Goal: Transaction & Acquisition: Purchase product/service

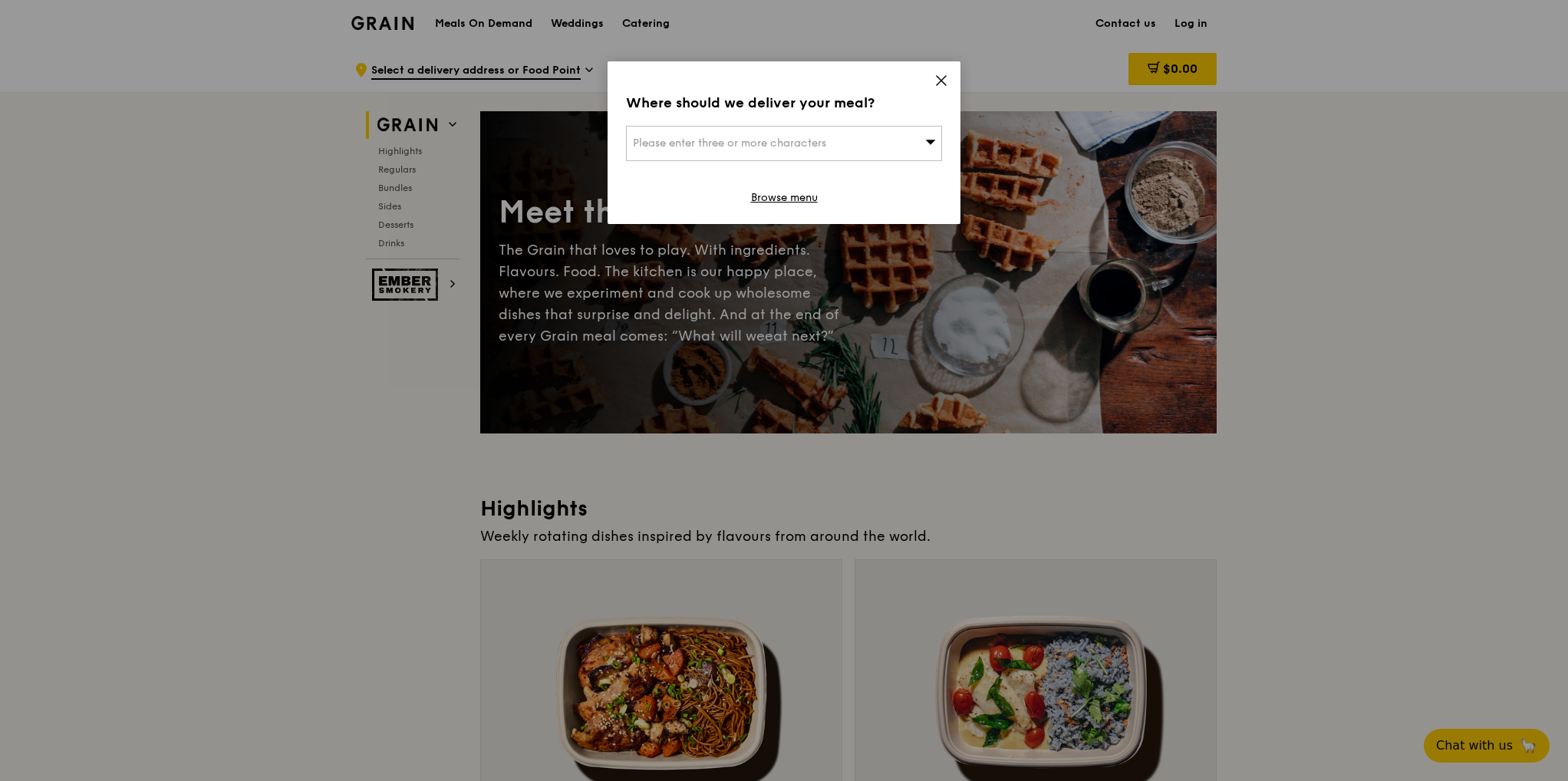
click at [777, 130] on div "Please enter three or more characters" at bounding box center [784, 143] width 316 height 35
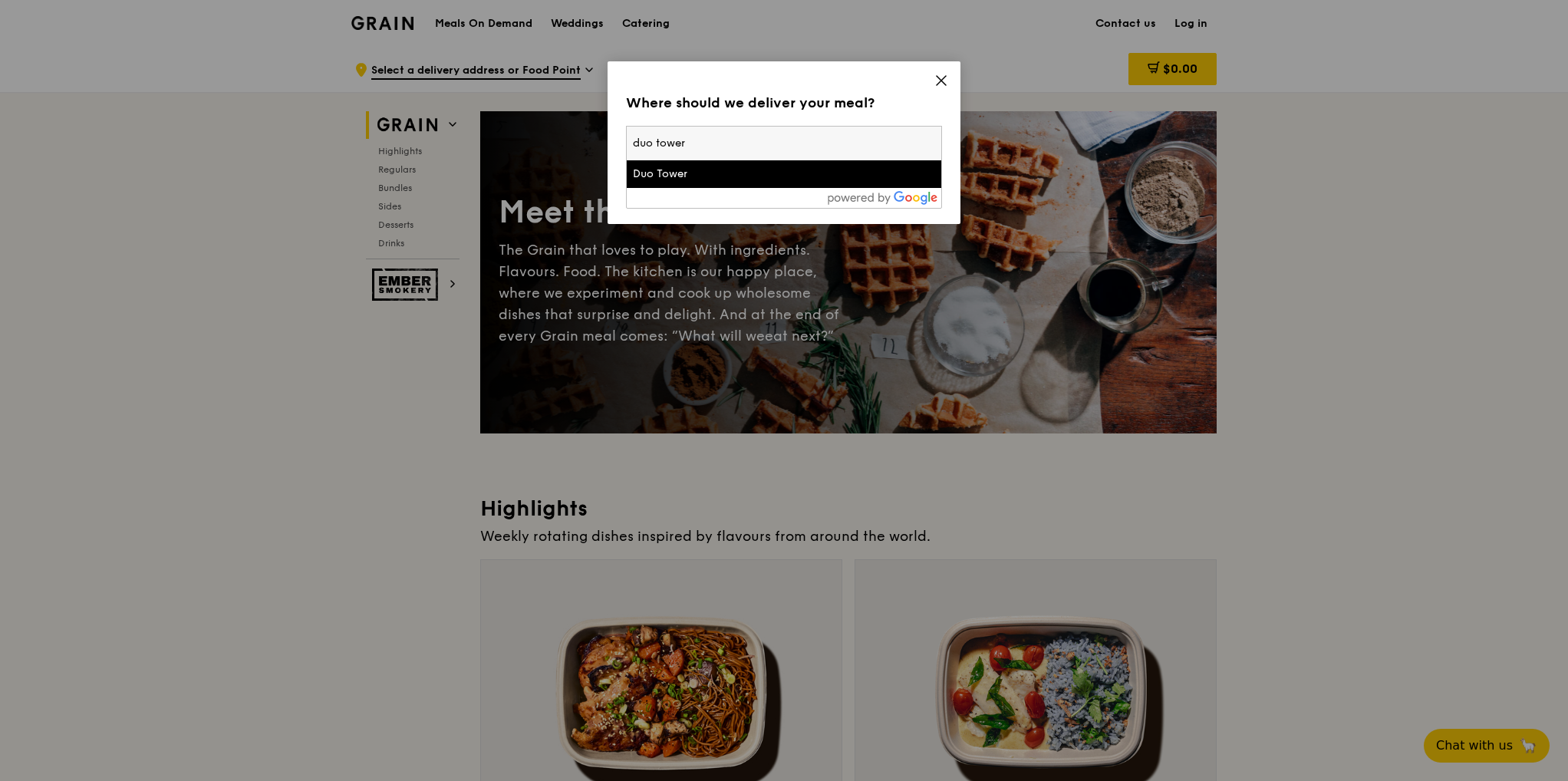
type input "duo tower"
drag, startPoint x: 760, startPoint y: 179, endPoint x: 802, endPoint y: 182, distance: 42.1
click at [760, 179] on div "Duo Tower" at bounding box center [746, 174] width 227 height 15
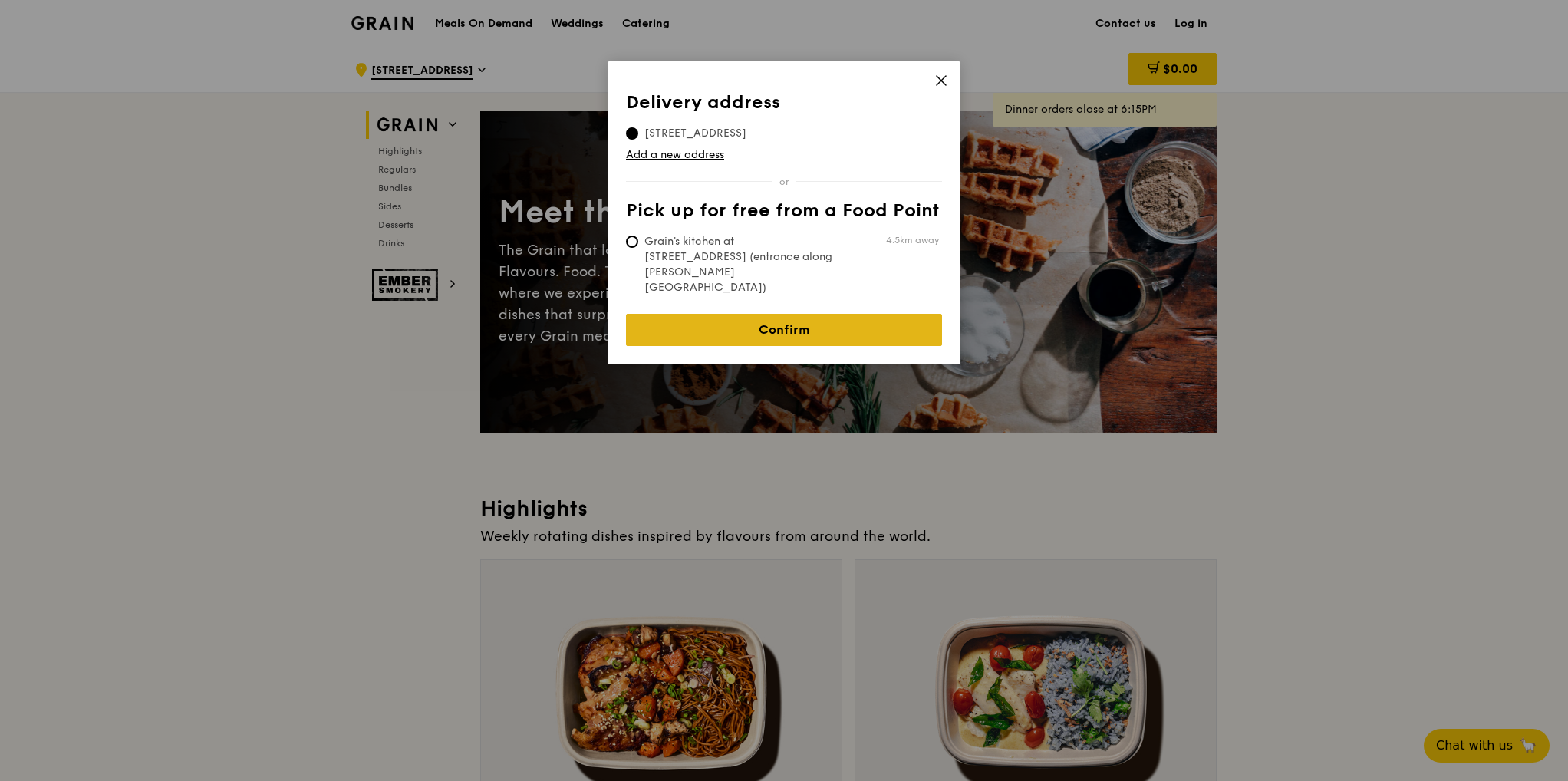
click at [788, 314] on link "Confirm" at bounding box center [784, 330] width 316 height 32
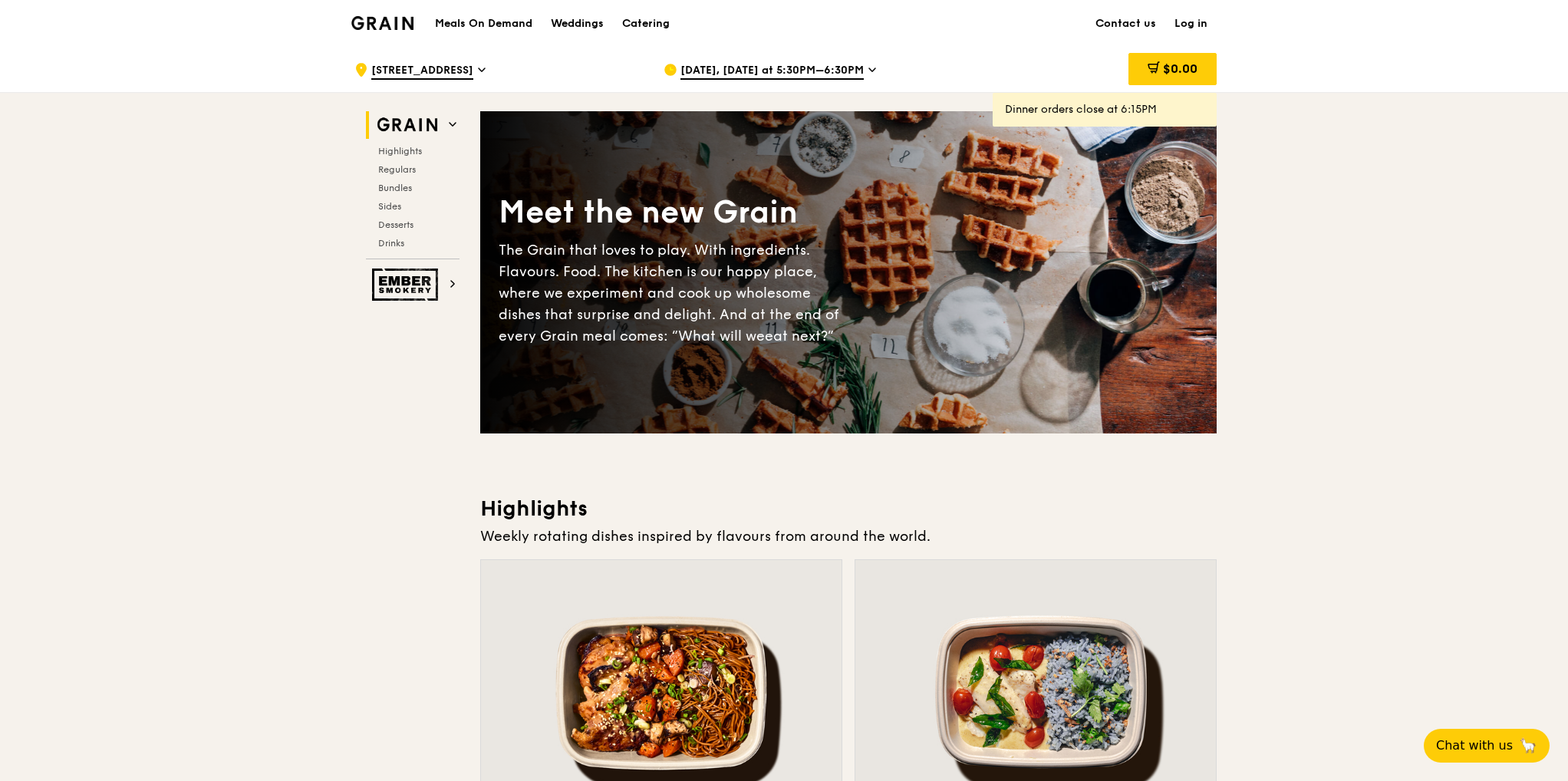
click at [787, 68] on span "Aug 20, Today at 5:30PM–6:30PM" at bounding box center [772, 71] width 184 height 17
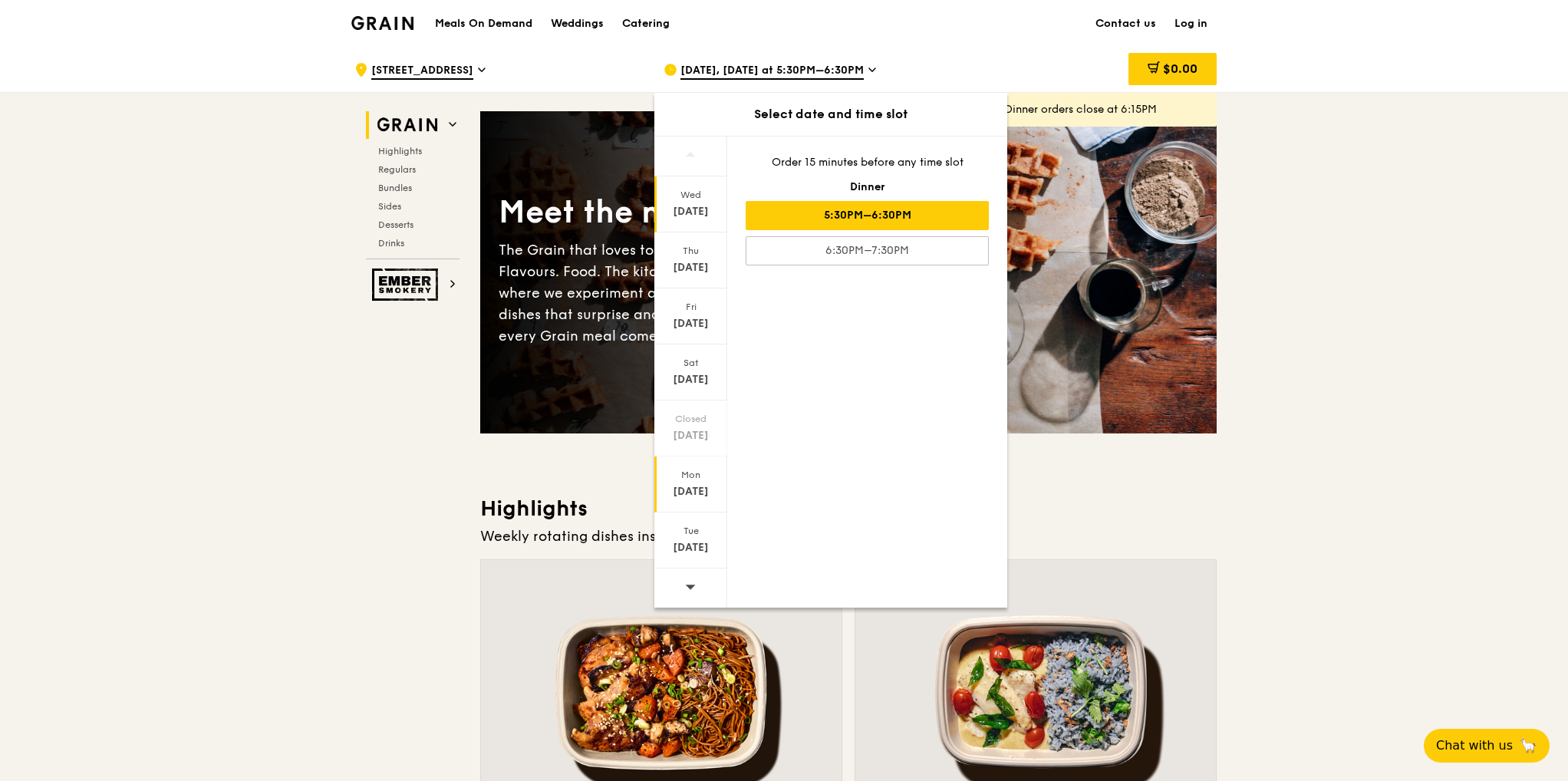
scroll to position [384, 0]
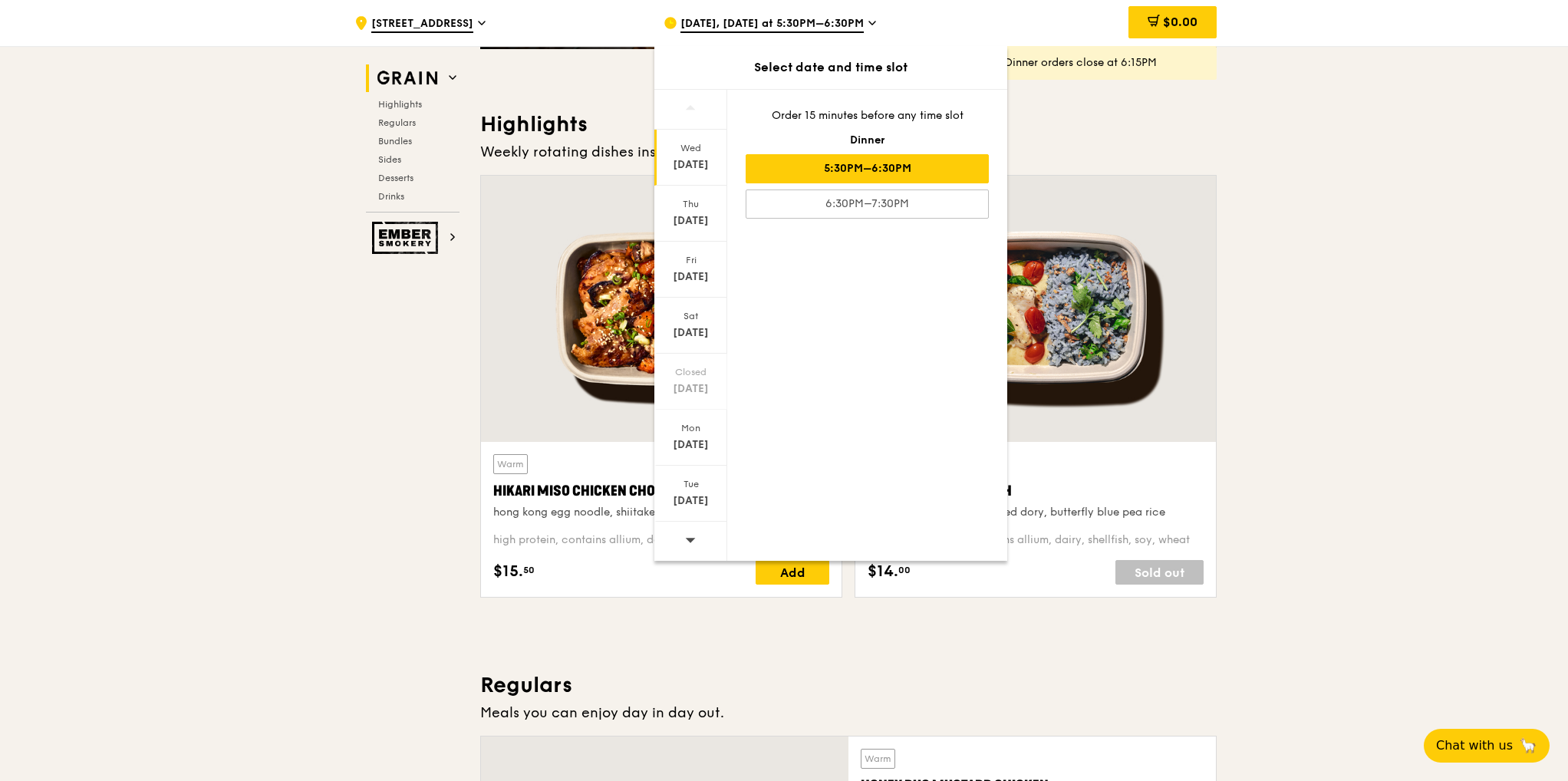
click at [693, 542] on icon at bounding box center [690, 540] width 11 height 12
click at [701, 214] on div "Aug 28" at bounding box center [690, 221] width 68 height 15
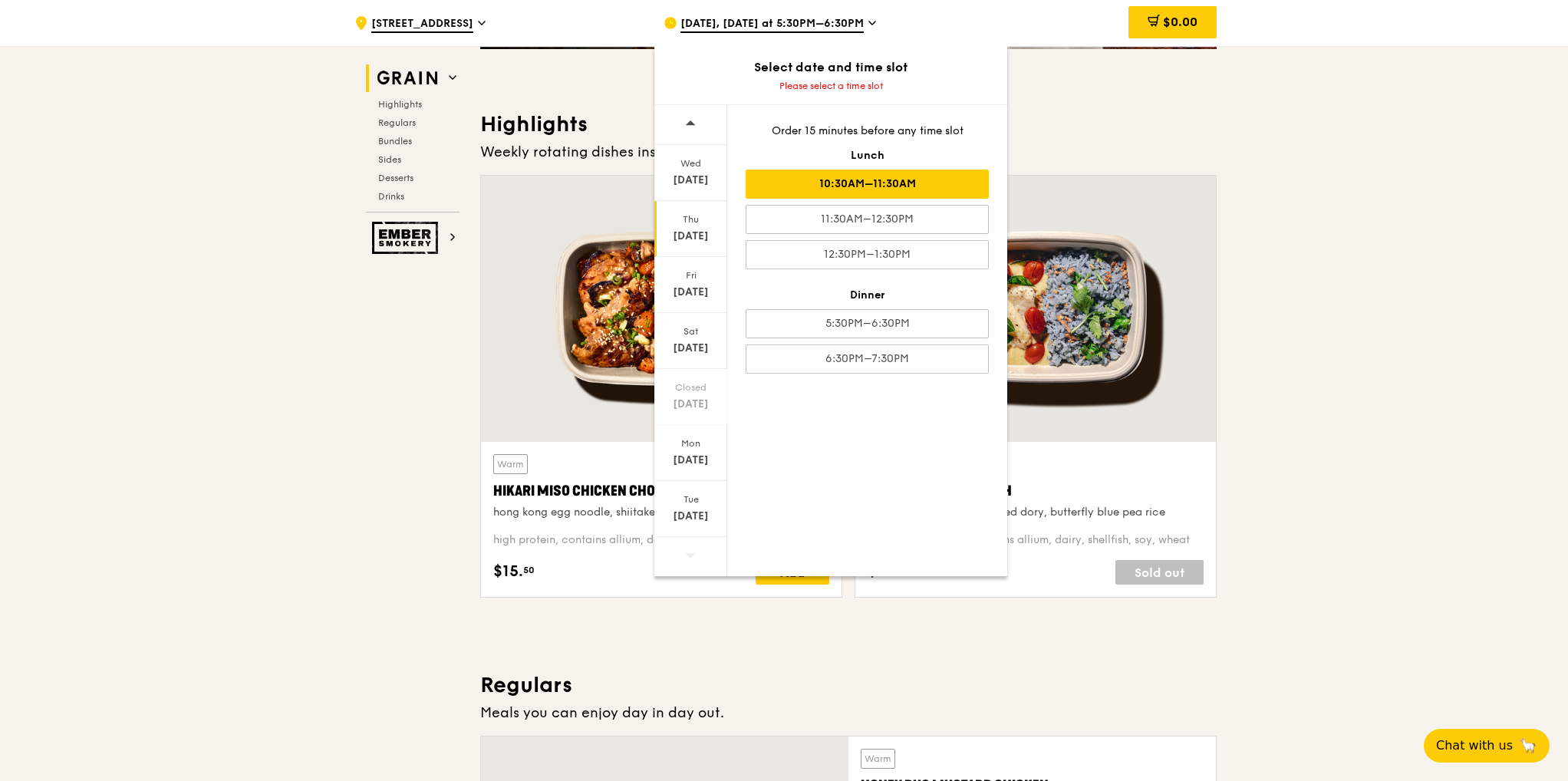
click at [939, 186] on div "10:30AM–11:30AM" at bounding box center [867, 184] width 243 height 29
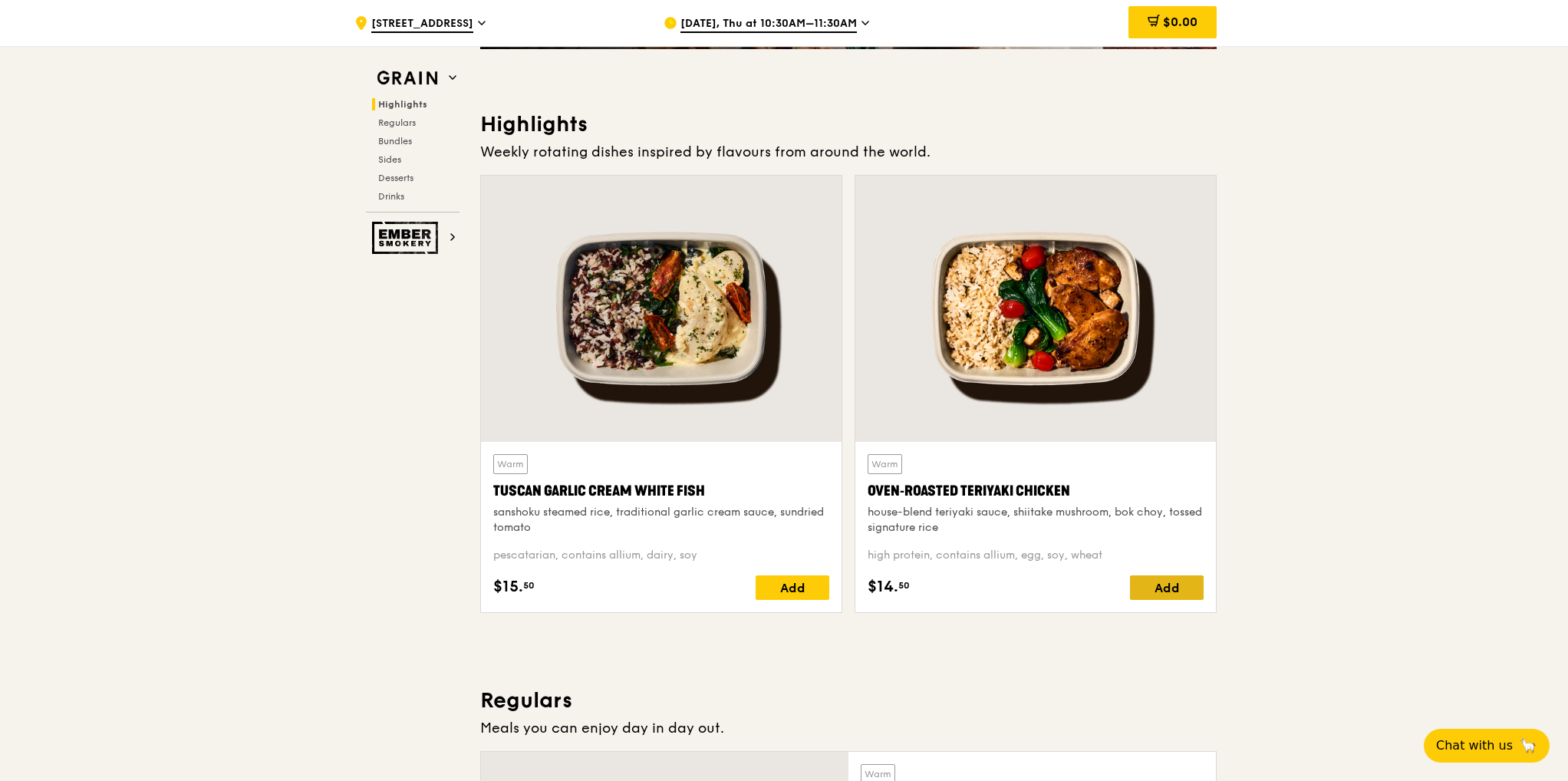
click at [1157, 581] on div "Add" at bounding box center [1167, 588] width 74 height 25
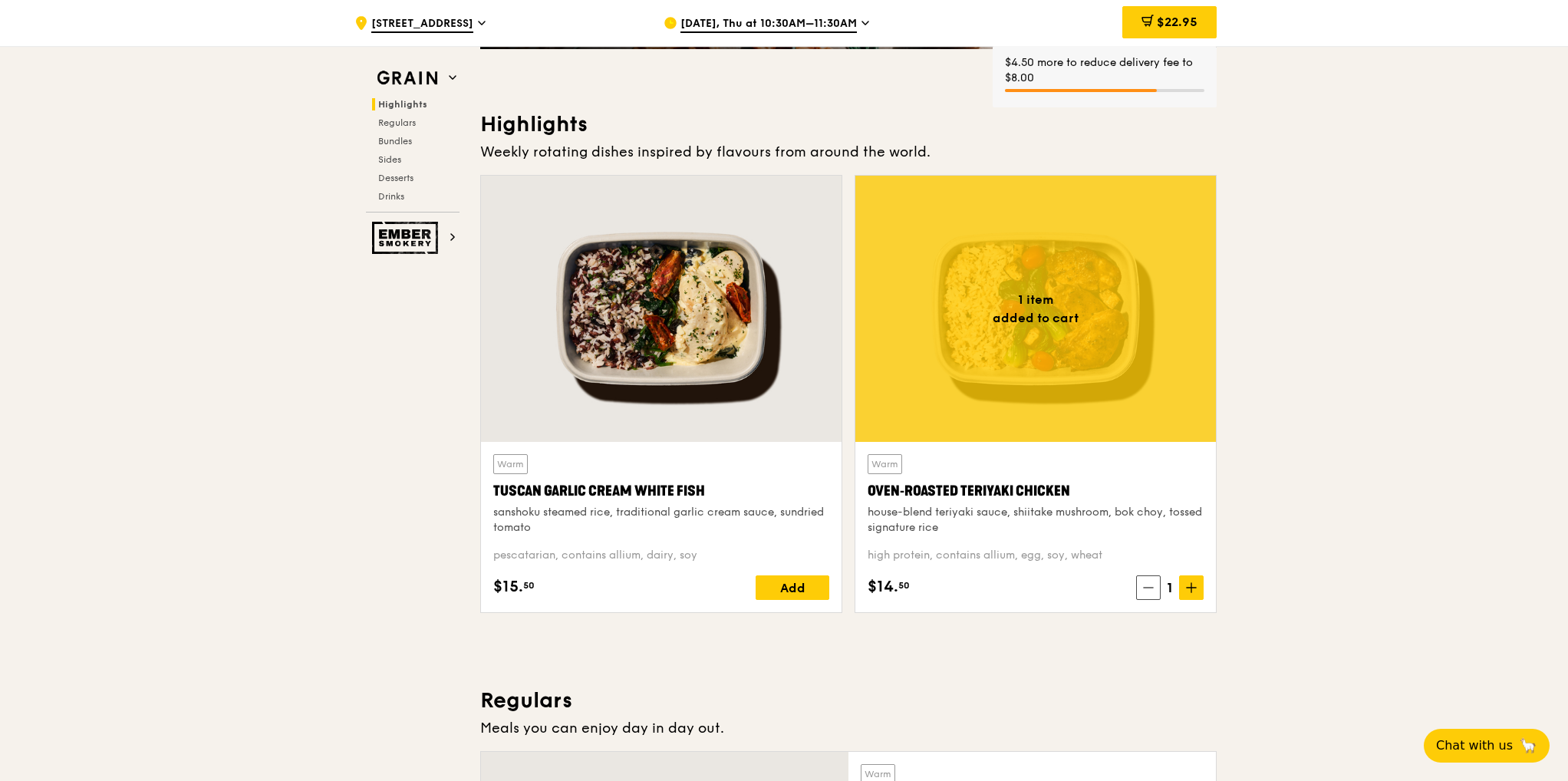
click at [1196, 592] on icon at bounding box center [1191, 588] width 11 height 11
click at [1195, 591] on icon at bounding box center [1191, 588] width 11 height 11
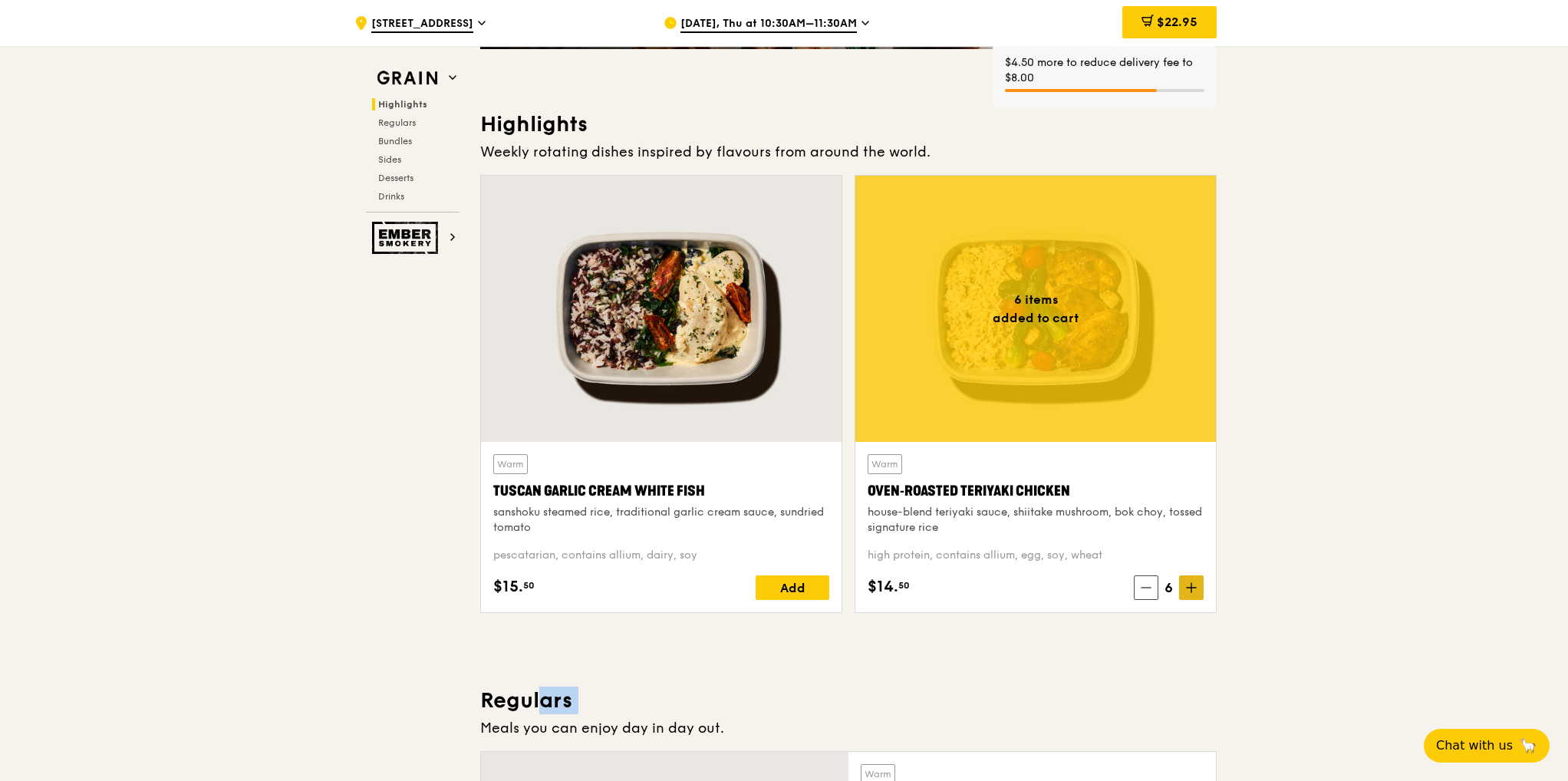
click at [1195, 591] on icon at bounding box center [1191, 588] width 11 height 11
click at [1193, 591] on icon at bounding box center [1191, 588] width 11 height 11
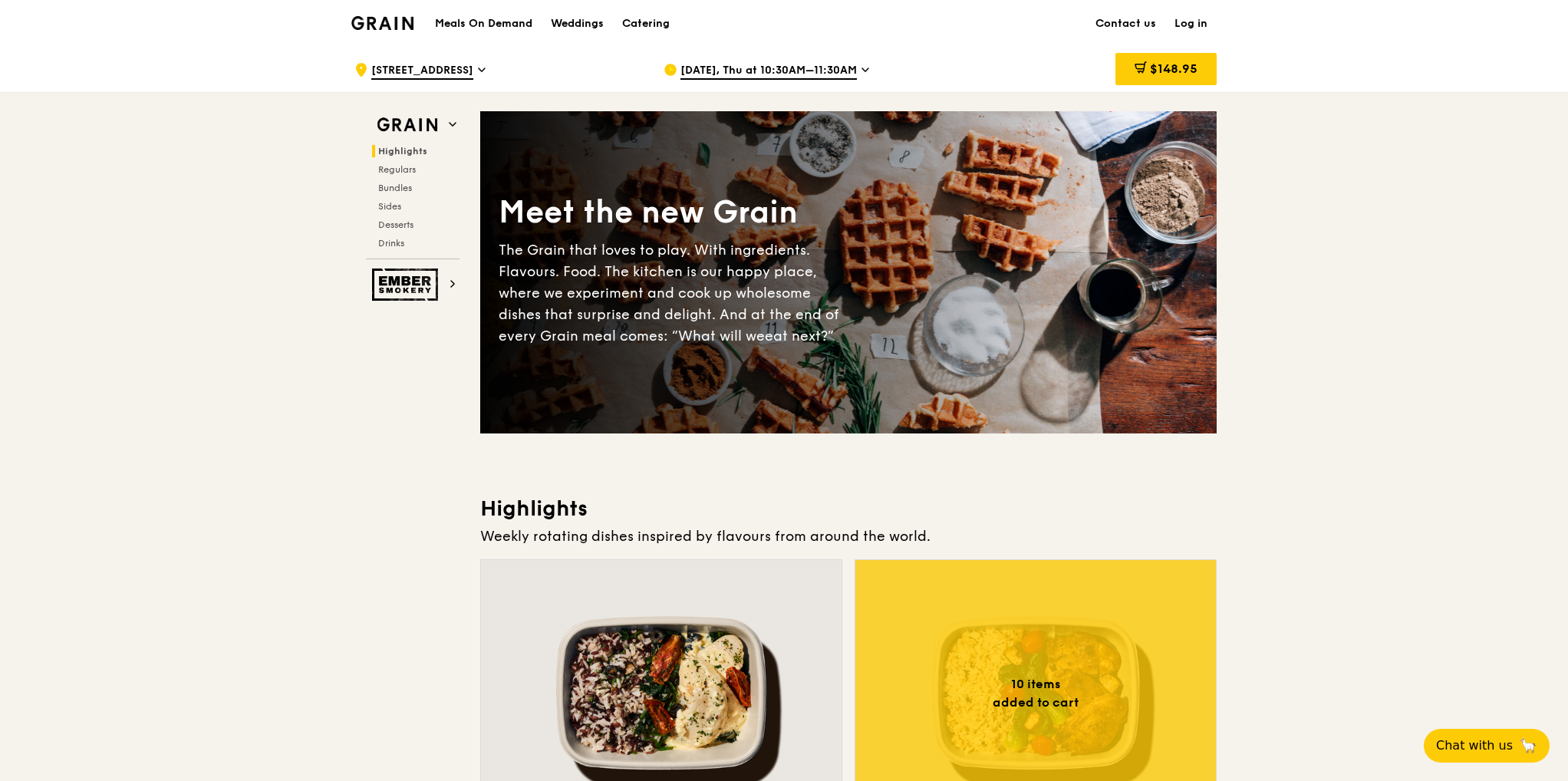
scroll to position [0, 0]
click at [482, 27] on h1 "Meals On Demand" at bounding box center [483, 24] width 98 height 15
click at [401, 68] on span "3 Fraser Street" at bounding box center [423, 71] width 102 height 17
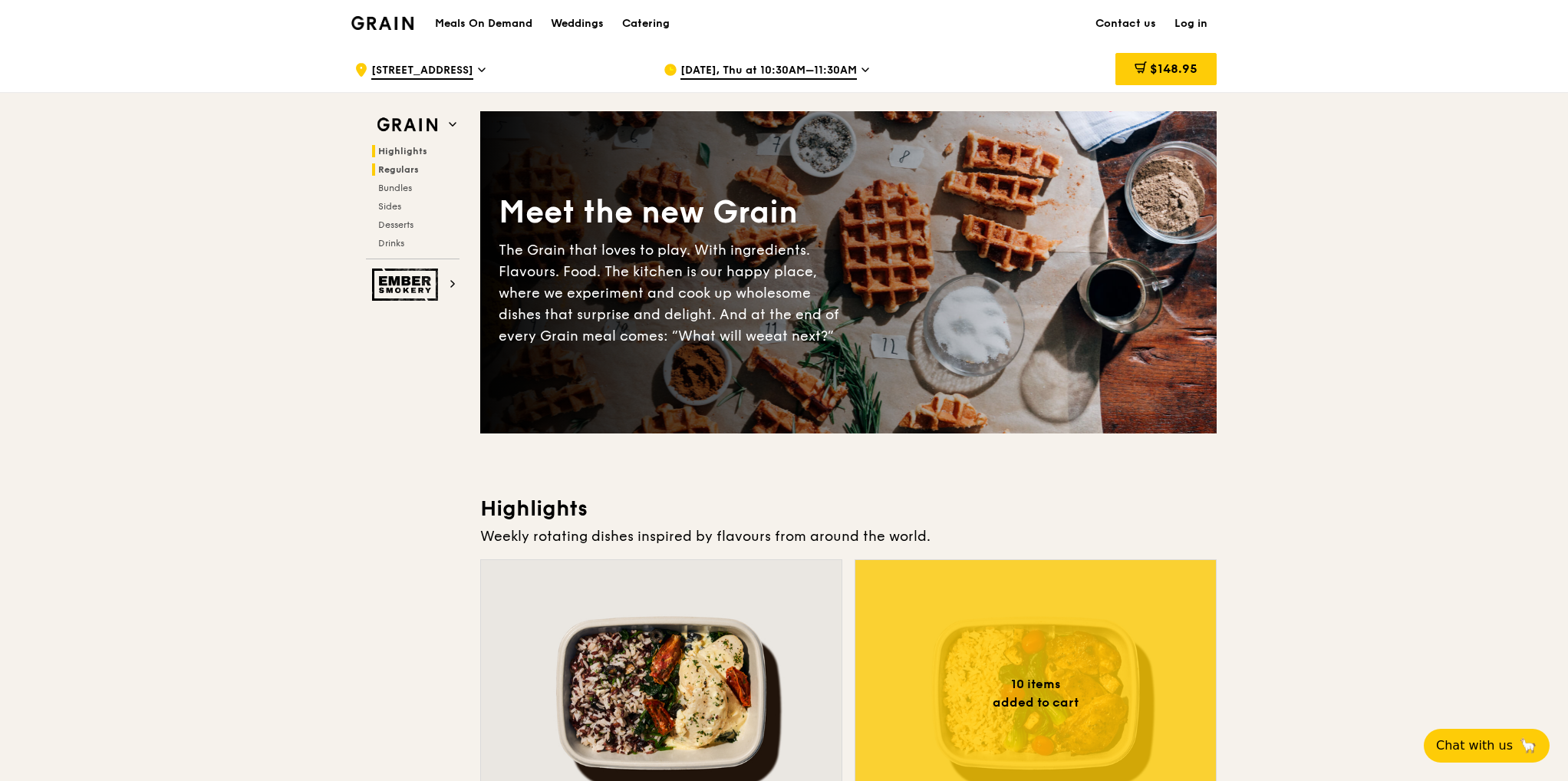
click at [412, 169] on span "Regulars" at bounding box center [399, 169] width 41 height 11
click at [402, 20] on img at bounding box center [382, 23] width 62 height 14
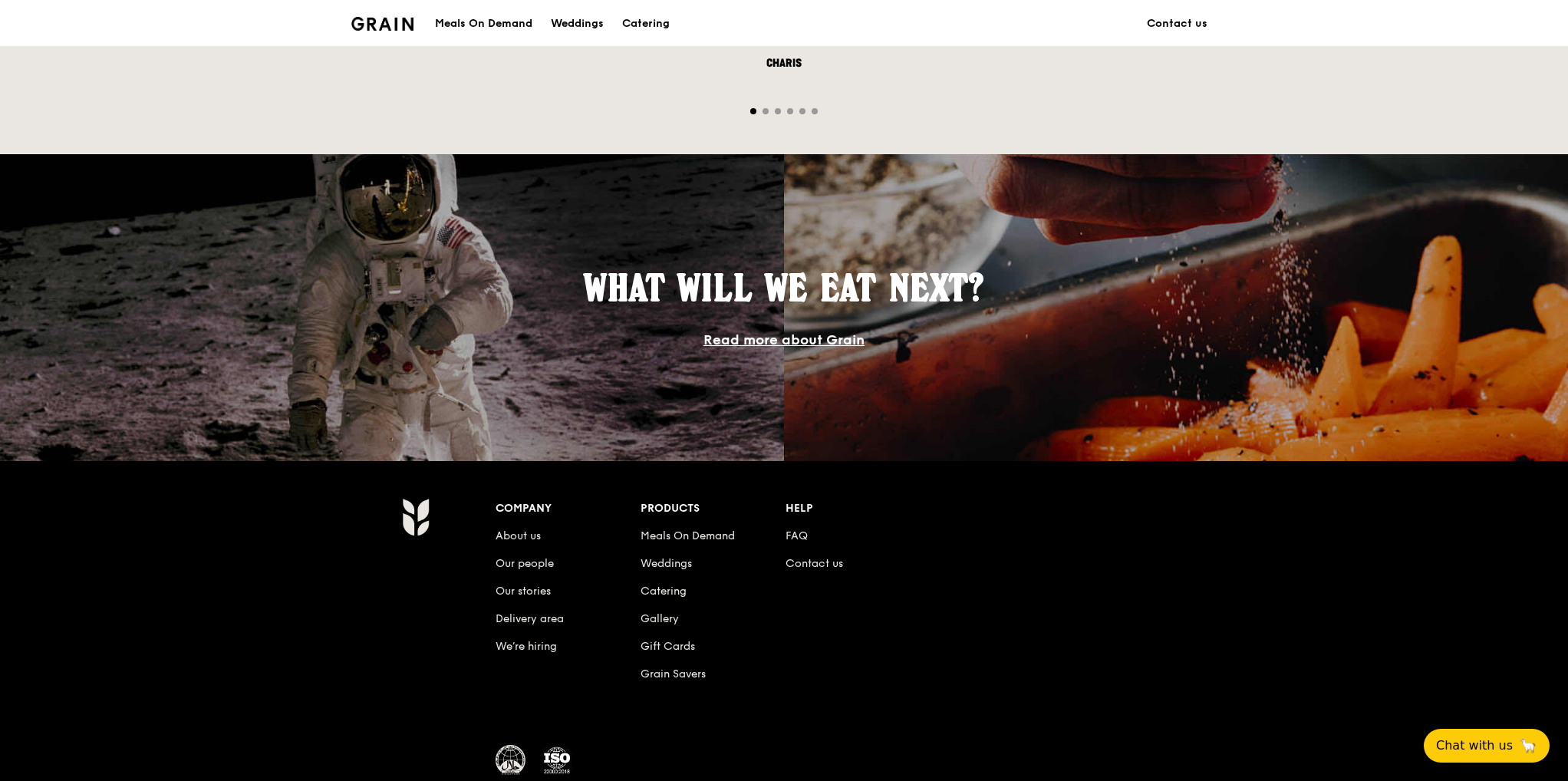
scroll to position [1240, 0]
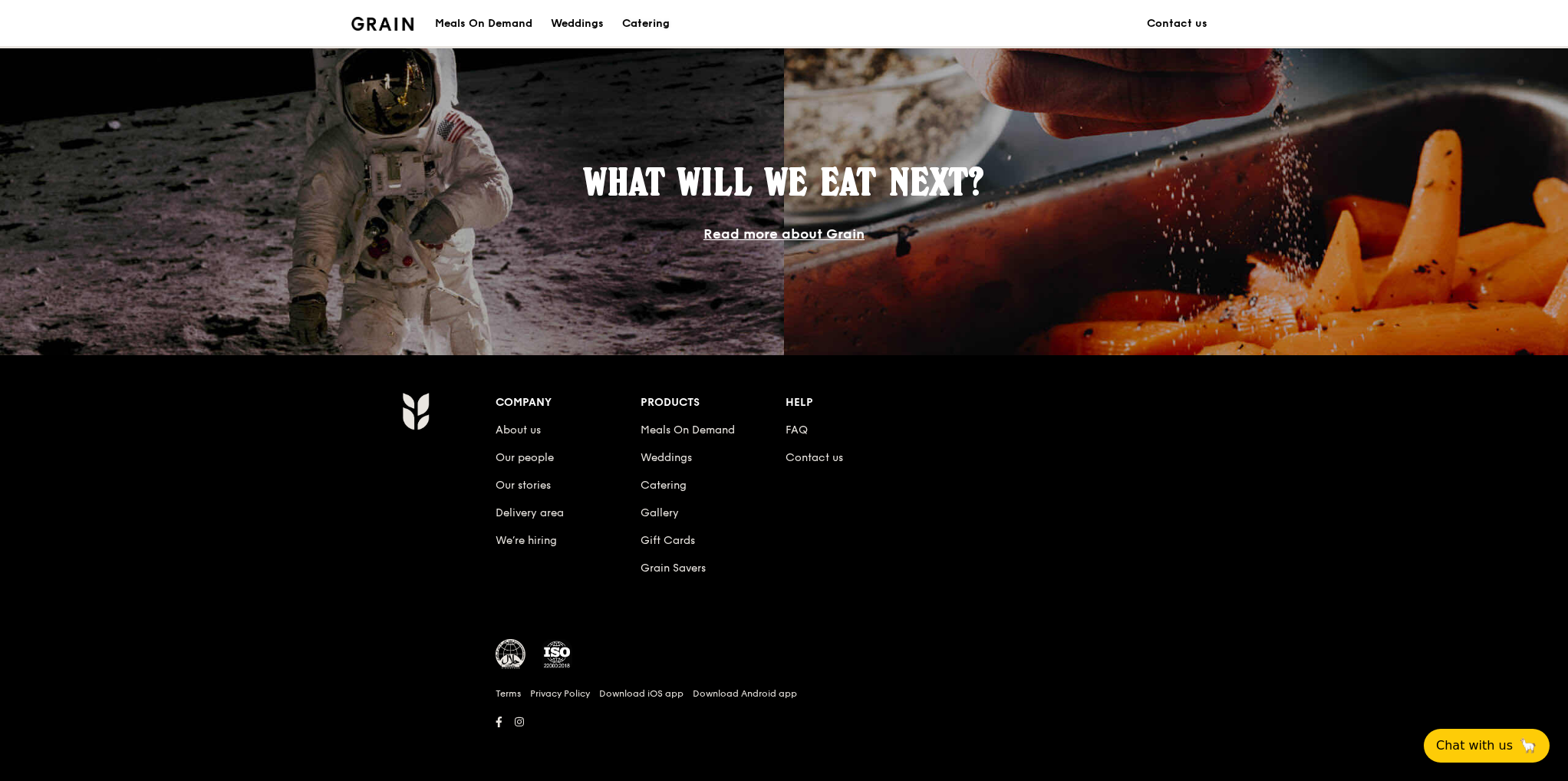
click at [655, 27] on div "Catering" at bounding box center [646, 24] width 48 height 46
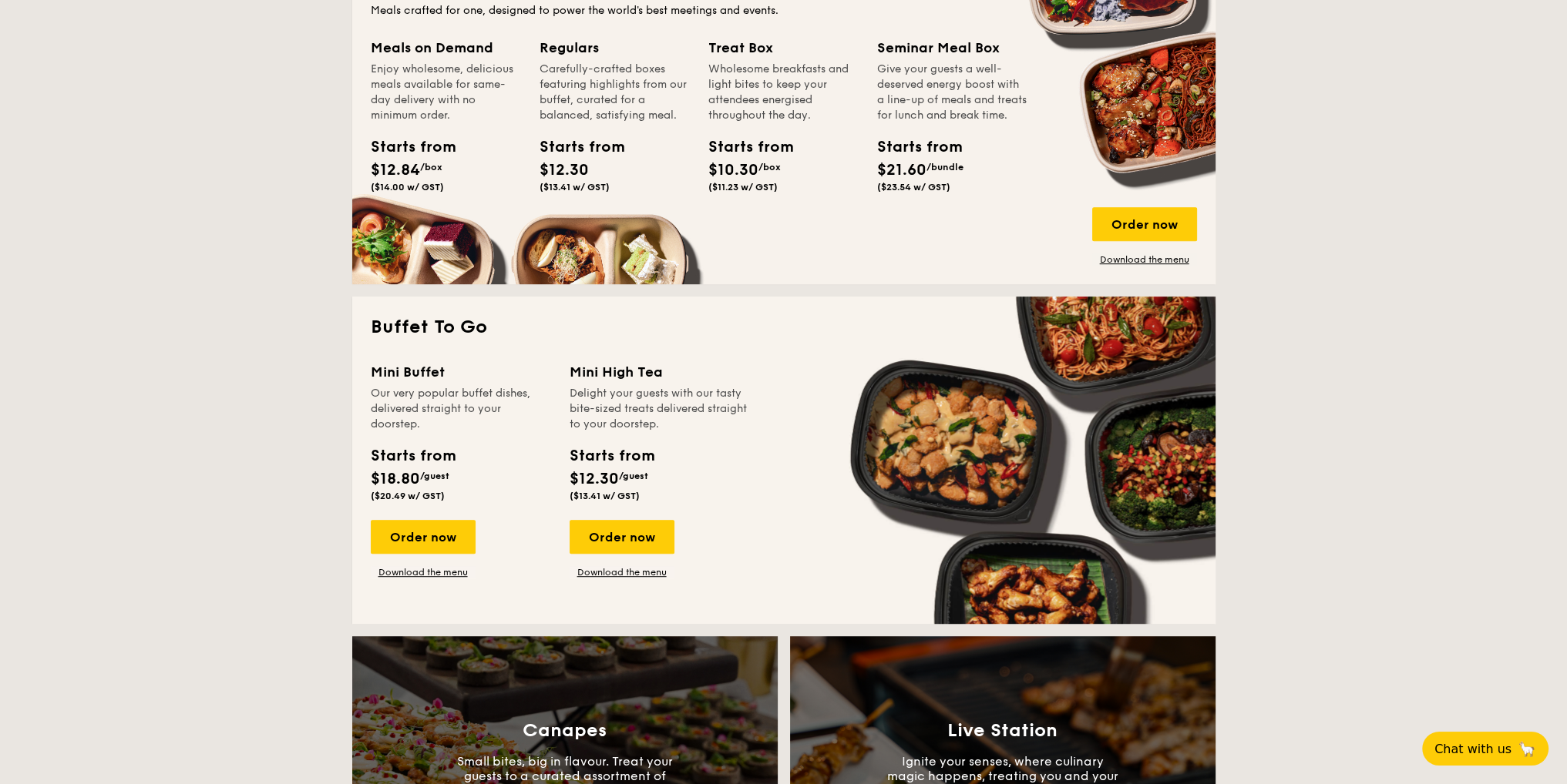
scroll to position [697, 0]
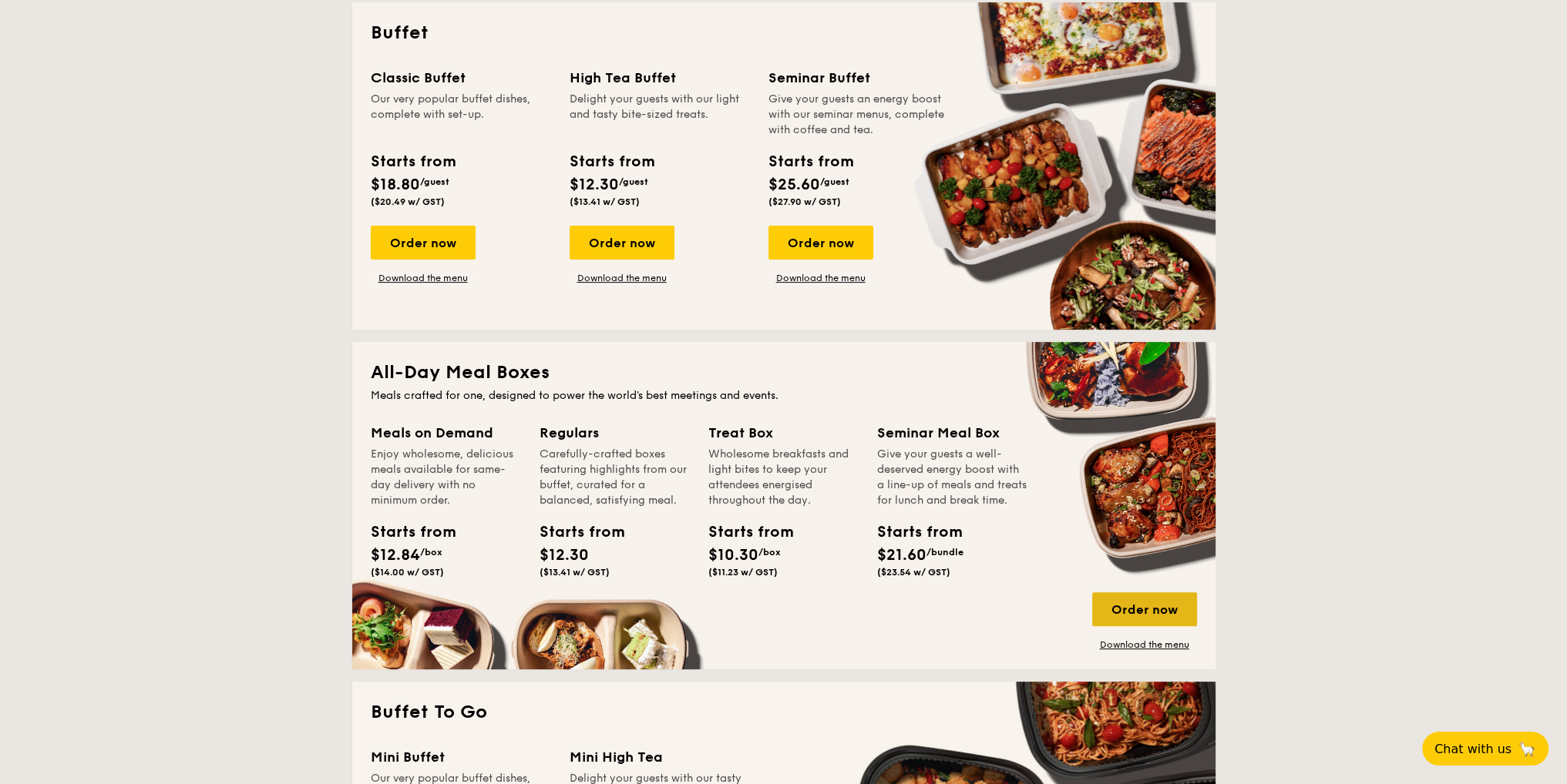
click at [1148, 610] on div "Order now" at bounding box center [1144, 610] width 105 height 34
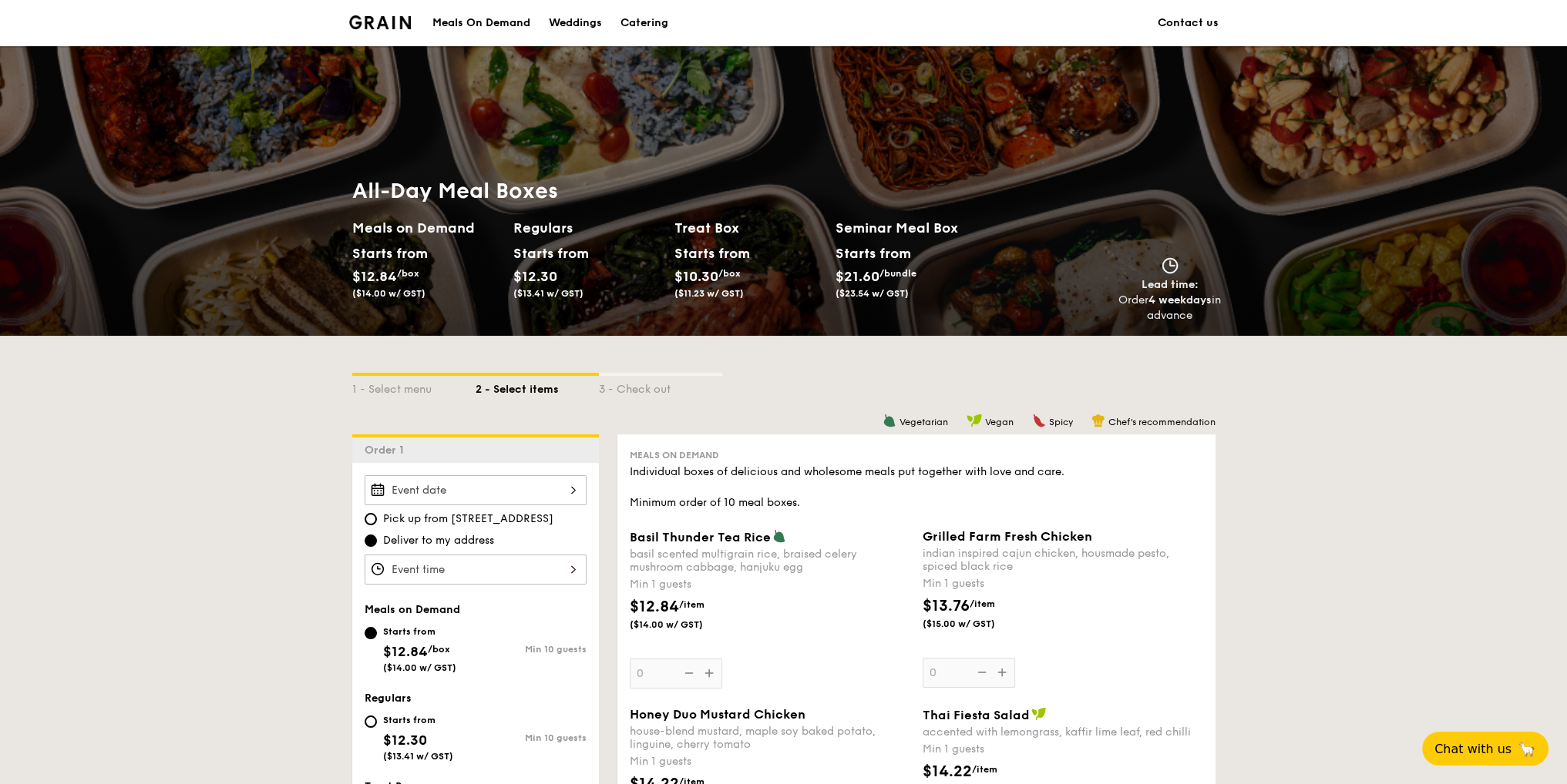
scroll to position [385, 0]
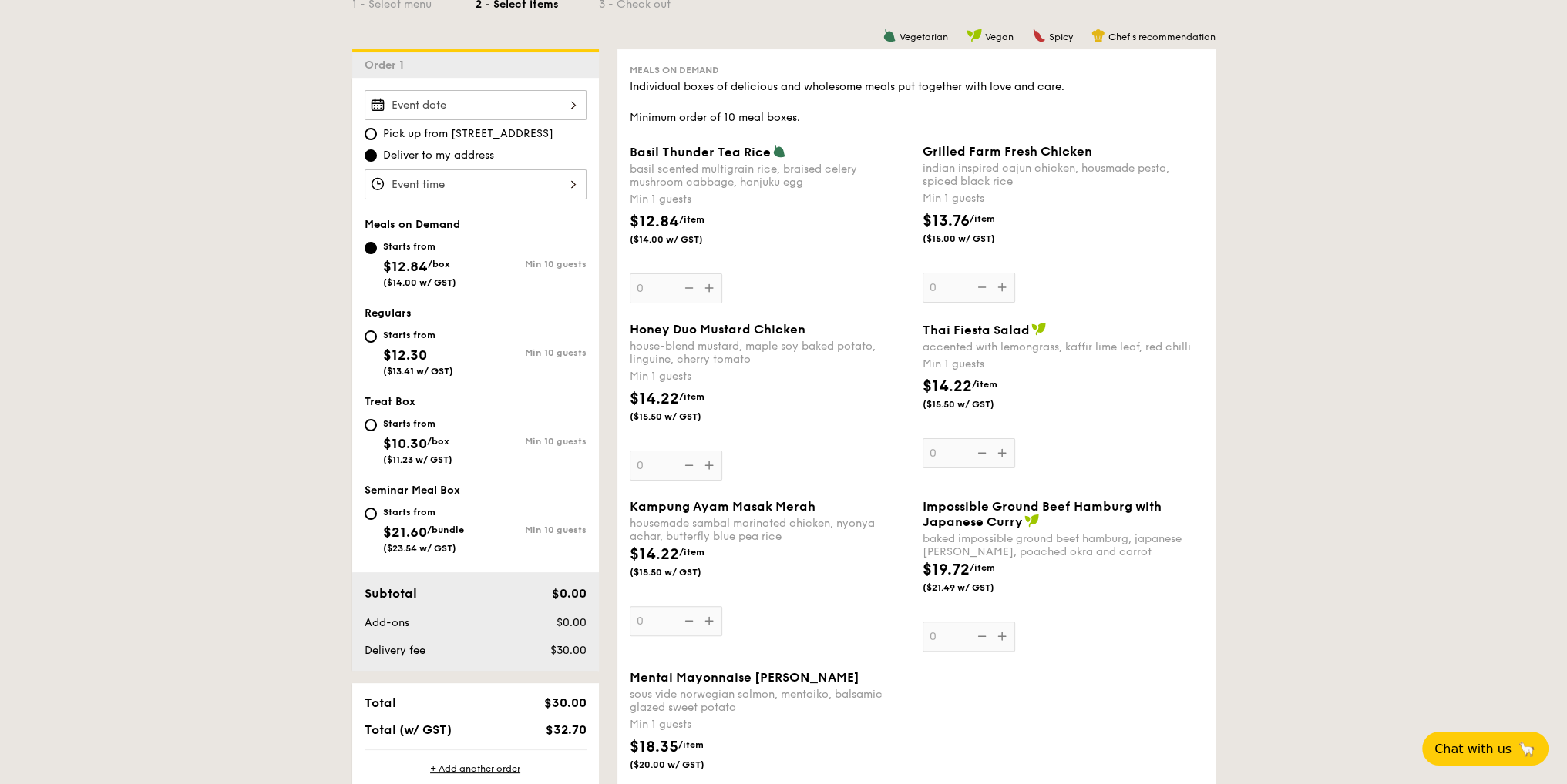
click at [472, 106] on div at bounding box center [476, 105] width 222 height 30
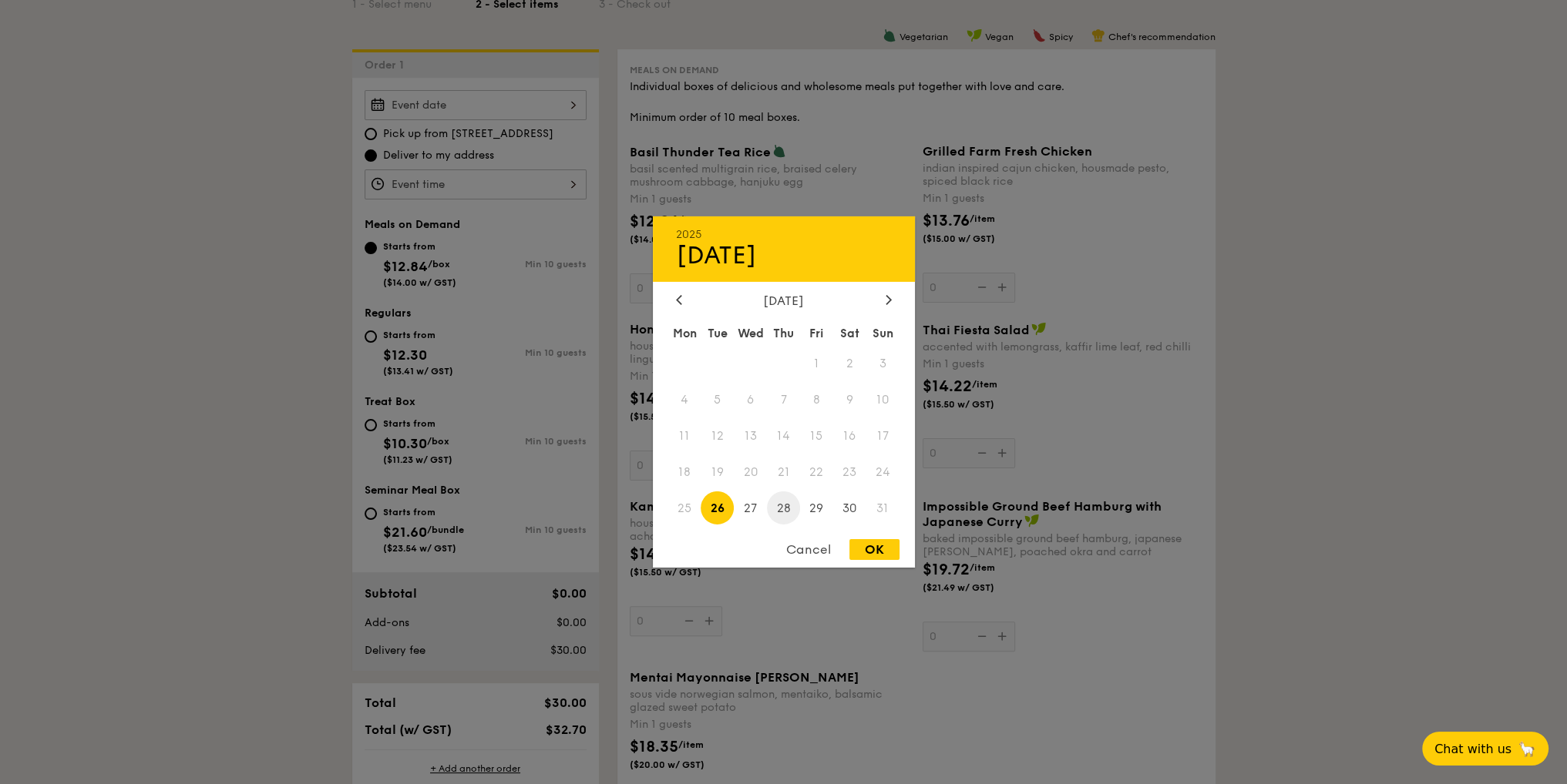
click at [776, 506] on span "28" at bounding box center [784, 508] width 33 height 33
click at [874, 549] on div "OK" at bounding box center [874, 549] width 50 height 20
type input "Aug 28, 2025"
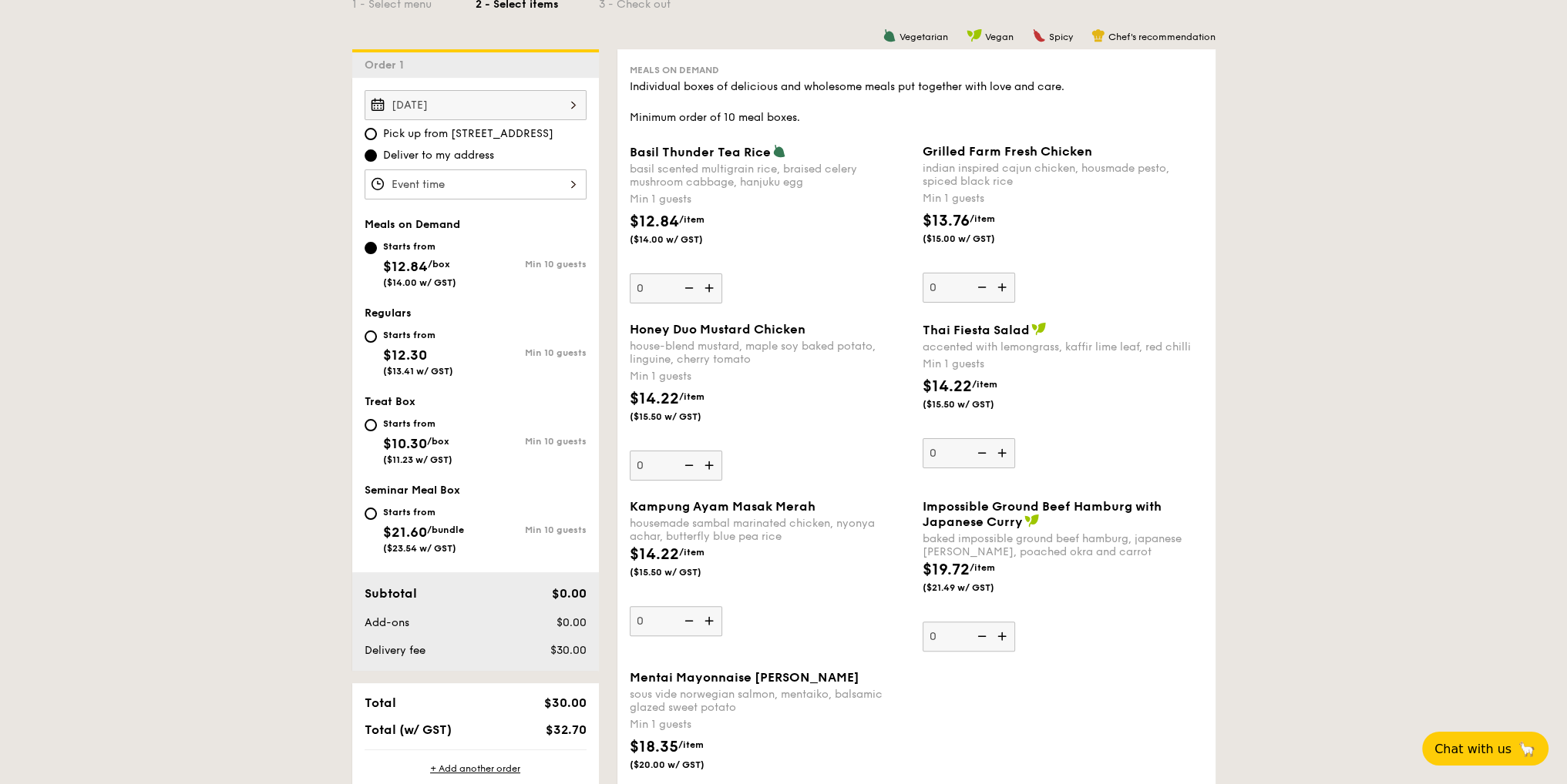
drag, startPoint x: 445, startPoint y: 183, endPoint x: 453, endPoint y: 187, distance: 8.9
click at [445, 184] on div "12 1 2 3 4 5 6 7 8 9 10 11 00 15 30 45 am pm Cancel OK" at bounding box center [476, 184] width 222 height 30
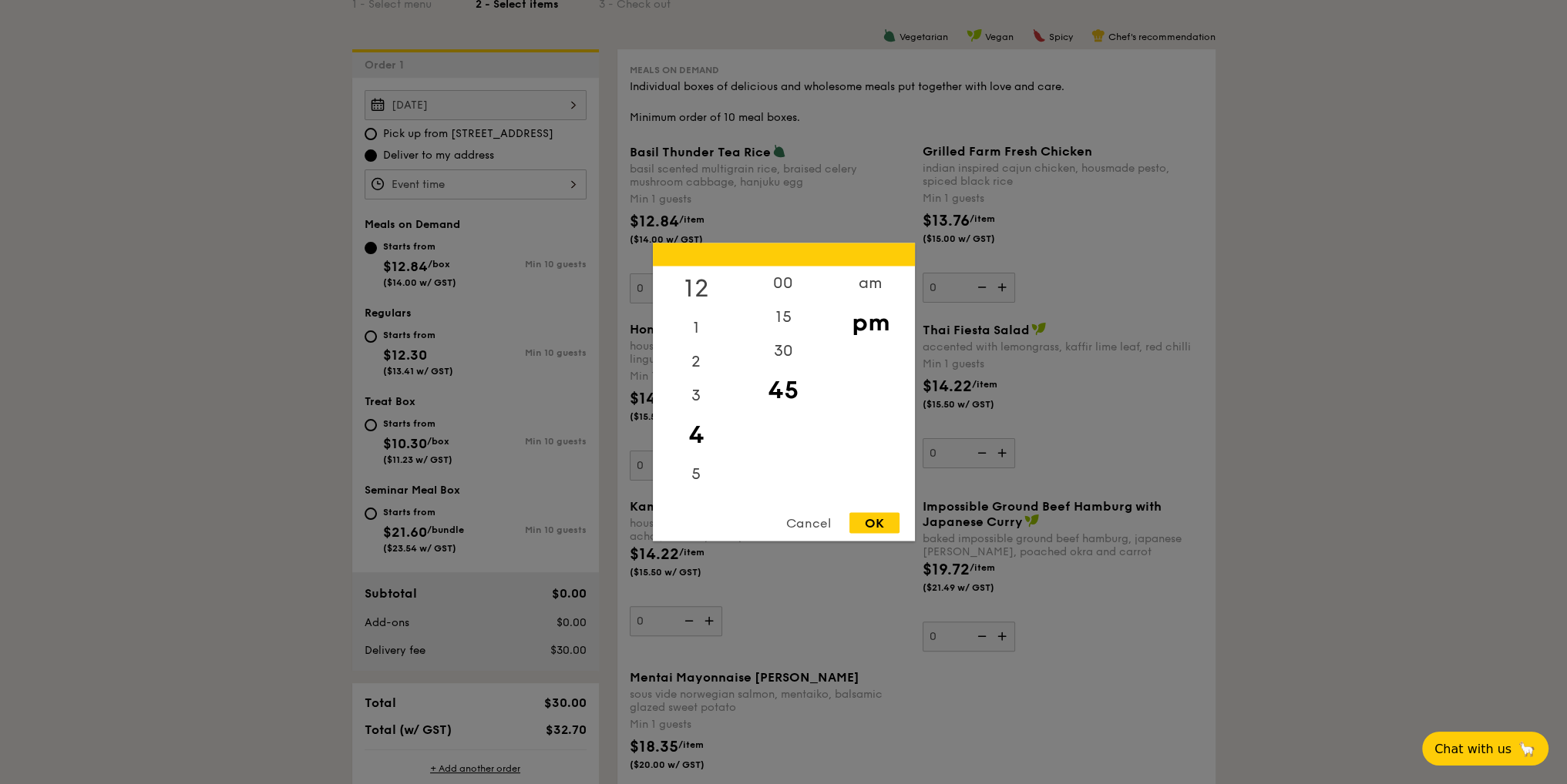
click at [694, 284] on div "12" at bounding box center [696, 289] width 87 height 44
drag, startPoint x: 703, startPoint y: 353, endPoint x: 720, endPoint y: 311, distance: 45.3
click at [706, 401] on div "12 1 2 3 4 5 6 7 8 9 10 11" at bounding box center [696, 383] width 87 height 235
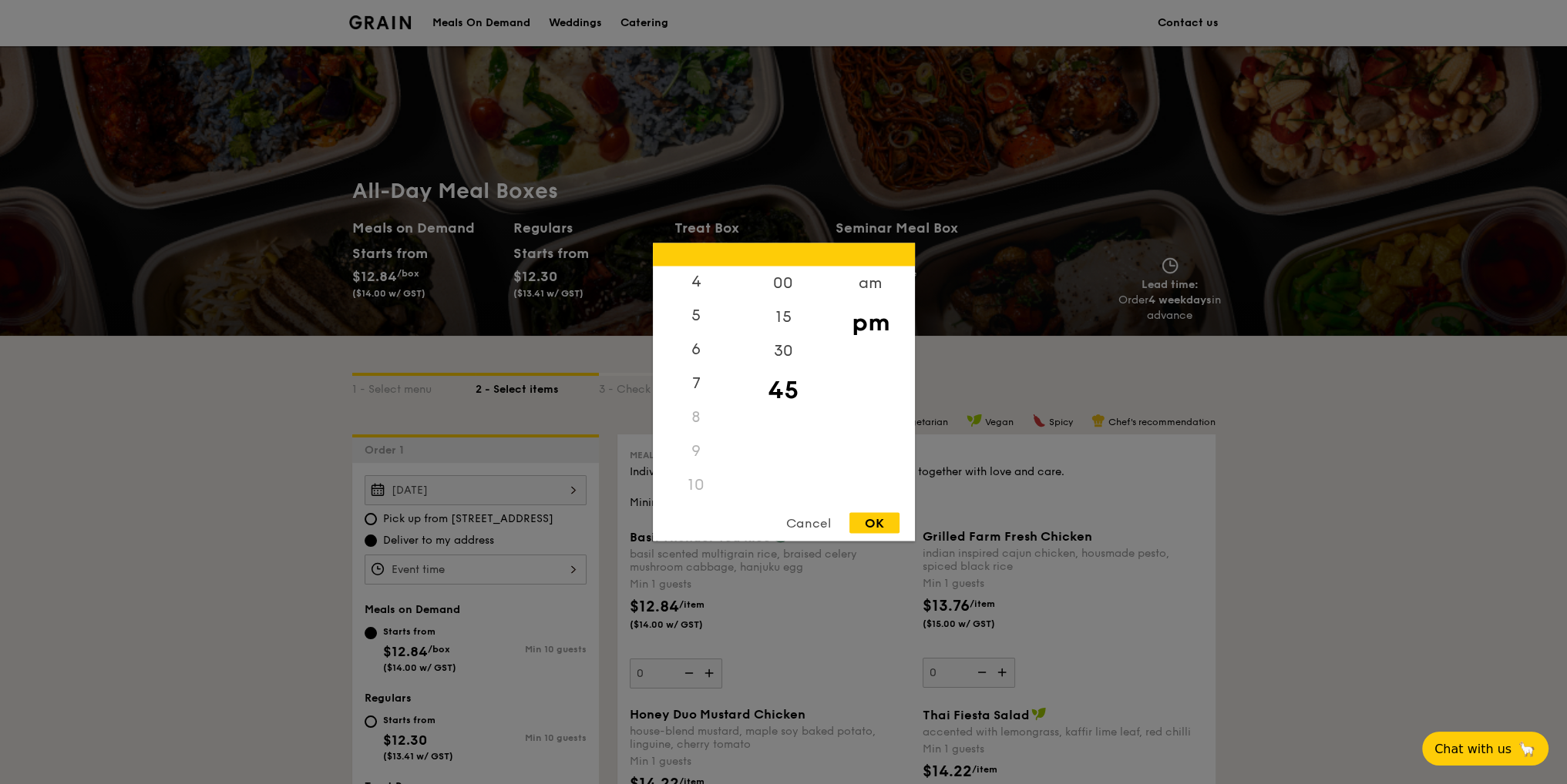
scroll to position [183, 0]
click at [701, 487] on div "11" at bounding box center [696, 485] width 87 height 34
drag, startPoint x: 871, startPoint y: 287, endPoint x: 830, endPoint y: 331, distance: 60.1
click at [870, 287] on div "am" at bounding box center [871, 284] width 87 height 34
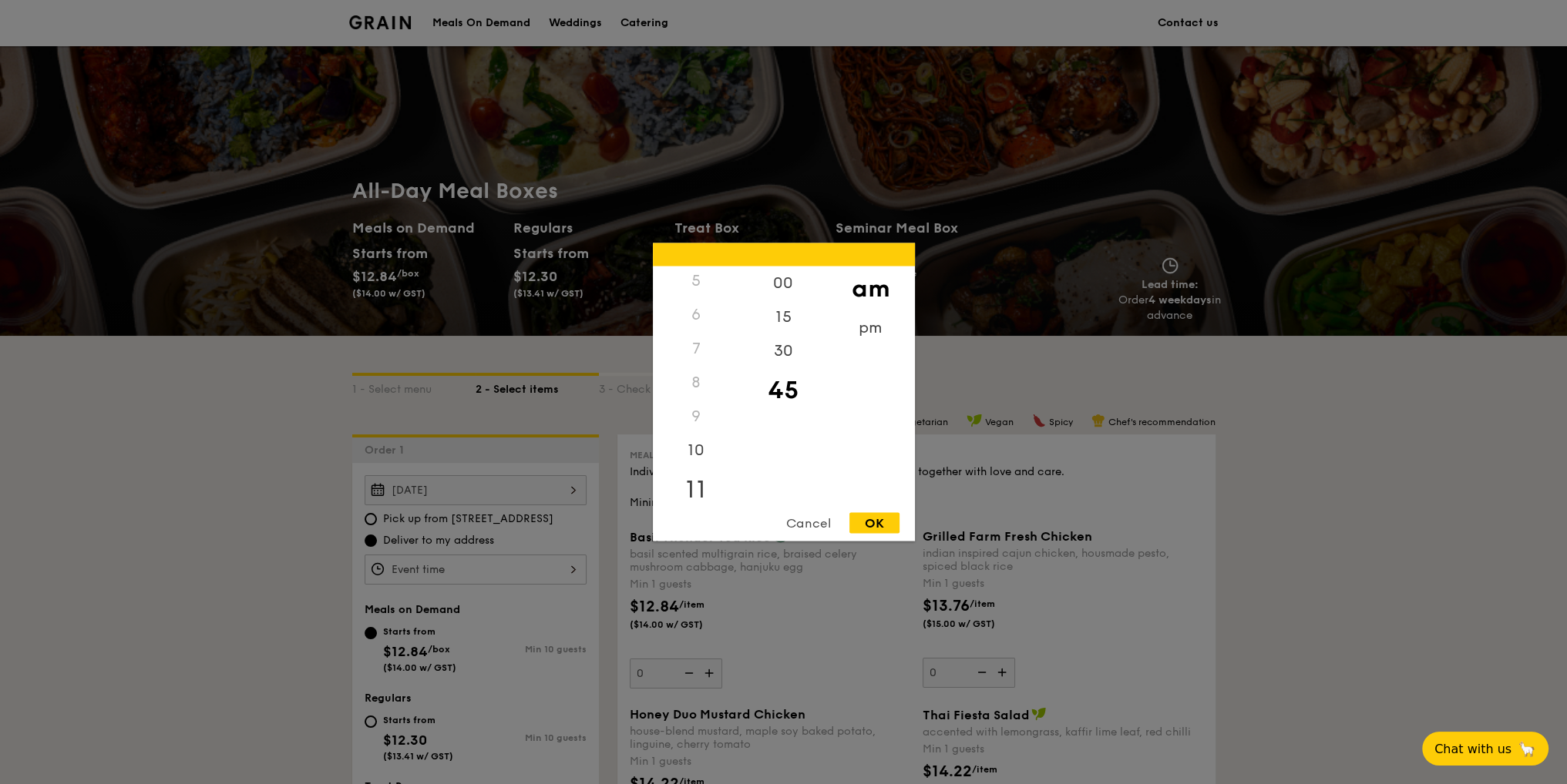
drag, startPoint x: 699, startPoint y: 491, endPoint x: 813, endPoint y: 494, distance: 114.0
click at [699, 491] on div "11" at bounding box center [696, 485] width 87 height 34
click at [877, 524] on div "OK" at bounding box center [874, 524] width 50 height 20
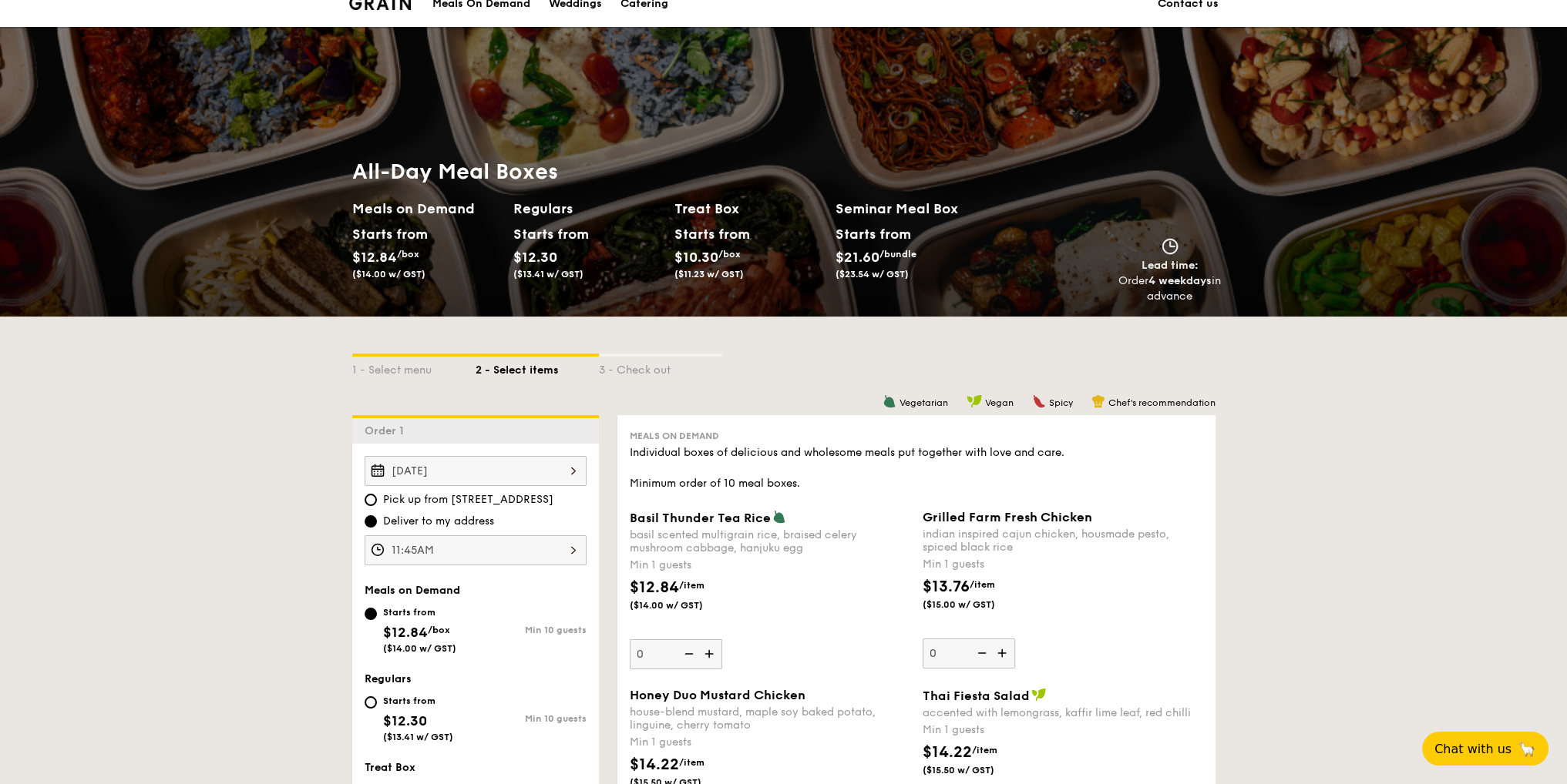
scroll to position [0, 0]
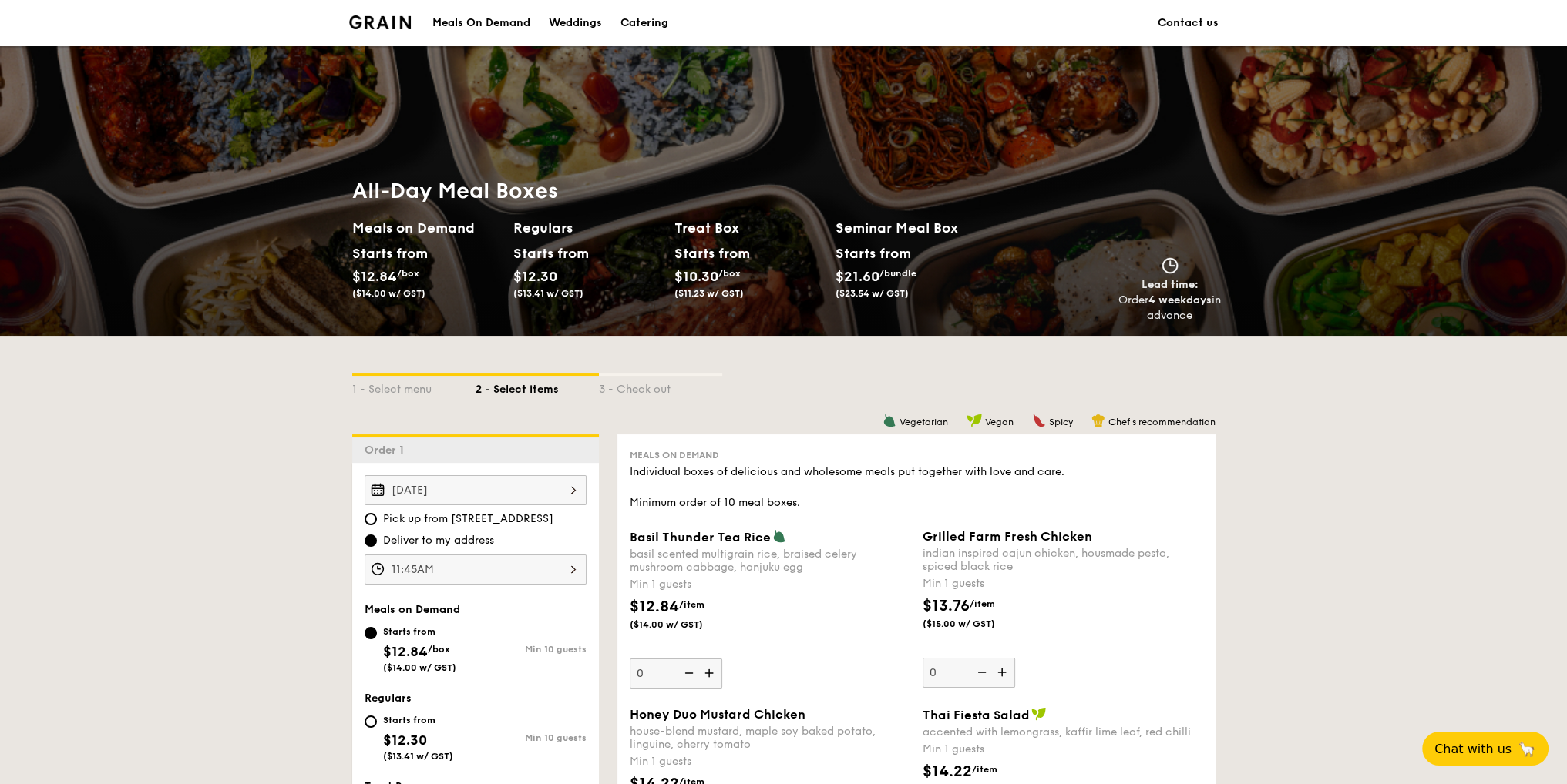
click at [481, 576] on div "11:45AM" at bounding box center [476, 570] width 222 height 30
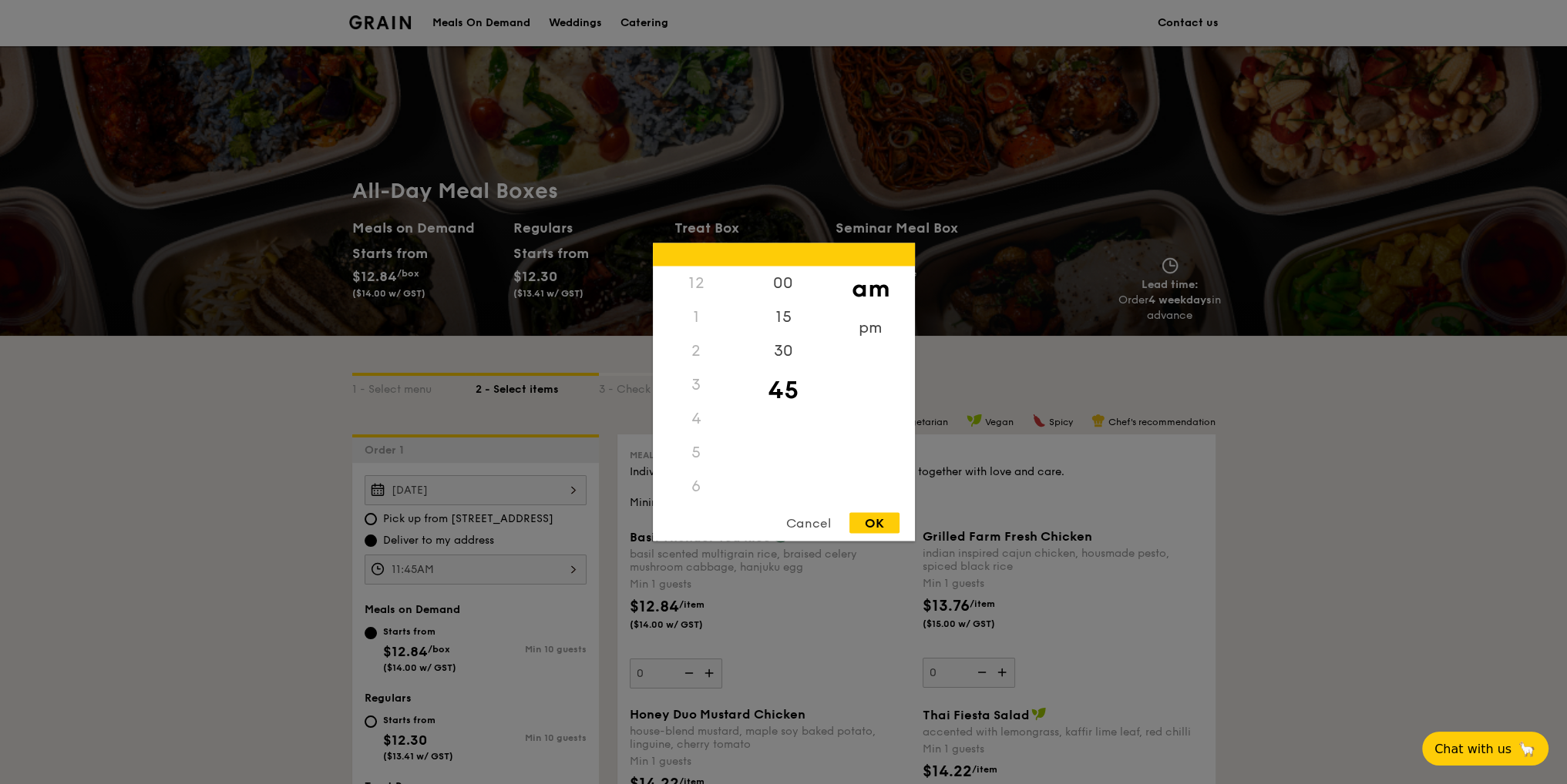
scroll to position [183, 0]
click at [780, 358] on div "30" at bounding box center [784, 357] width 87 height 44
click at [874, 518] on div "OK" at bounding box center [874, 524] width 50 height 20
type input "11:30AM"
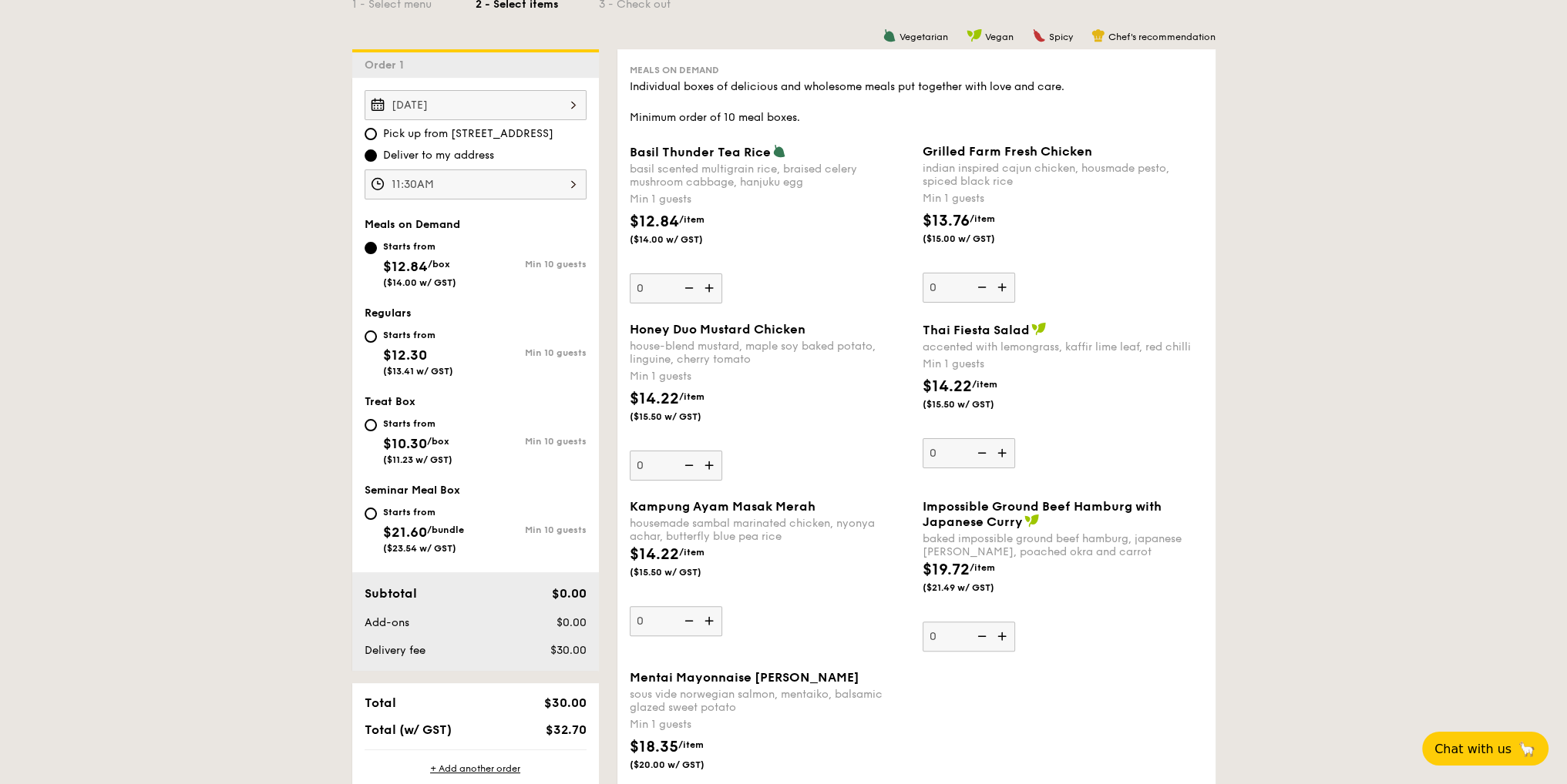
click at [713, 472] on img at bounding box center [710, 465] width 23 height 29
click at [713, 472] on input "0" at bounding box center [676, 465] width 92 height 30
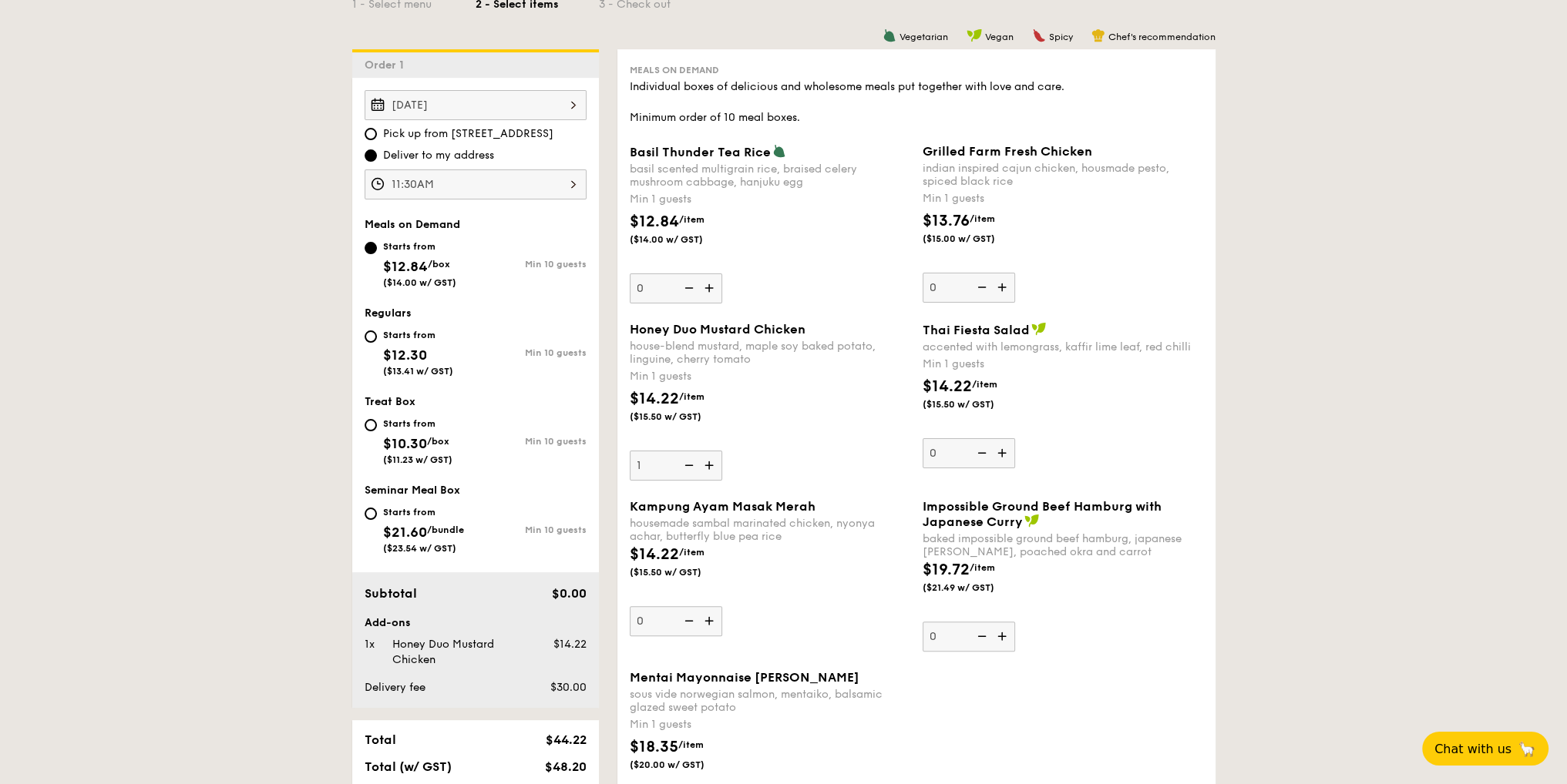
click at [713, 472] on img at bounding box center [710, 465] width 23 height 29
click at [713, 472] on input "1" at bounding box center [676, 465] width 92 height 30
click at [711, 472] on img at bounding box center [710, 465] width 23 height 29
click at [711, 472] on input "2" at bounding box center [676, 465] width 92 height 30
click at [711, 472] on img at bounding box center [710, 465] width 23 height 29
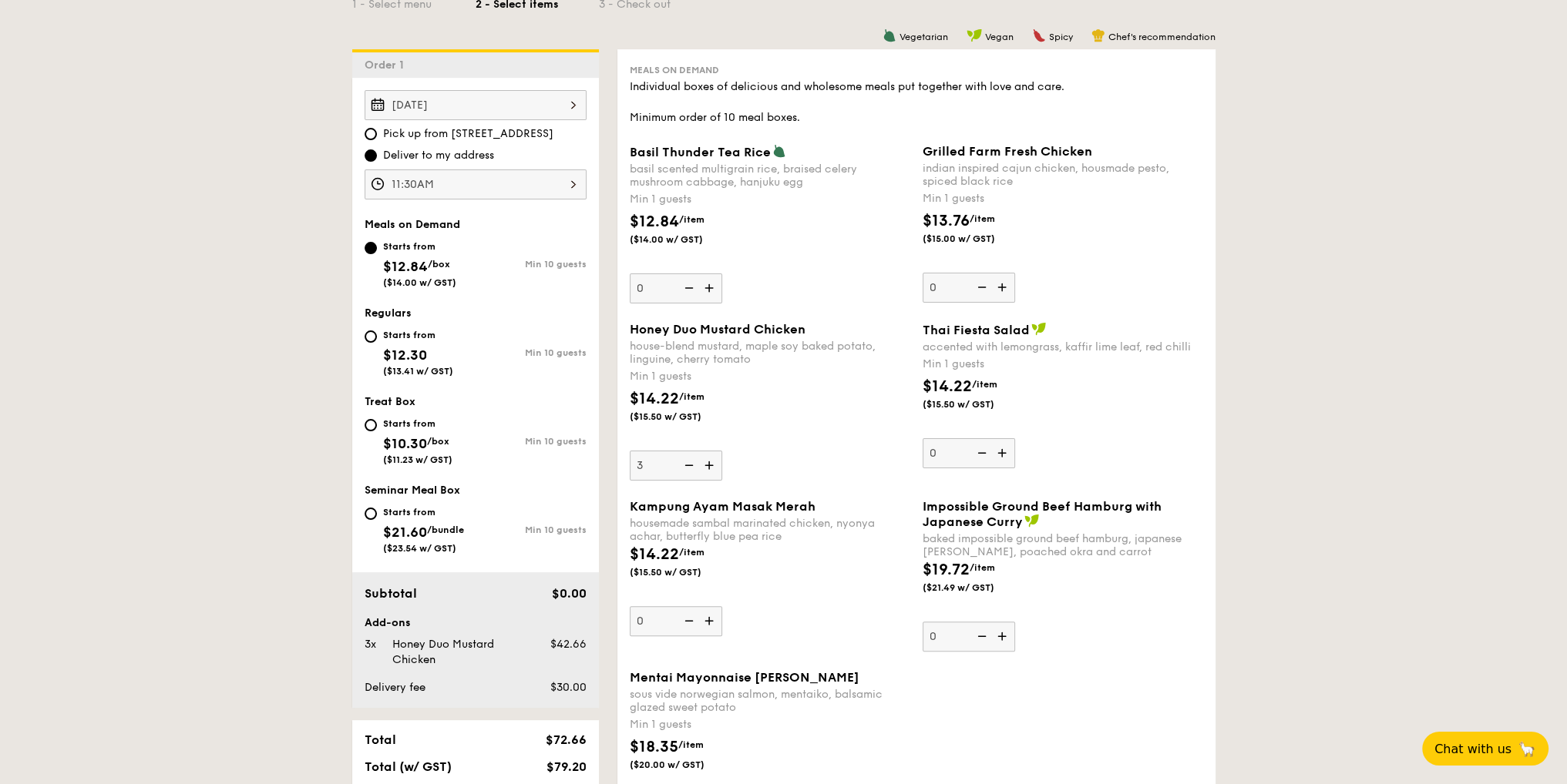
click at [711, 472] on input "3" at bounding box center [676, 465] width 92 height 30
click at [711, 472] on img at bounding box center [710, 465] width 23 height 29
click at [711, 472] on input "4" at bounding box center [676, 465] width 92 height 30
click at [711, 472] on img at bounding box center [710, 465] width 23 height 29
click at [711, 472] on input "5" at bounding box center [676, 465] width 92 height 30
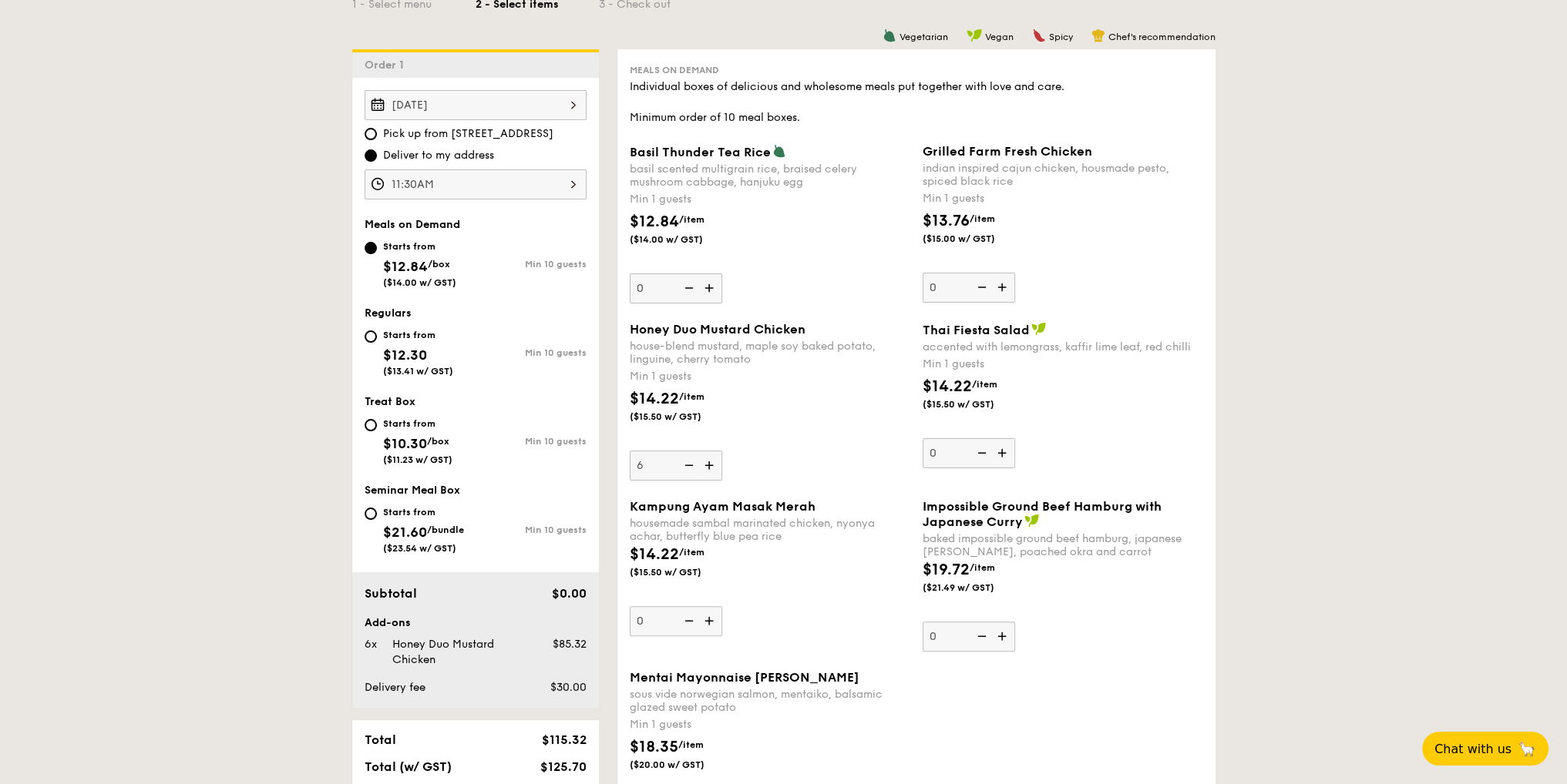
click at [711, 472] on img at bounding box center [710, 465] width 23 height 29
click at [711, 472] on input "6" at bounding box center [676, 465] width 92 height 30
click at [712, 471] on img at bounding box center [710, 465] width 23 height 29
click at [712, 471] on input "7" at bounding box center [676, 465] width 92 height 30
type input "8"
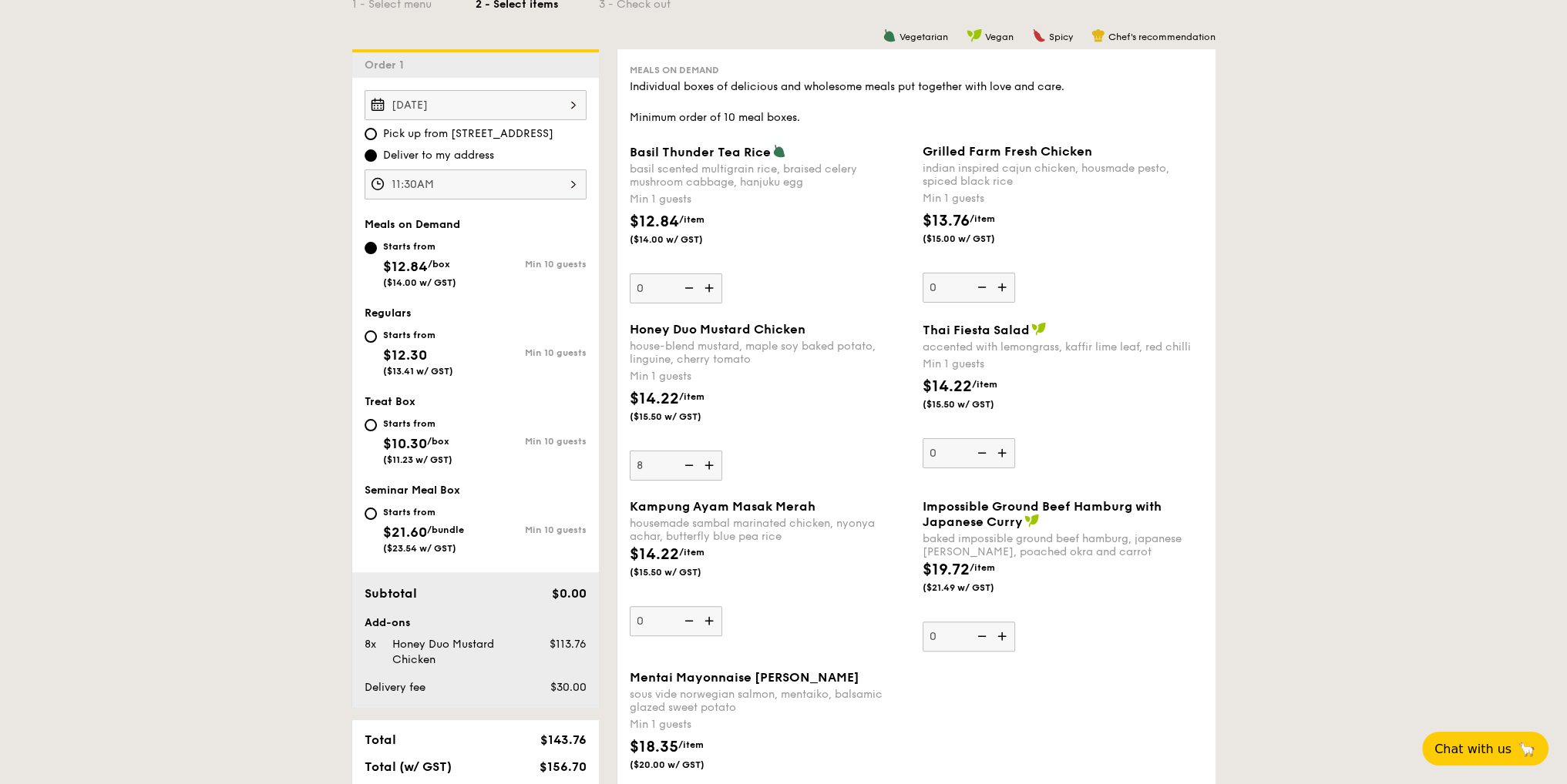
scroll to position [770, 0]
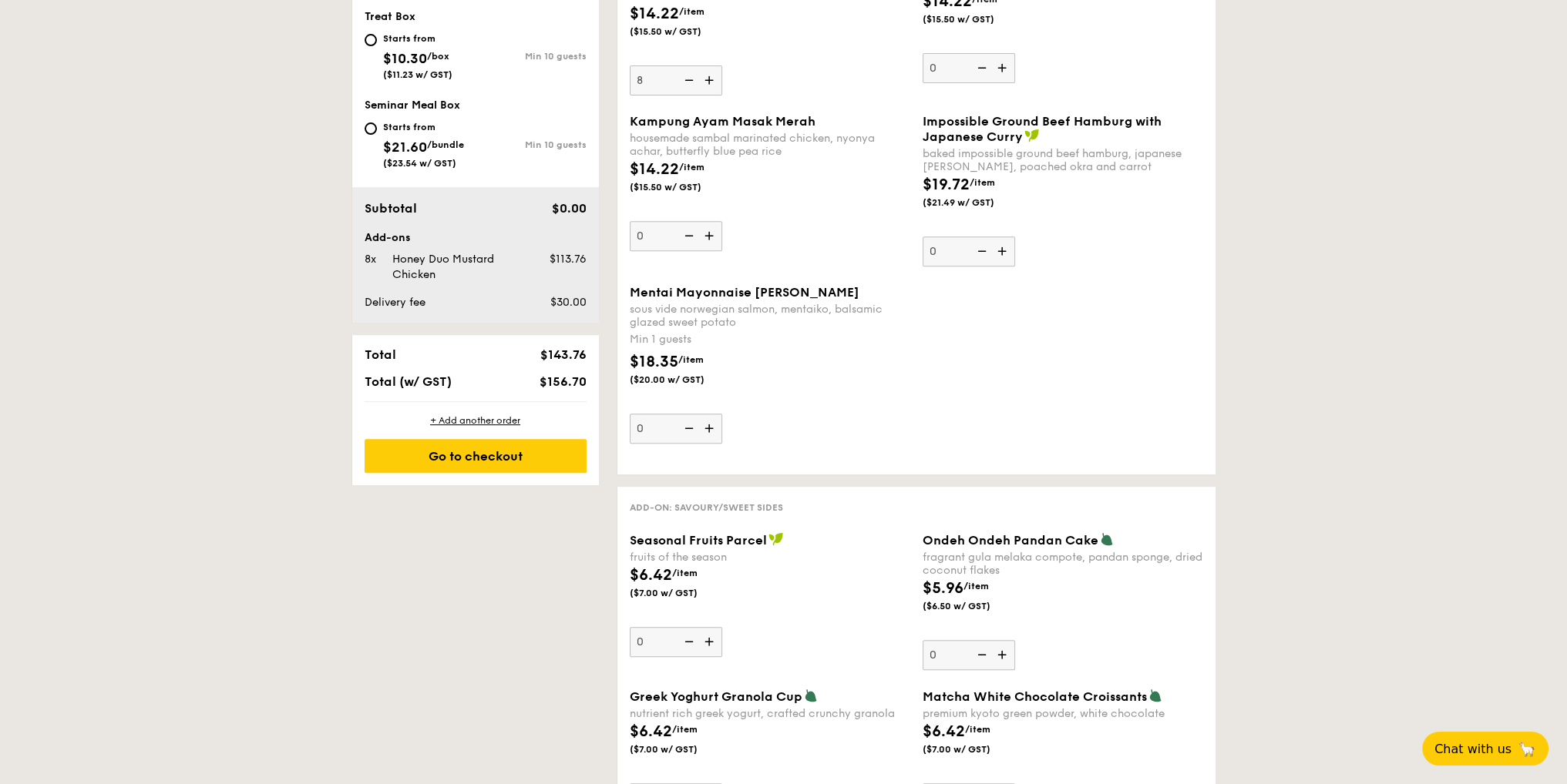
click at [710, 238] on img at bounding box center [710, 236] width 23 height 29
click at [710, 238] on input "0" at bounding box center [676, 236] width 92 height 30
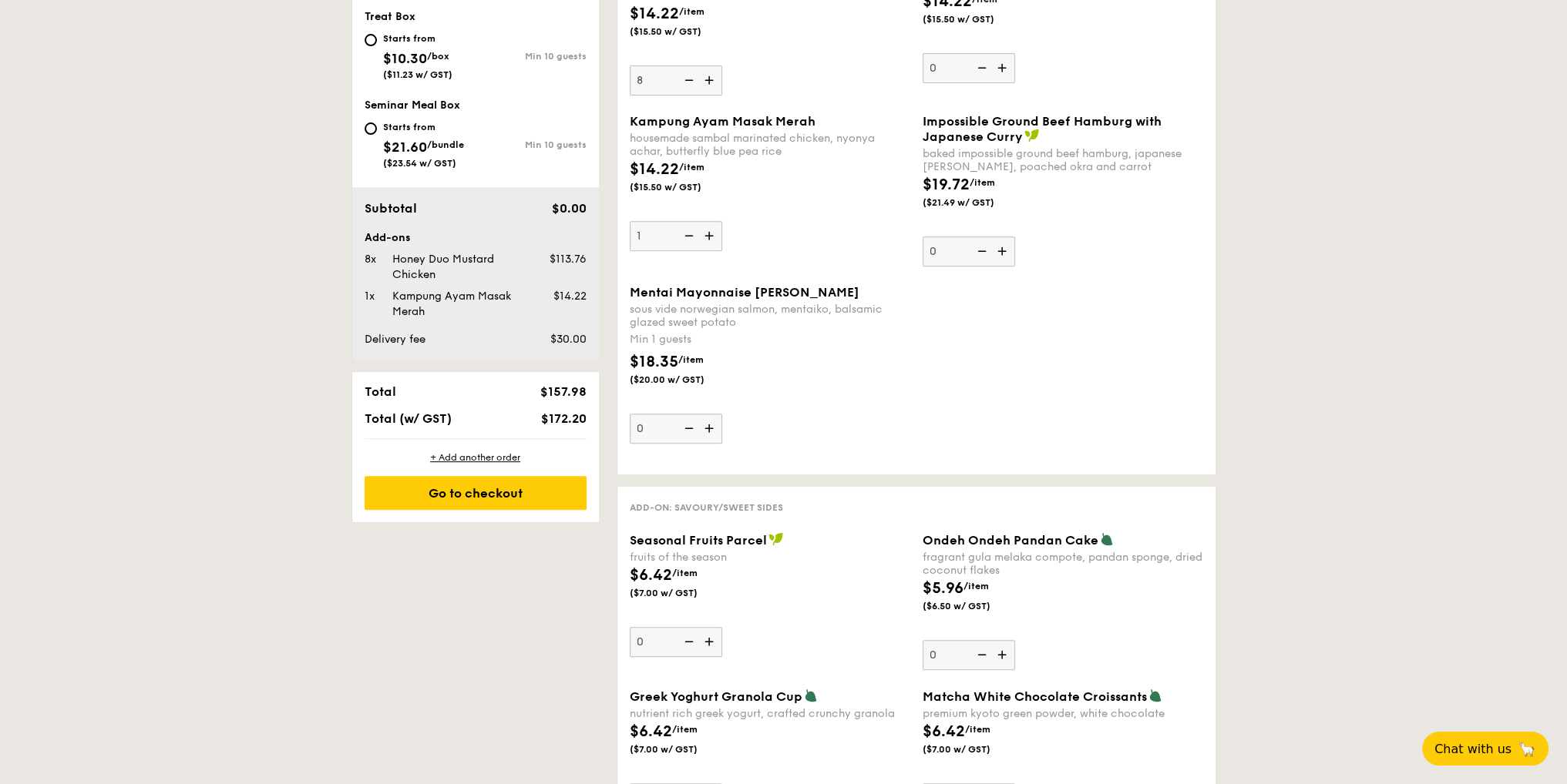
click at [710, 238] on img at bounding box center [710, 236] width 23 height 29
click at [710, 238] on input "1" at bounding box center [676, 236] width 92 height 30
click at [710, 238] on img at bounding box center [710, 236] width 23 height 29
click at [710, 238] on input "2" at bounding box center [676, 236] width 92 height 30
click at [710, 238] on img at bounding box center [710, 236] width 23 height 29
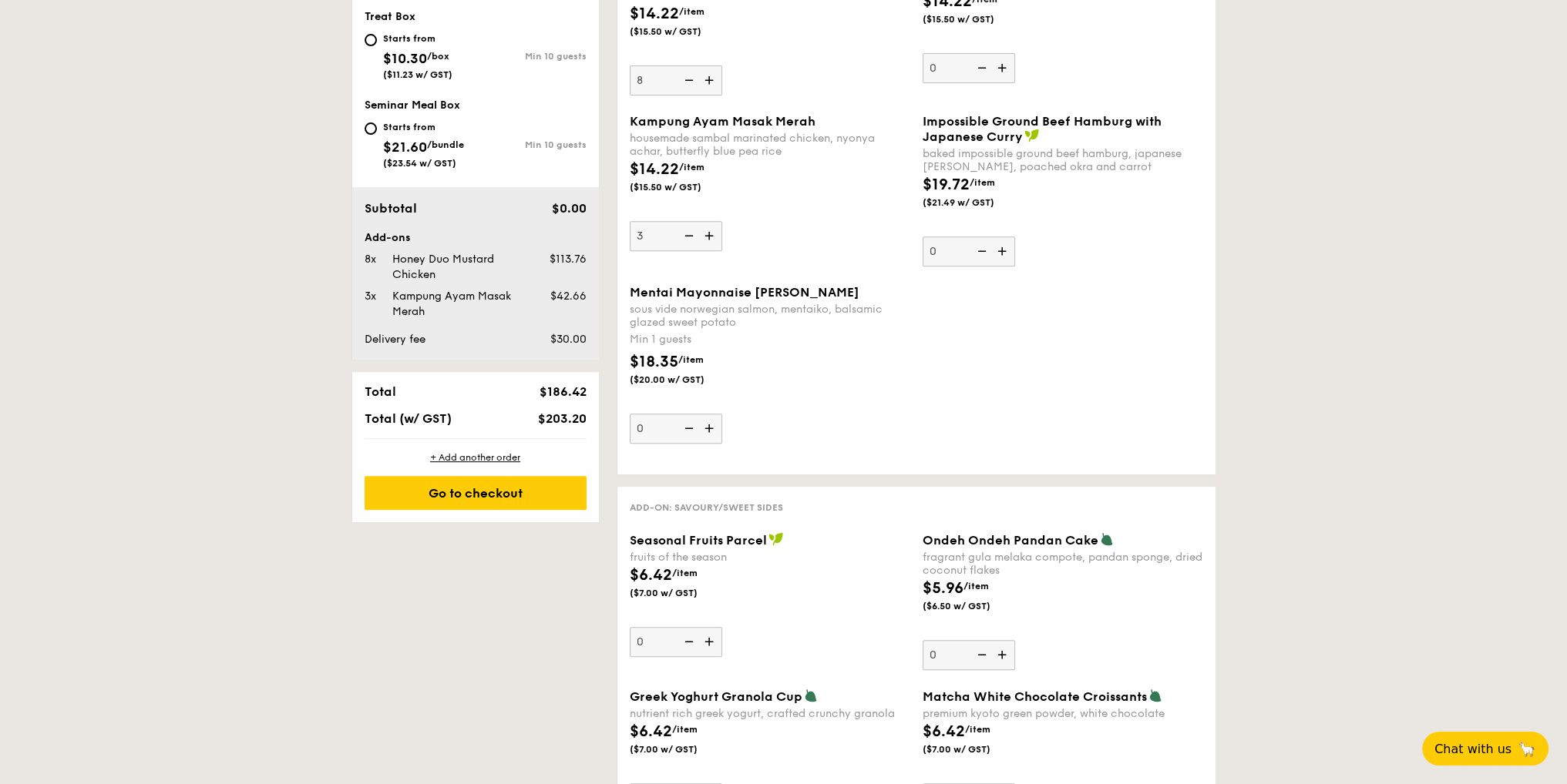
click at [710, 238] on input "3" at bounding box center [676, 236] width 92 height 30
click at [710, 238] on img at bounding box center [710, 236] width 23 height 29
click at [710, 238] on input "4" at bounding box center [676, 236] width 92 height 30
type input "5"
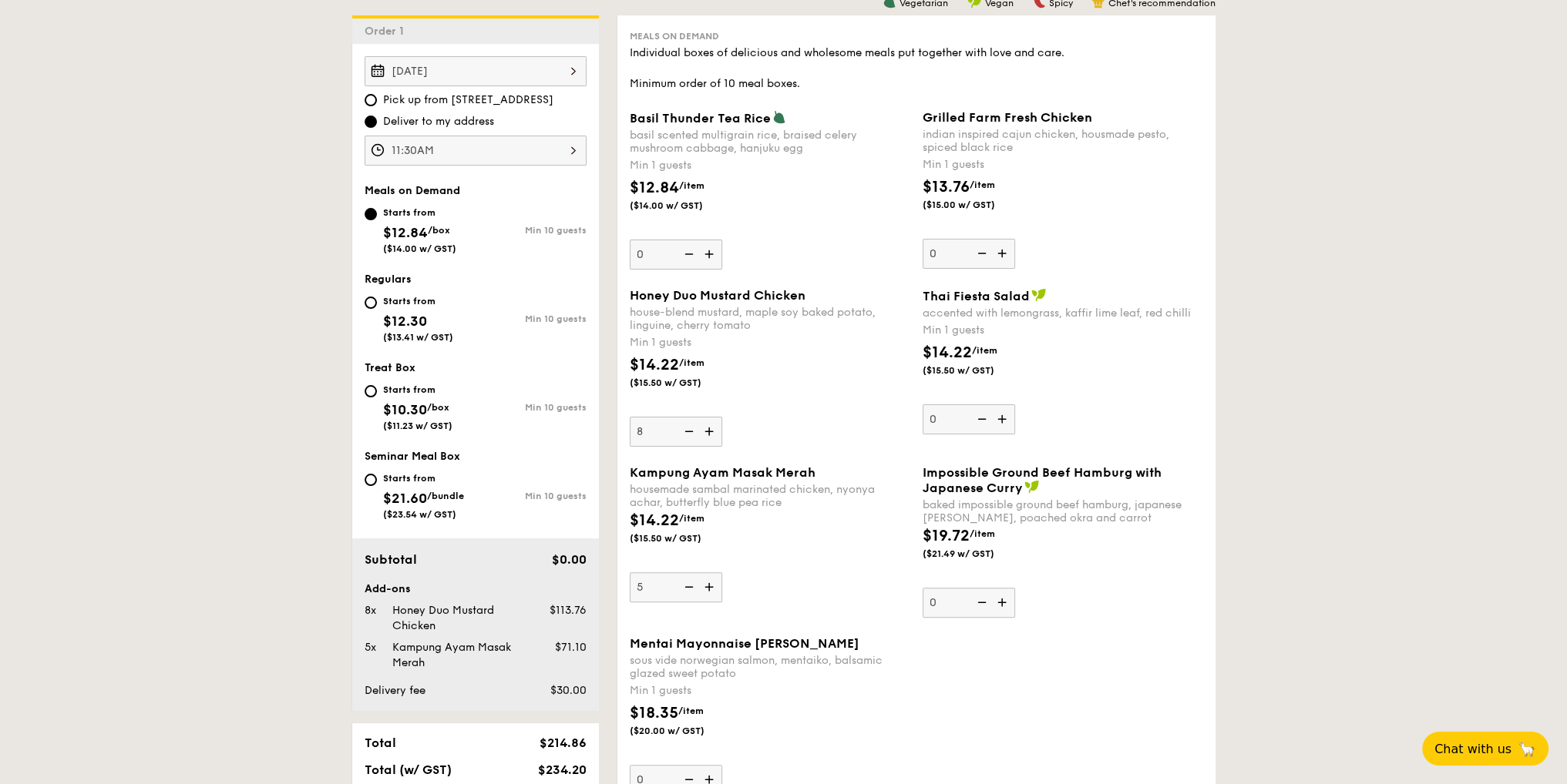
scroll to position [389, 0]
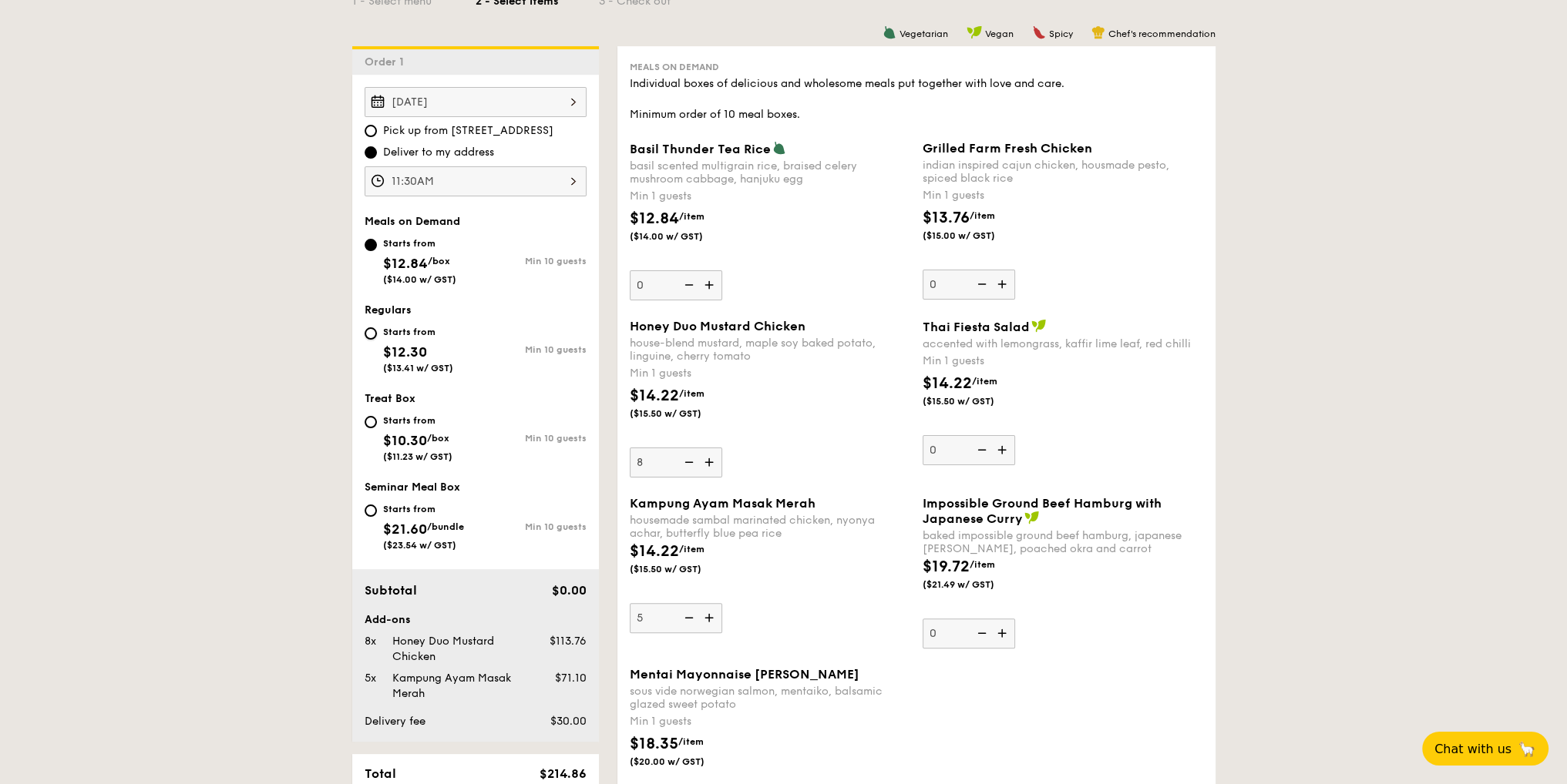
click at [373, 332] on input "Starts from $12.30 ($13.41 w/ GST) Min 10 guests" at bounding box center [371, 333] width 12 height 12
radio input "true"
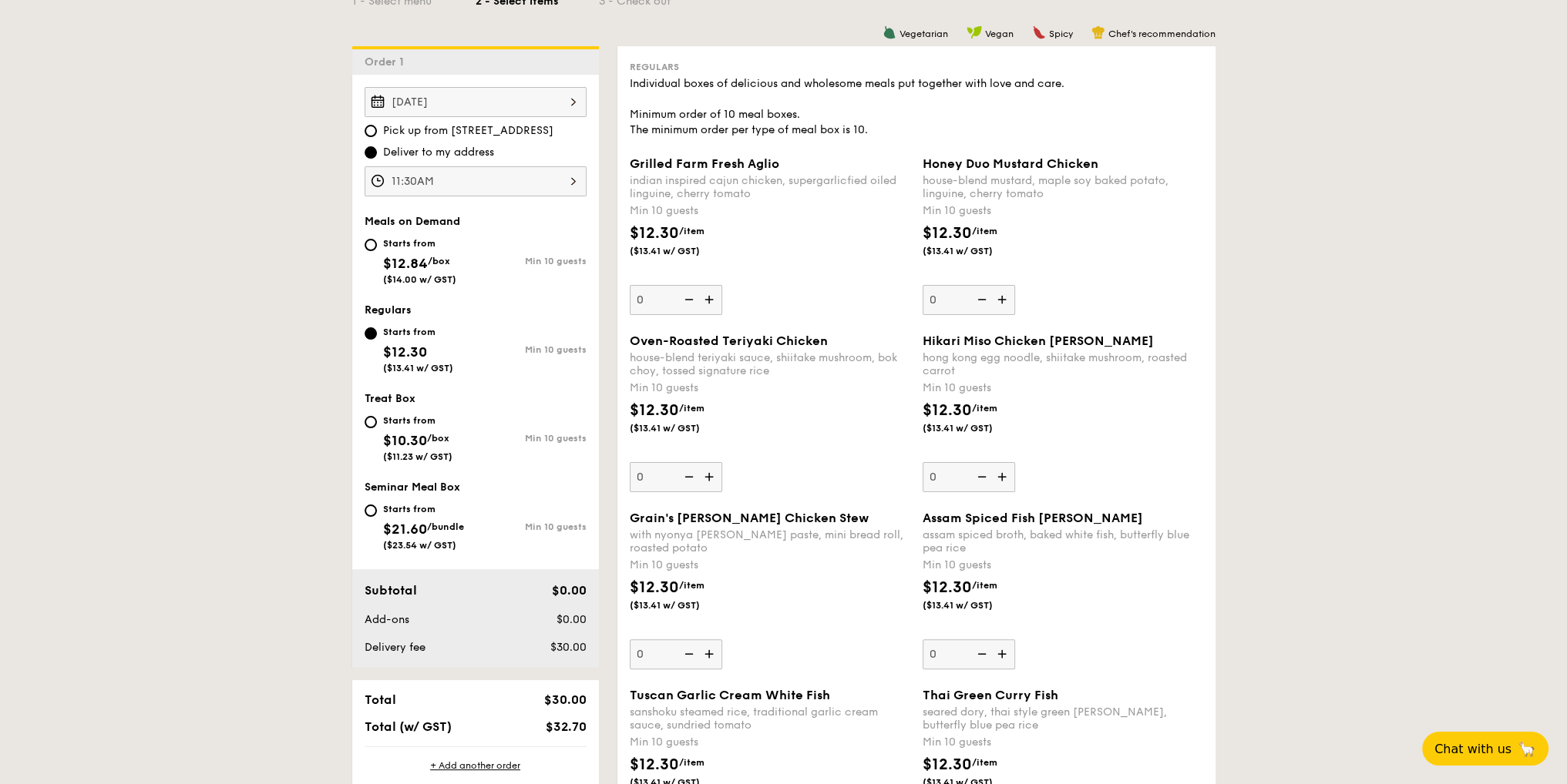
click at [1001, 305] on img at bounding box center [1003, 300] width 23 height 29
click at [1001, 305] on input "0" at bounding box center [969, 300] width 92 height 30
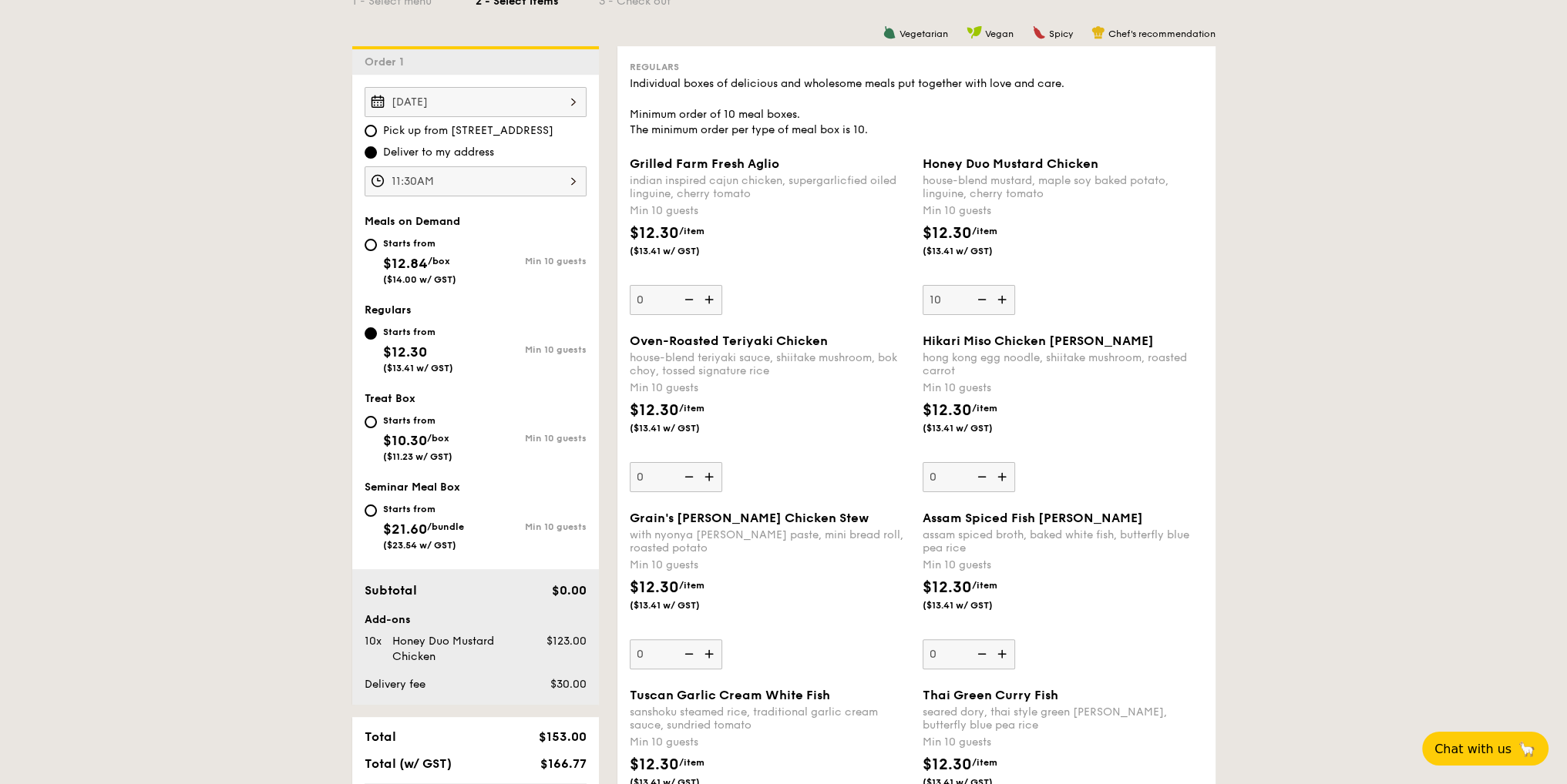
click at [1001, 305] on img at bounding box center [1003, 300] width 23 height 29
click at [1001, 305] on input "10" at bounding box center [969, 300] width 92 height 30
click at [1001, 305] on img at bounding box center [1003, 300] width 23 height 29
click at [1001, 305] on input "11" at bounding box center [969, 300] width 92 height 30
click at [1001, 305] on img at bounding box center [1003, 300] width 23 height 29
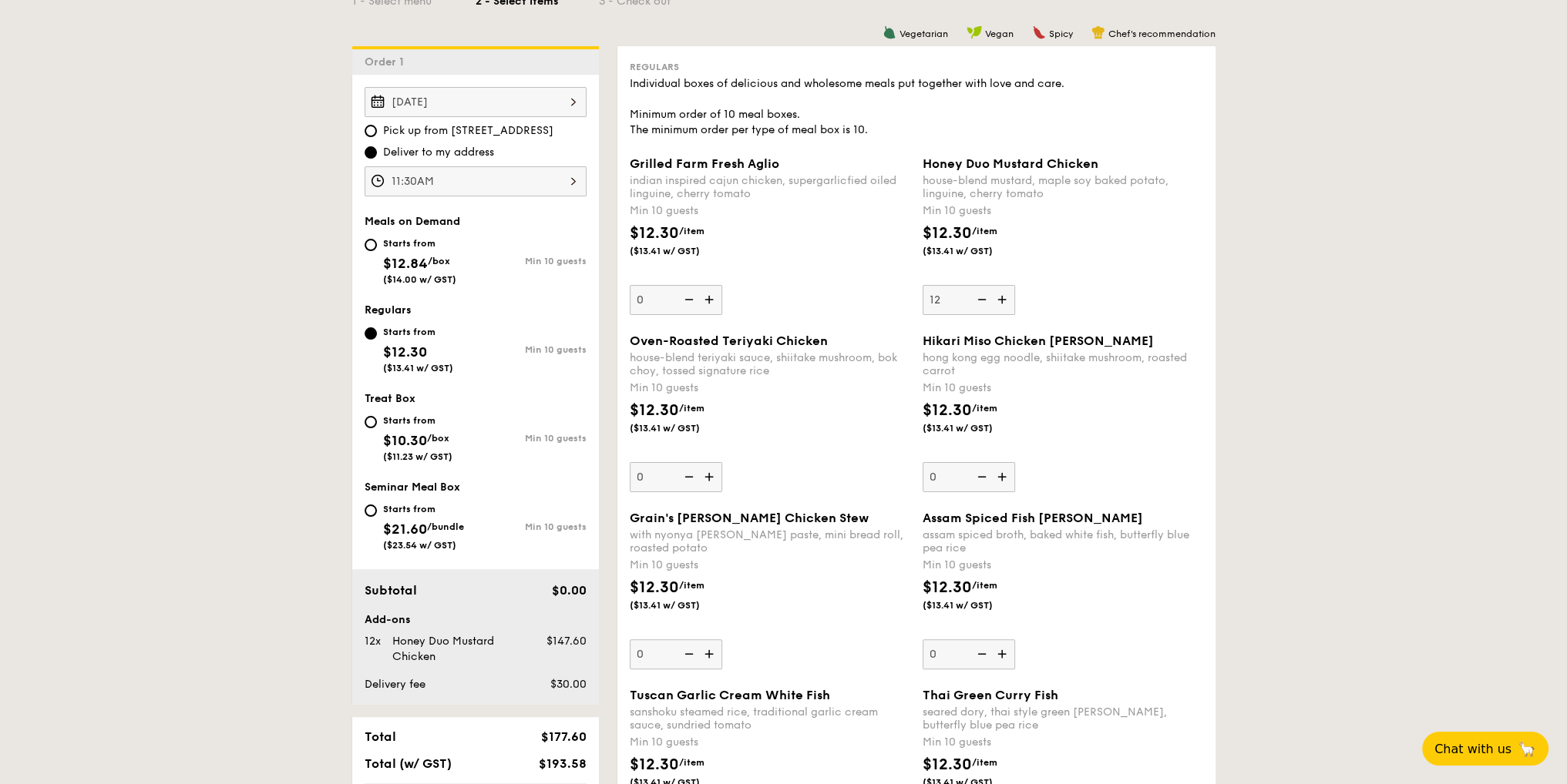
click at [1001, 305] on input "12" at bounding box center [969, 300] width 92 height 30
click at [987, 305] on img at bounding box center [980, 300] width 23 height 29
click at [987, 305] on input "13" at bounding box center [969, 300] width 92 height 30
click at [987, 305] on img at bounding box center [980, 300] width 23 height 29
click at [987, 305] on input "12" at bounding box center [969, 300] width 92 height 30
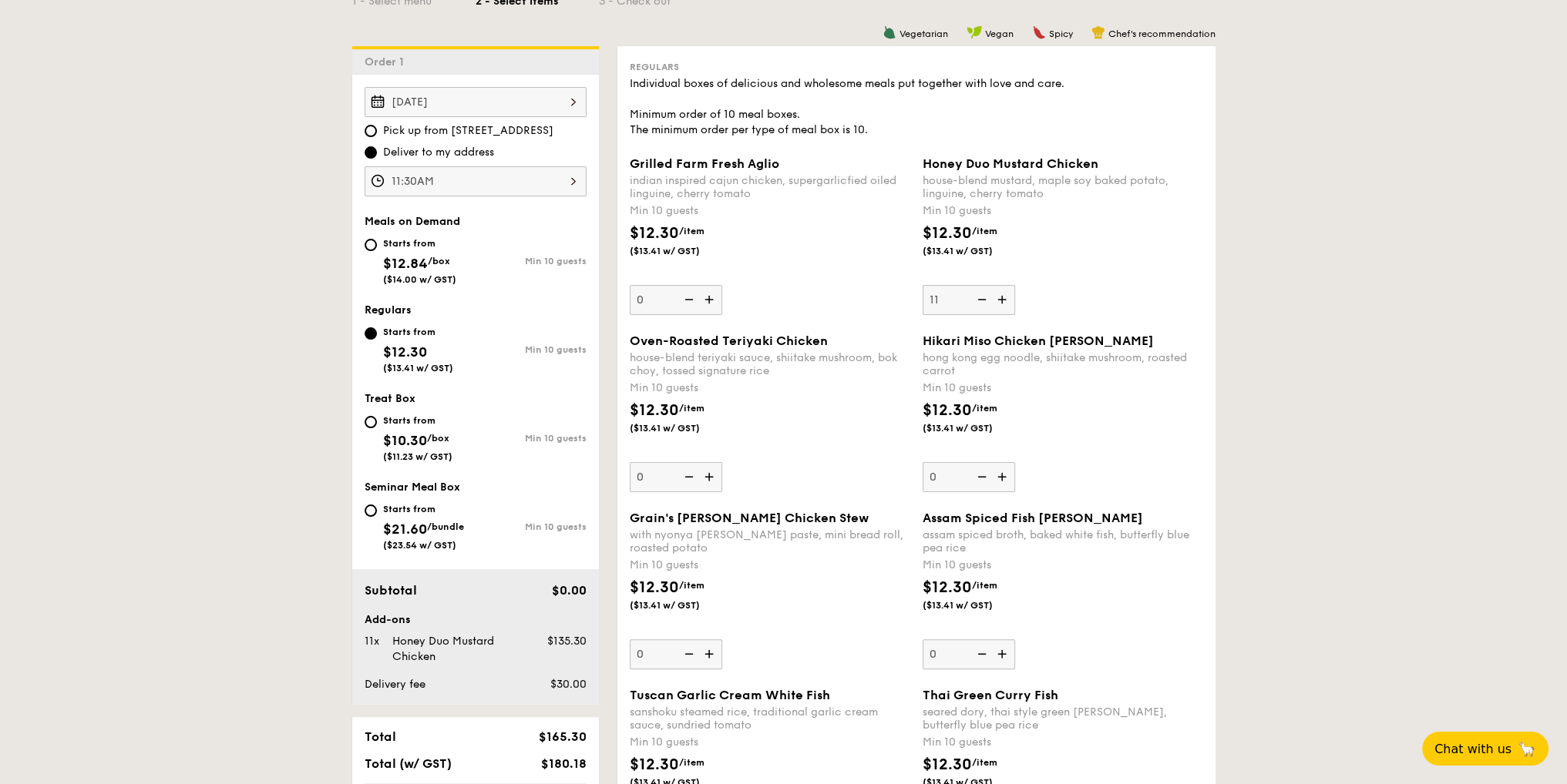
click at [987, 305] on img at bounding box center [980, 300] width 23 height 29
click at [987, 305] on input "11" at bounding box center [969, 300] width 92 height 30
type input "10"
click at [709, 296] on img at bounding box center [710, 300] width 23 height 29
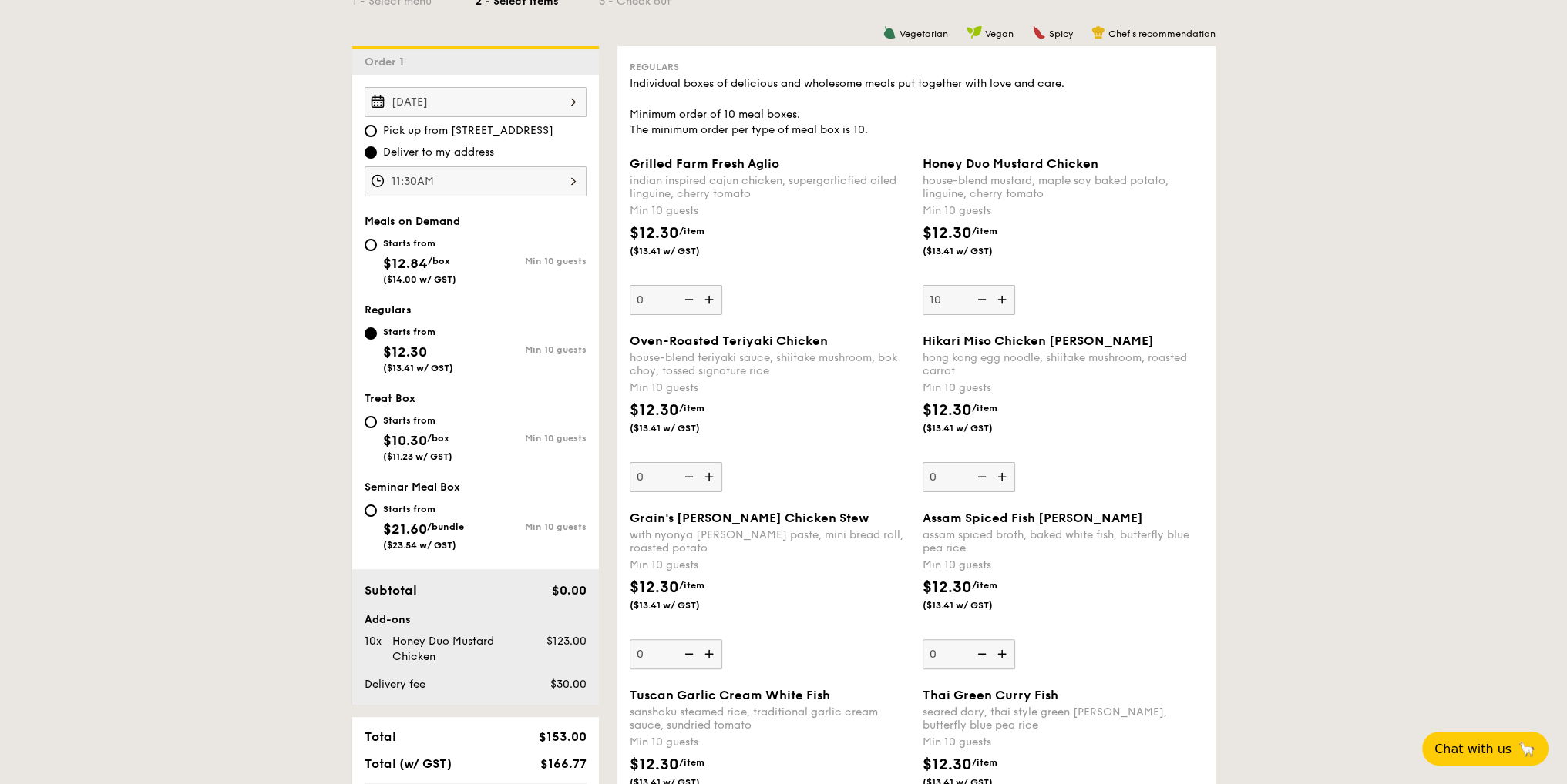
click at [709, 296] on input "0" at bounding box center [676, 300] width 92 height 30
click at [709, 296] on img at bounding box center [710, 300] width 23 height 29
click at [709, 296] on input "10" at bounding box center [676, 300] width 92 height 30
click at [709, 296] on img at bounding box center [710, 300] width 23 height 29
click at [709, 296] on input "11" at bounding box center [676, 300] width 92 height 30
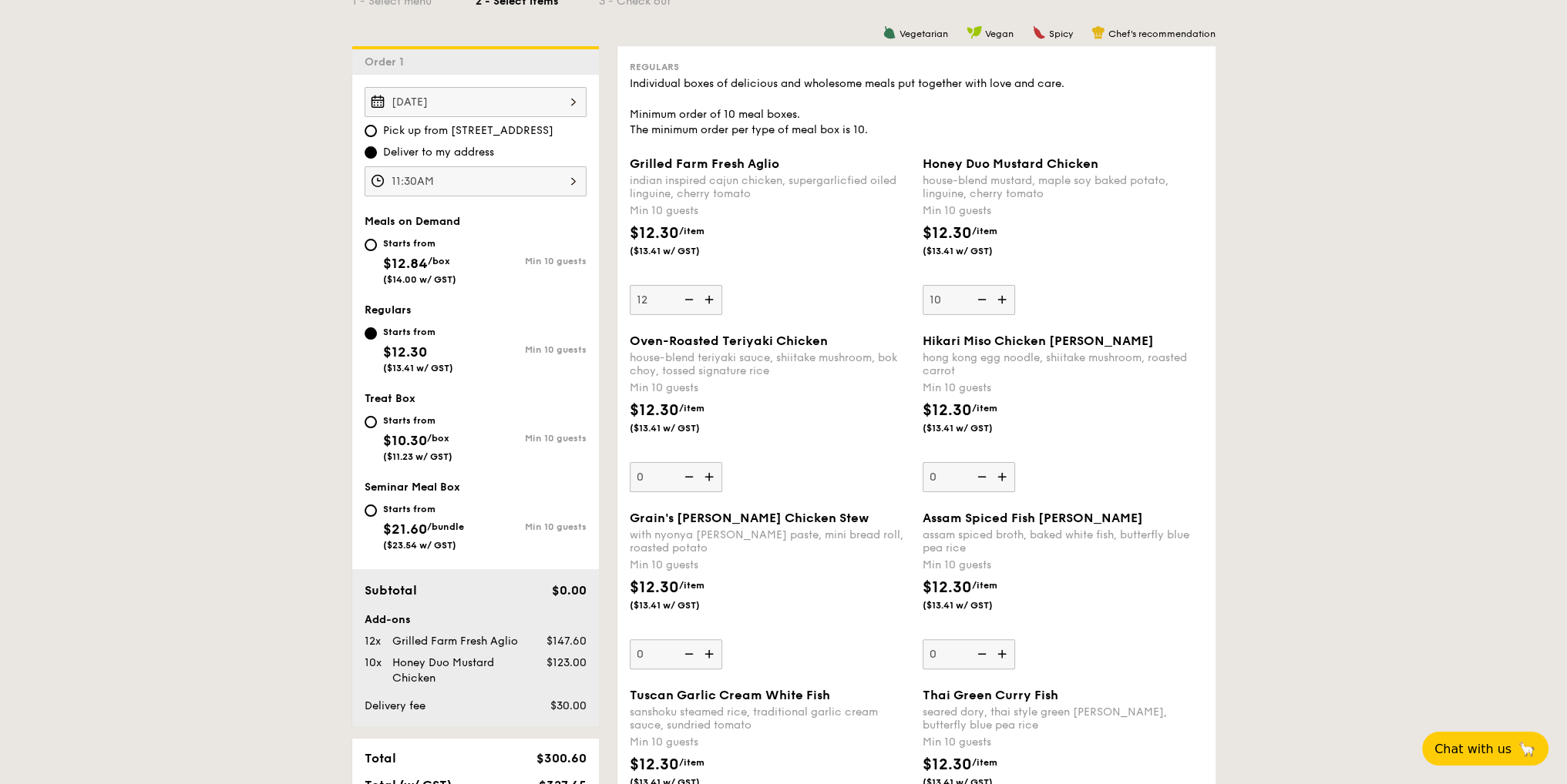
click at [709, 296] on img at bounding box center [710, 300] width 23 height 29
click at [709, 296] on input "12" at bounding box center [676, 300] width 92 height 30
click at [688, 301] on img at bounding box center [687, 300] width 23 height 29
click at [688, 301] on input "13" at bounding box center [676, 300] width 92 height 30
click at [688, 301] on img at bounding box center [687, 300] width 23 height 29
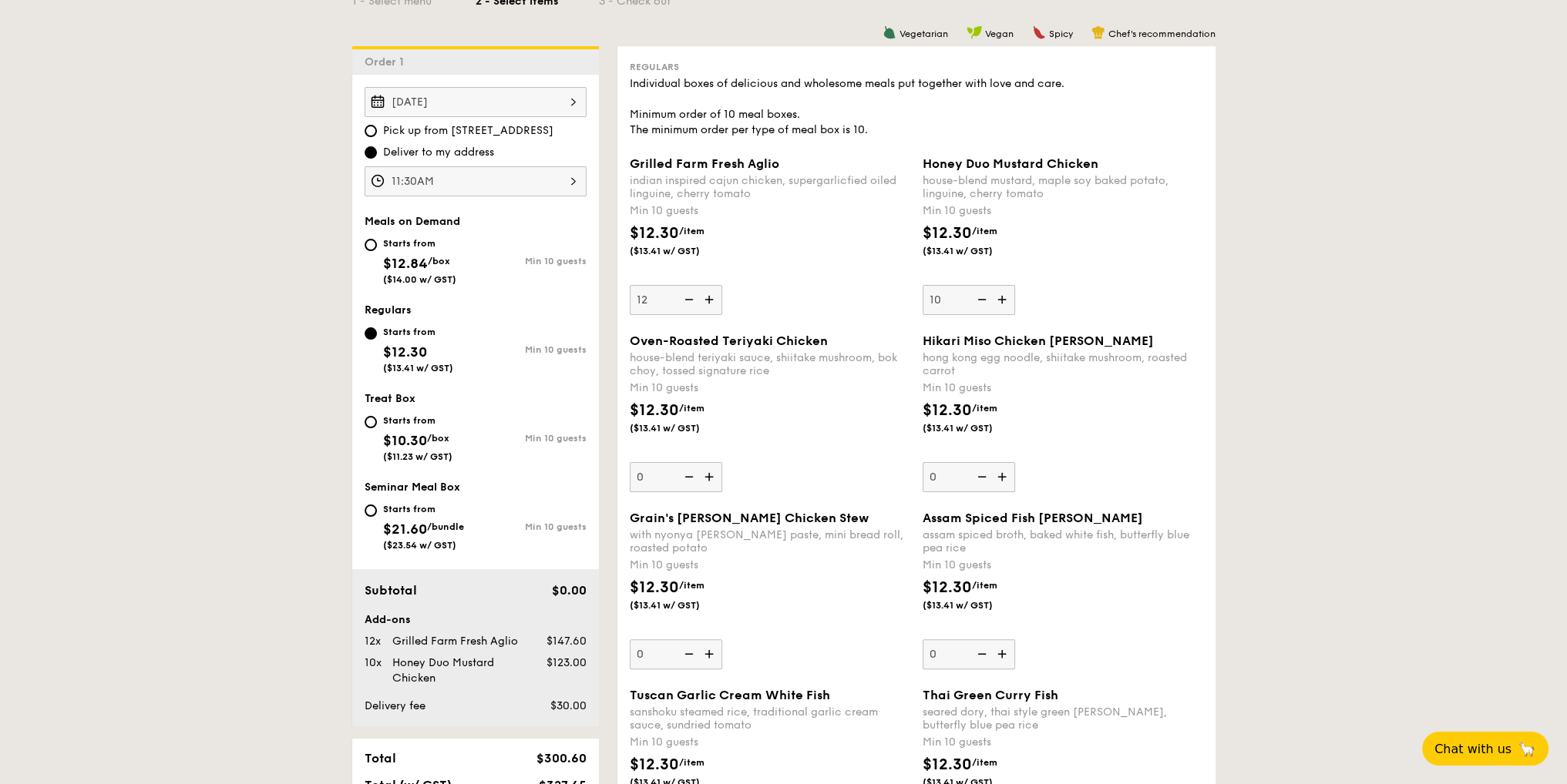
click at [688, 301] on input "12" at bounding box center [676, 300] width 92 height 30
click at [688, 301] on img at bounding box center [687, 300] width 23 height 29
click at [688, 301] on input "11" at bounding box center [676, 300] width 92 height 30
click at [688, 301] on img at bounding box center [687, 300] width 23 height 29
click at [688, 301] on input "10" at bounding box center [676, 300] width 92 height 30
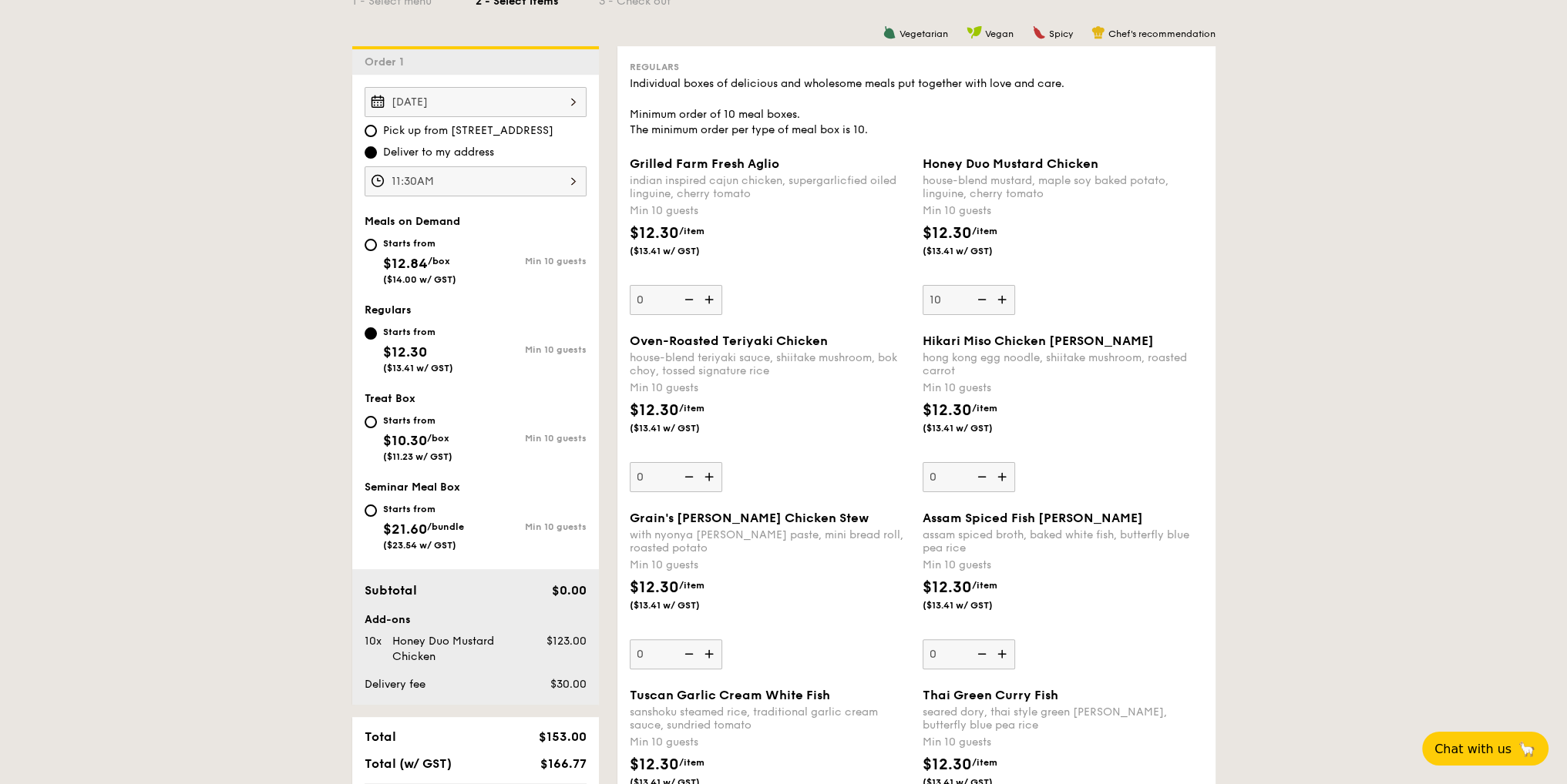
click at [688, 301] on img at bounding box center [687, 300] width 23 height 29
click at [688, 301] on input "0" at bounding box center [676, 300] width 92 height 30
click at [709, 300] on img at bounding box center [710, 300] width 23 height 29
click at [709, 300] on input "0" at bounding box center [676, 300] width 92 height 30
type input "10"
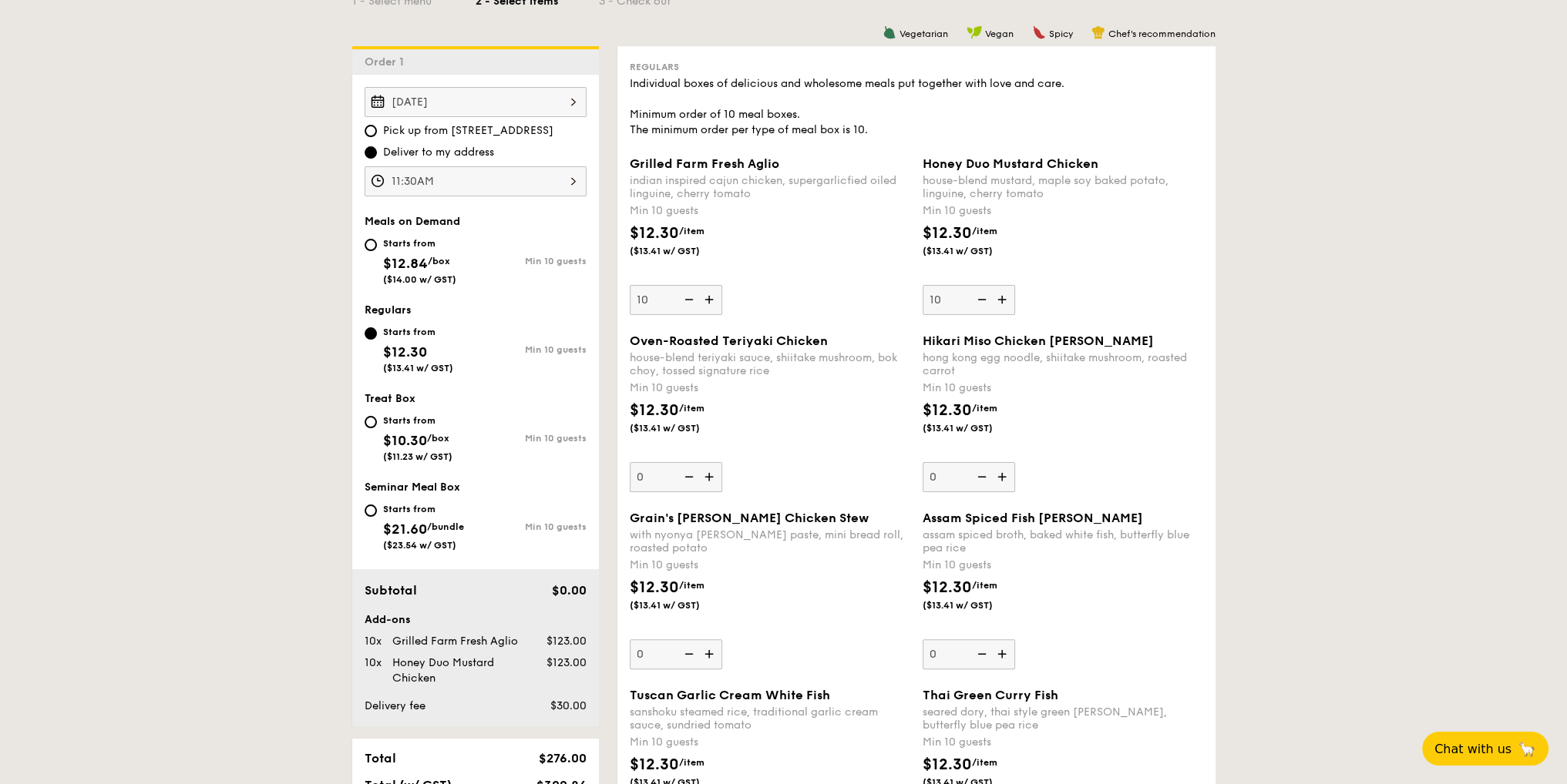
click at [1004, 664] on img at bounding box center [1003, 654] width 23 height 29
click at [1004, 664] on input "0" at bounding box center [969, 654] width 92 height 30
type input "10"
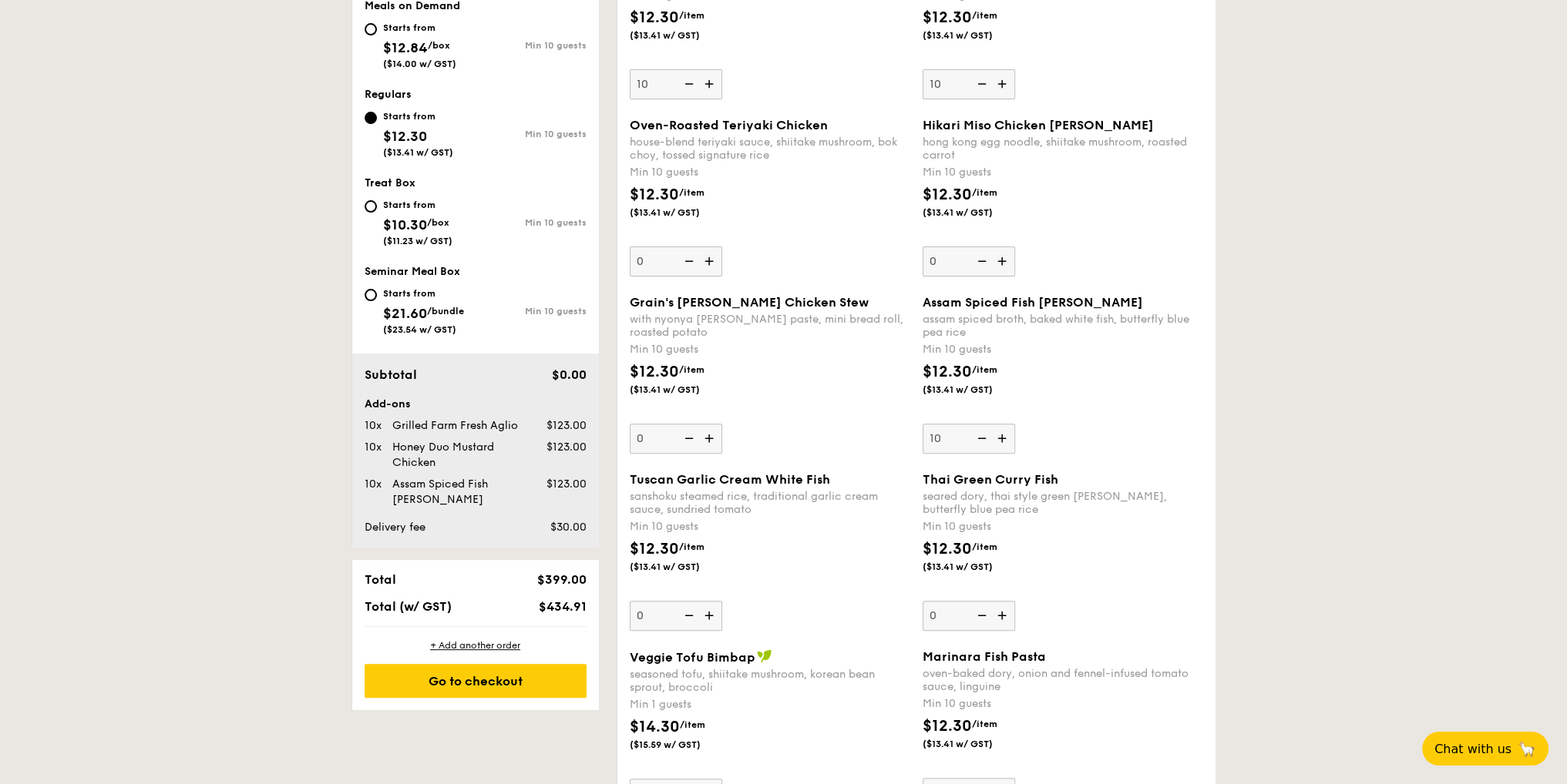
scroll to position [770, 0]
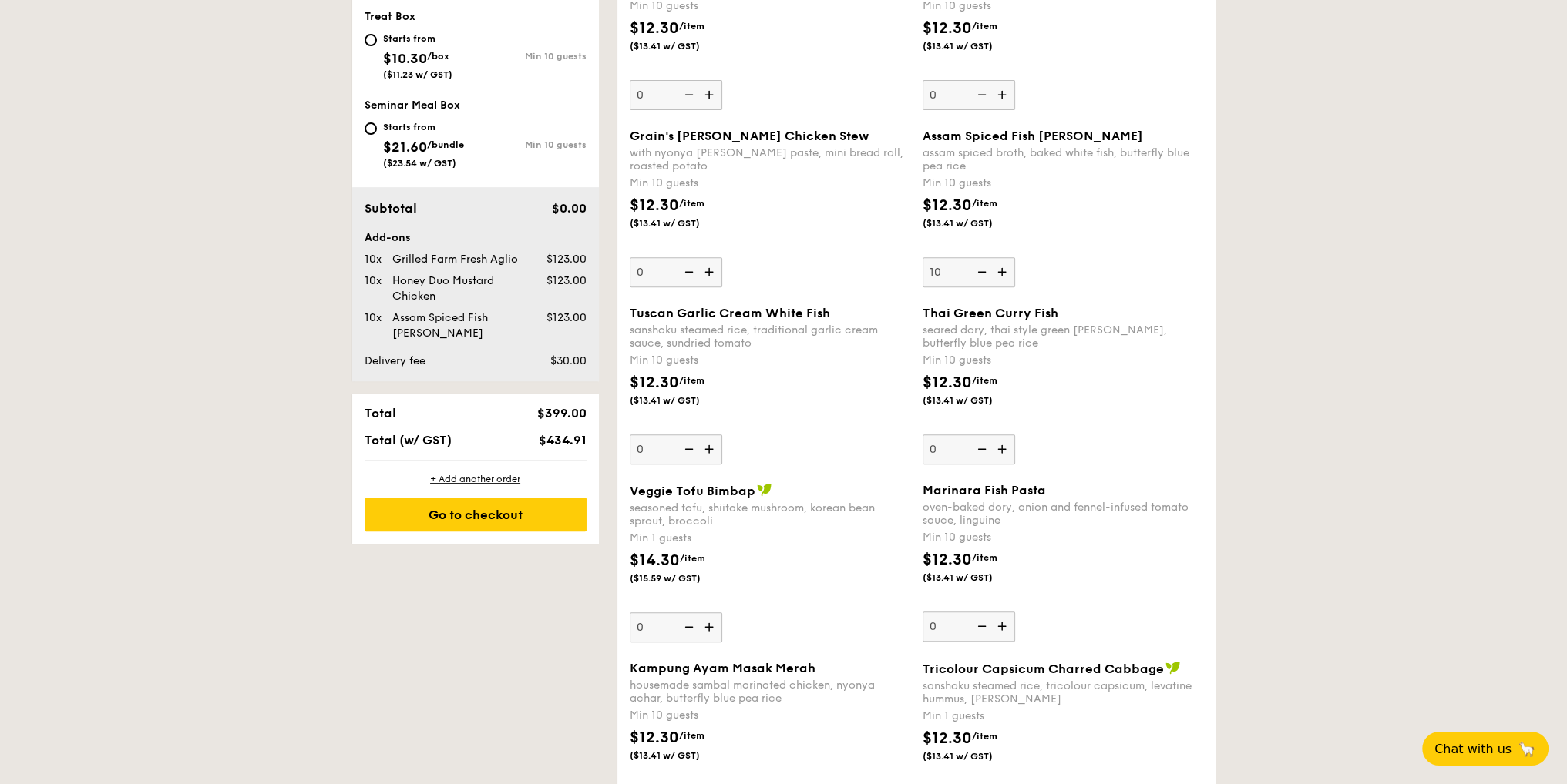
click at [705, 629] on img at bounding box center [710, 627] width 23 height 29
click at [705, 629] on input "0" at bounding box center [676, 627] width 92 height 30
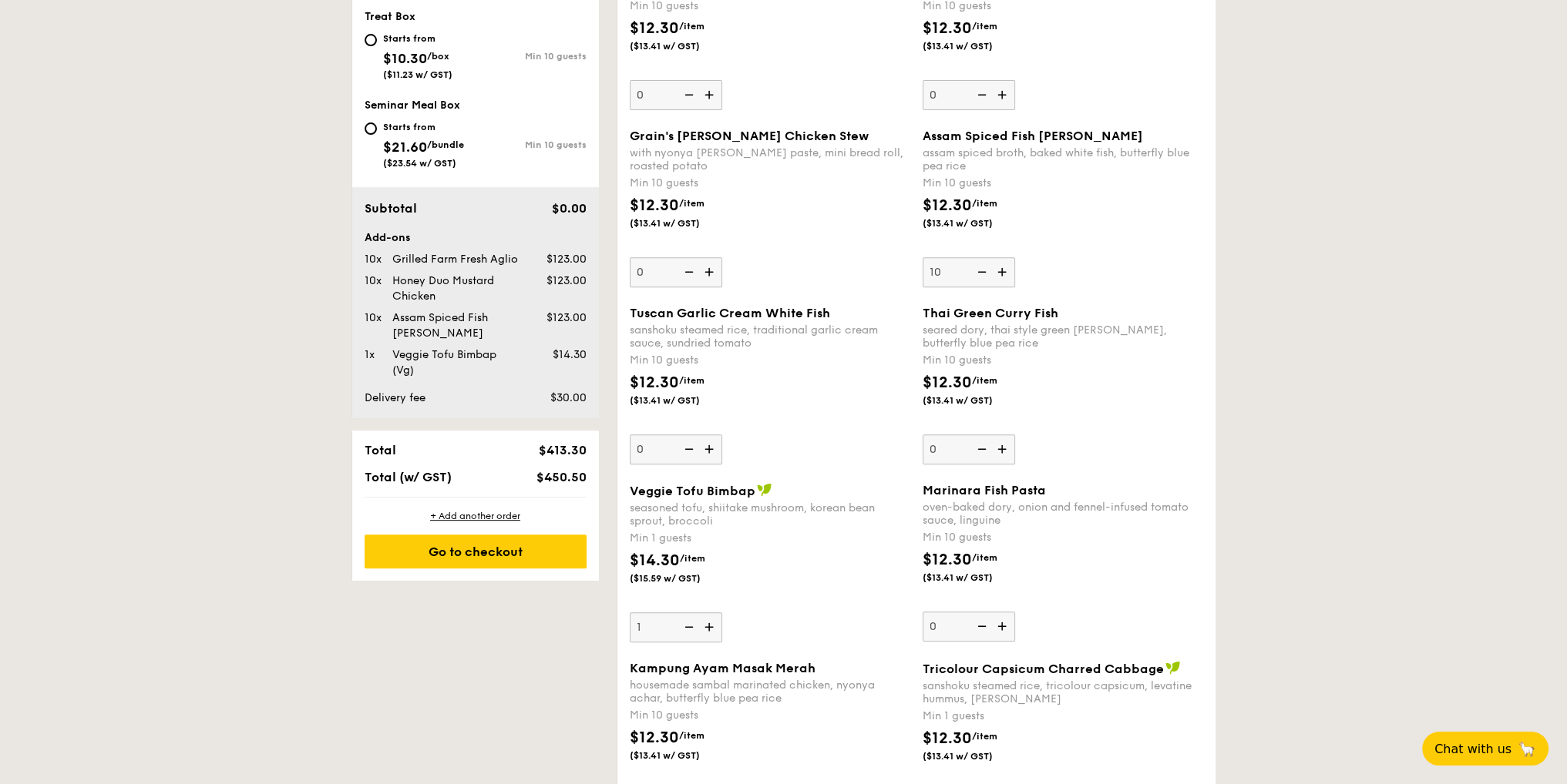
click at [709, 629] on img at bounding box center [710, 627] width 23 height 29
click at [709, 629] on input "1" at bounding box center [676, 627] width 92 height 30
click at [709, 629] on img at bounding box center [710, 627] width 23 height 29
click at [709, 629] on input "2" at bounding box center [676, 627] width 92 height 30
click at [711, 629] on img at bounding box center [710, 627] width 23 height 29
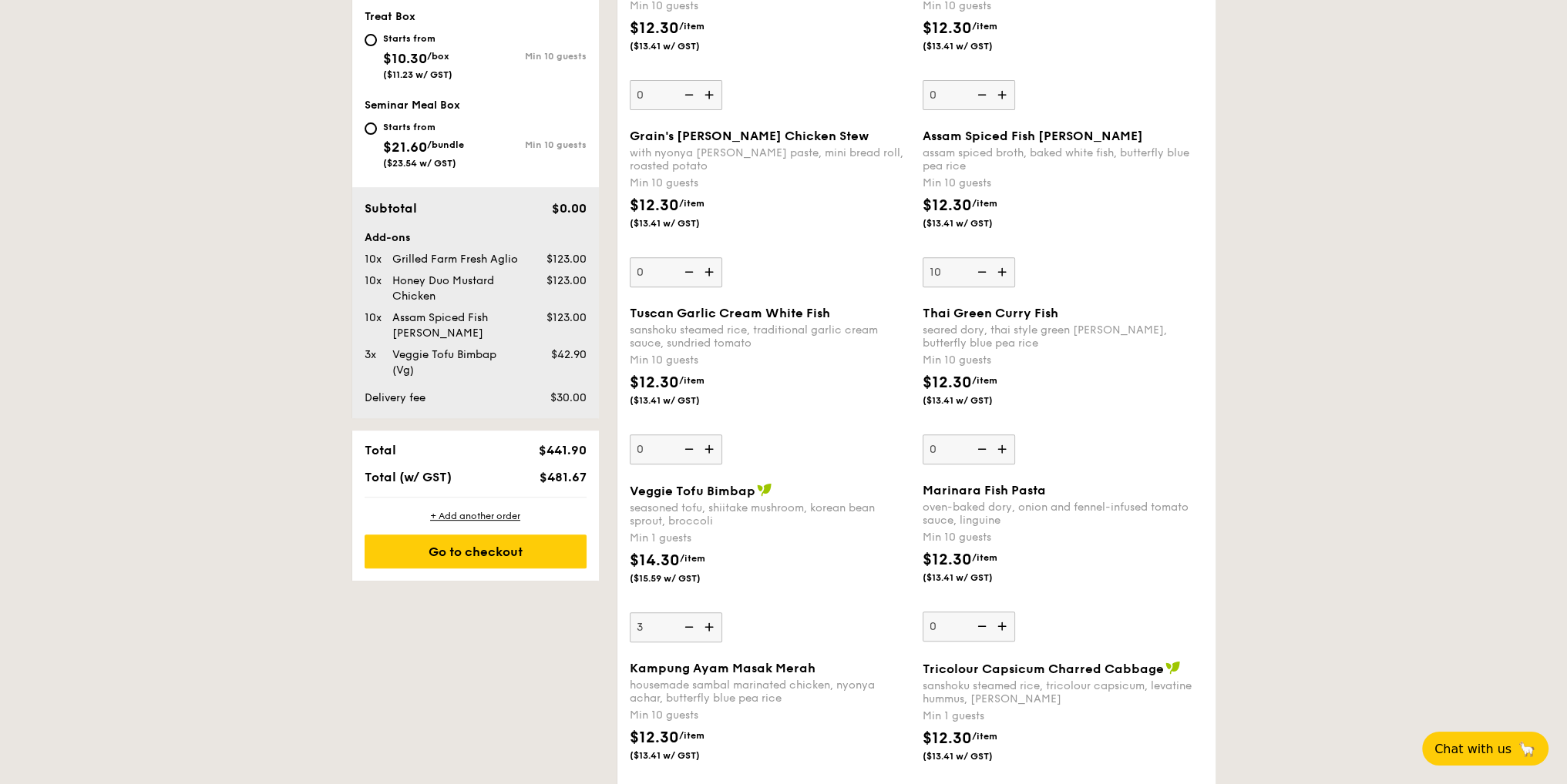
click at [711, 629] on input "3" at bounding box center [676, 627] width 92 height 30
click at [713, 629] on img at bounding box center [710, 627] width 23 height 29
click at [713, 629] on input "4" at bounding box center [676, 627] width 92 height 30
click at [694, 626] on img at bounding box center [687, 627] width 23 height 29
click at [694, 626] on input "5" at bounding box center [676, 627] width 92 height 30
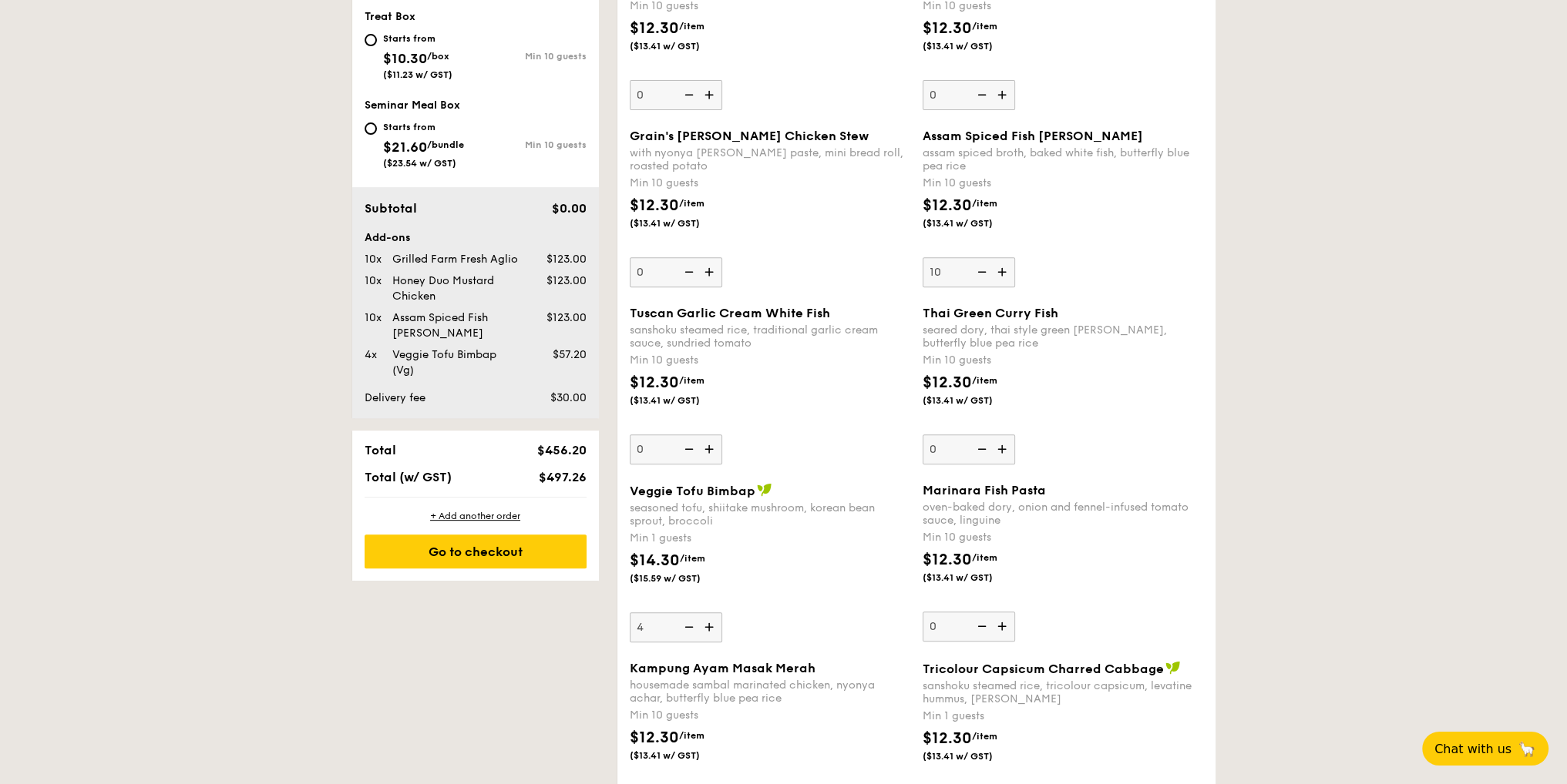
click at [694, 626] on img at bounding box center [687, 627] width 23 height 29
click at [694, 626] on input "4" at bounding box center [676, 627] width 92 height 30
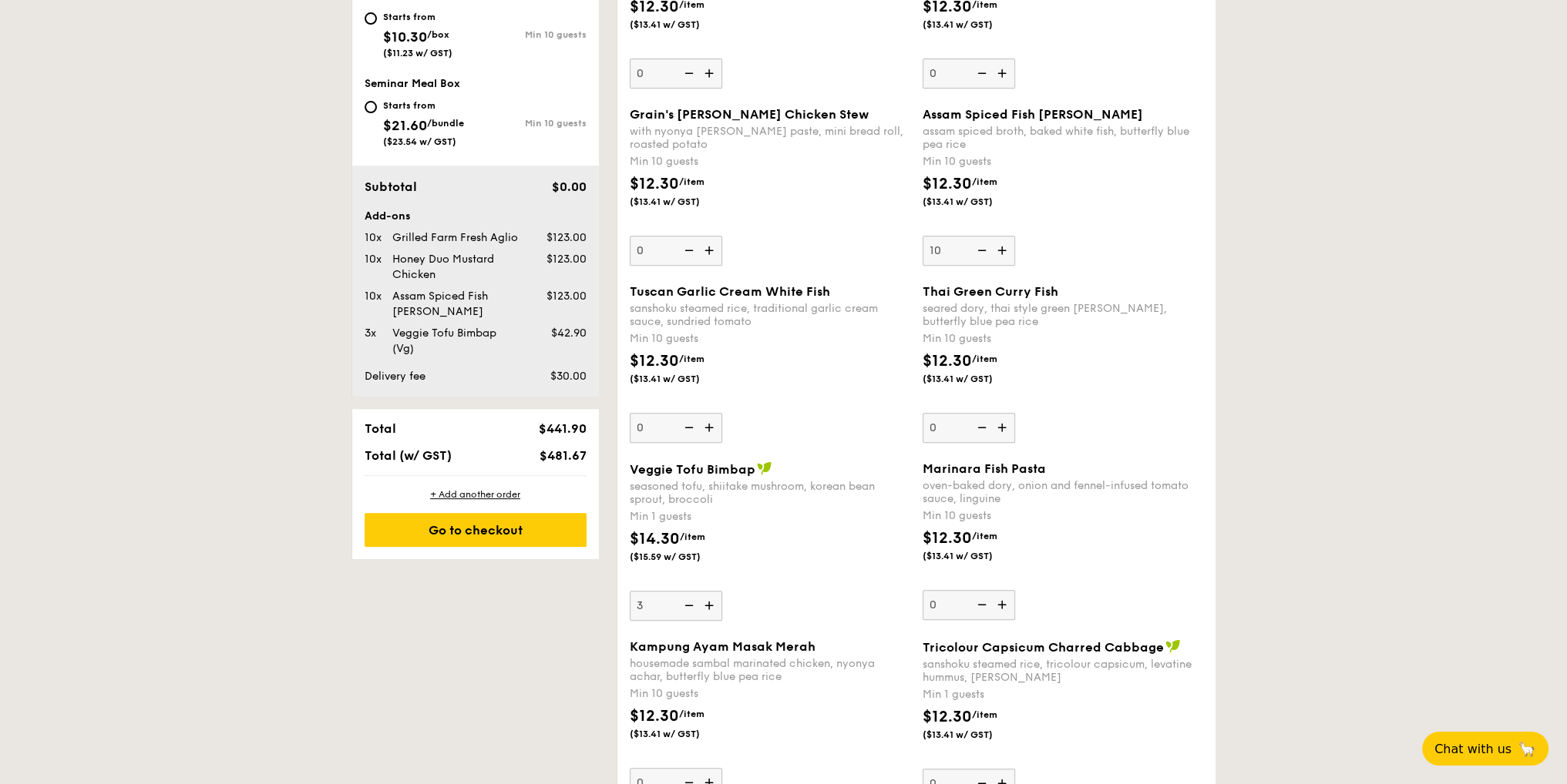
scroll to position [1156, 0]
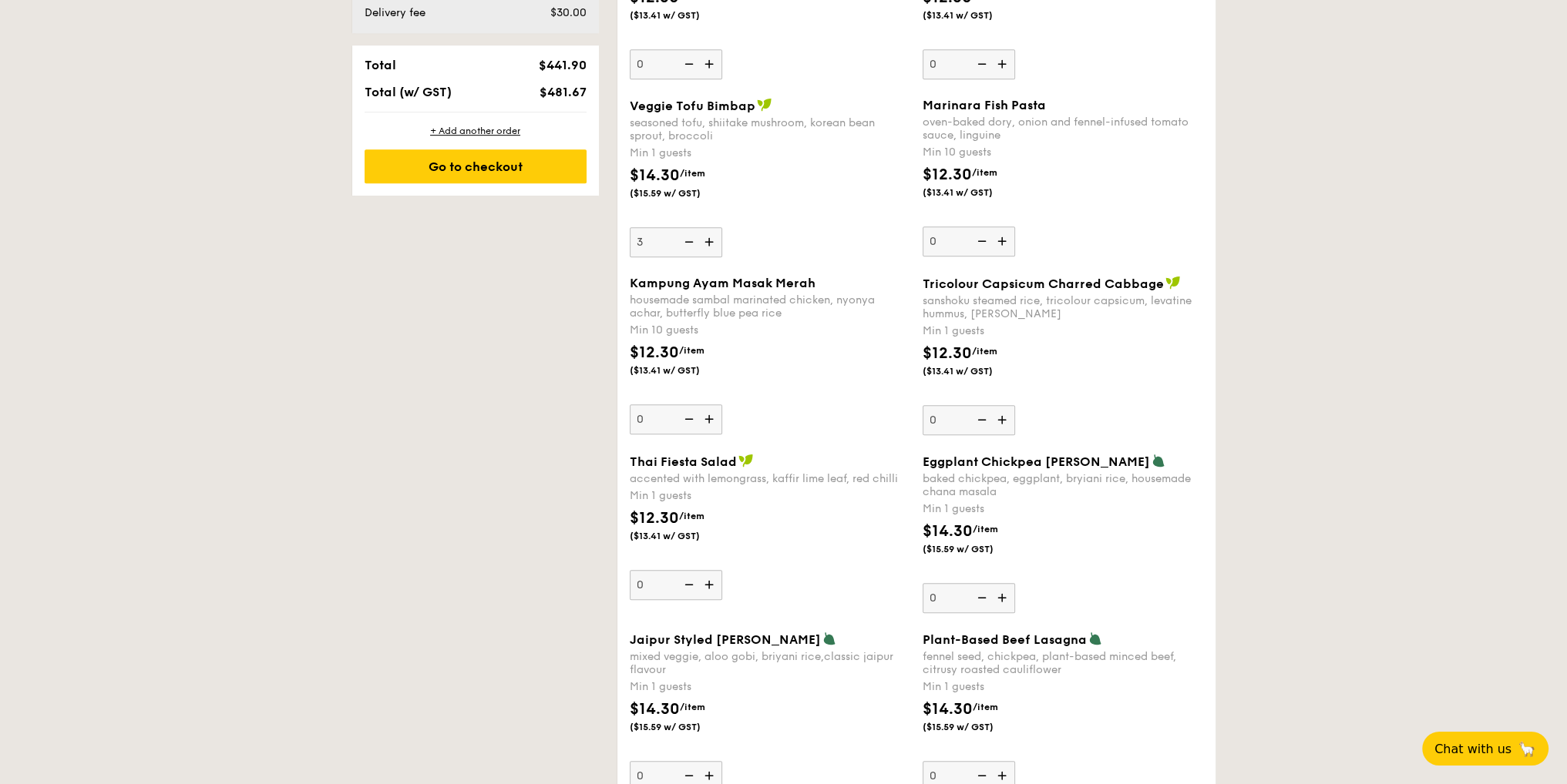
click at [707, 245] on img at bounding box center [710, 242] width 23 height 29
click at [707, 245] on input "3" at bounding box center [676, 242] width 92 height 30
click at [690, 244] on img at bounding box center [687, 242] width 23 height 29
click at [690, 244] on input "4" at bounding box center [676, 242] width 92 height 30
click at [690, 244] on img at bounding box center [687, 242] width 23 height 29
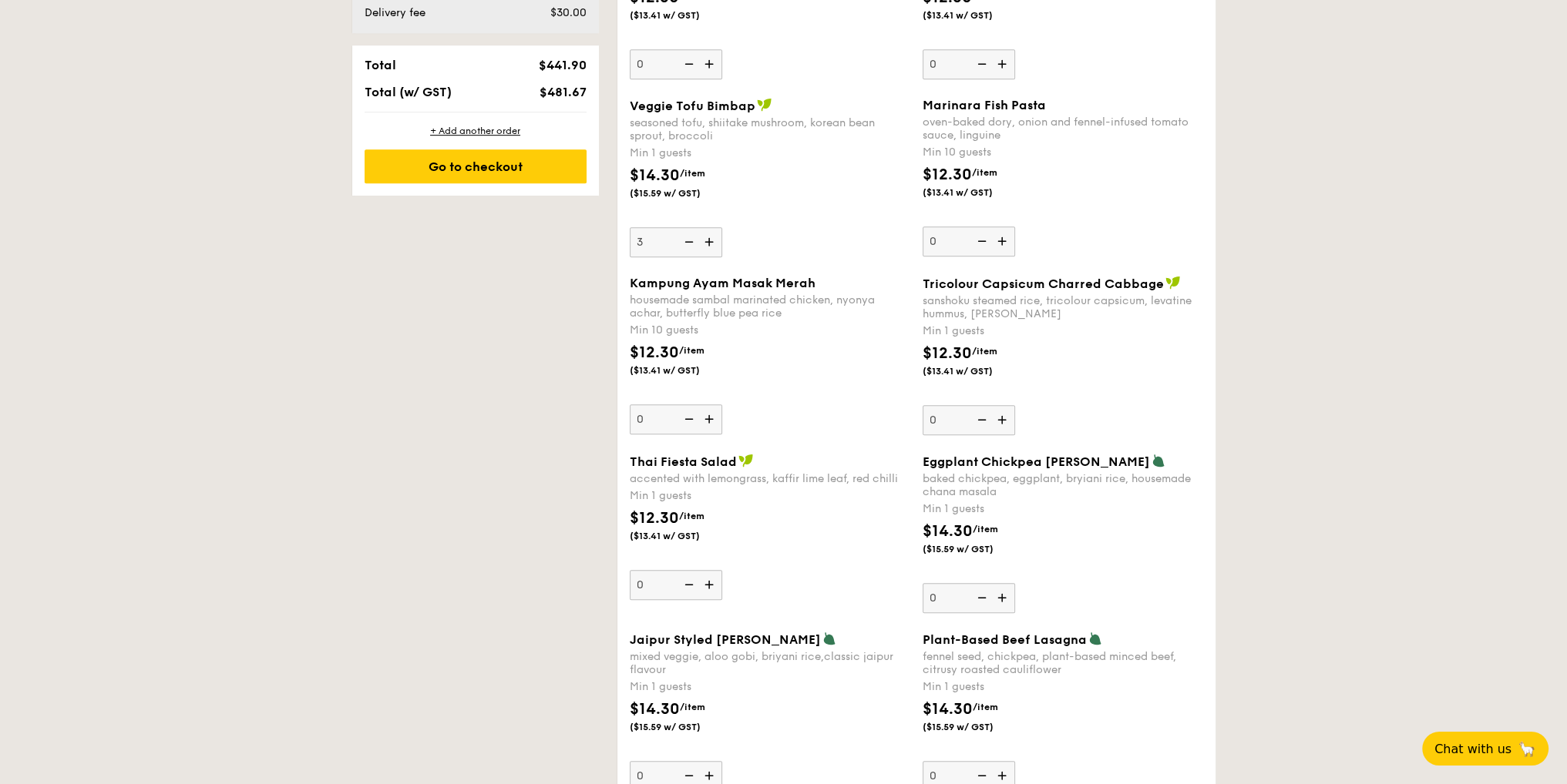
click at [690, 244] on input "3" at bounding box center [676, 242] width 92 height 30
type input "2"
click at [1003, 425] on img at bounding box center [1003, 420] width 23 height 29
click at [1003, 425] on input "0" at bounding box center [969, 420] width 92 height 30
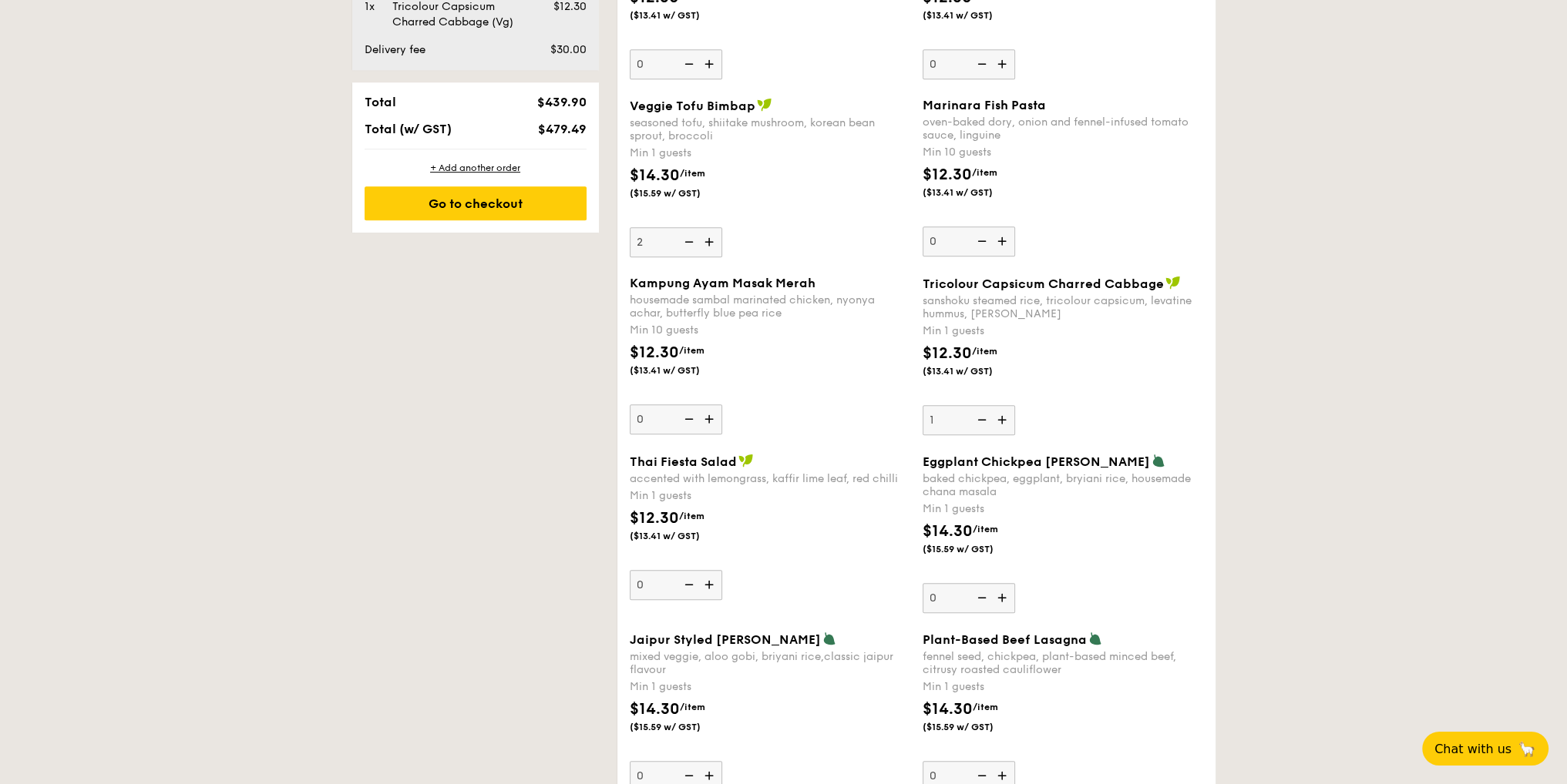
scroll to position [1192, 0]
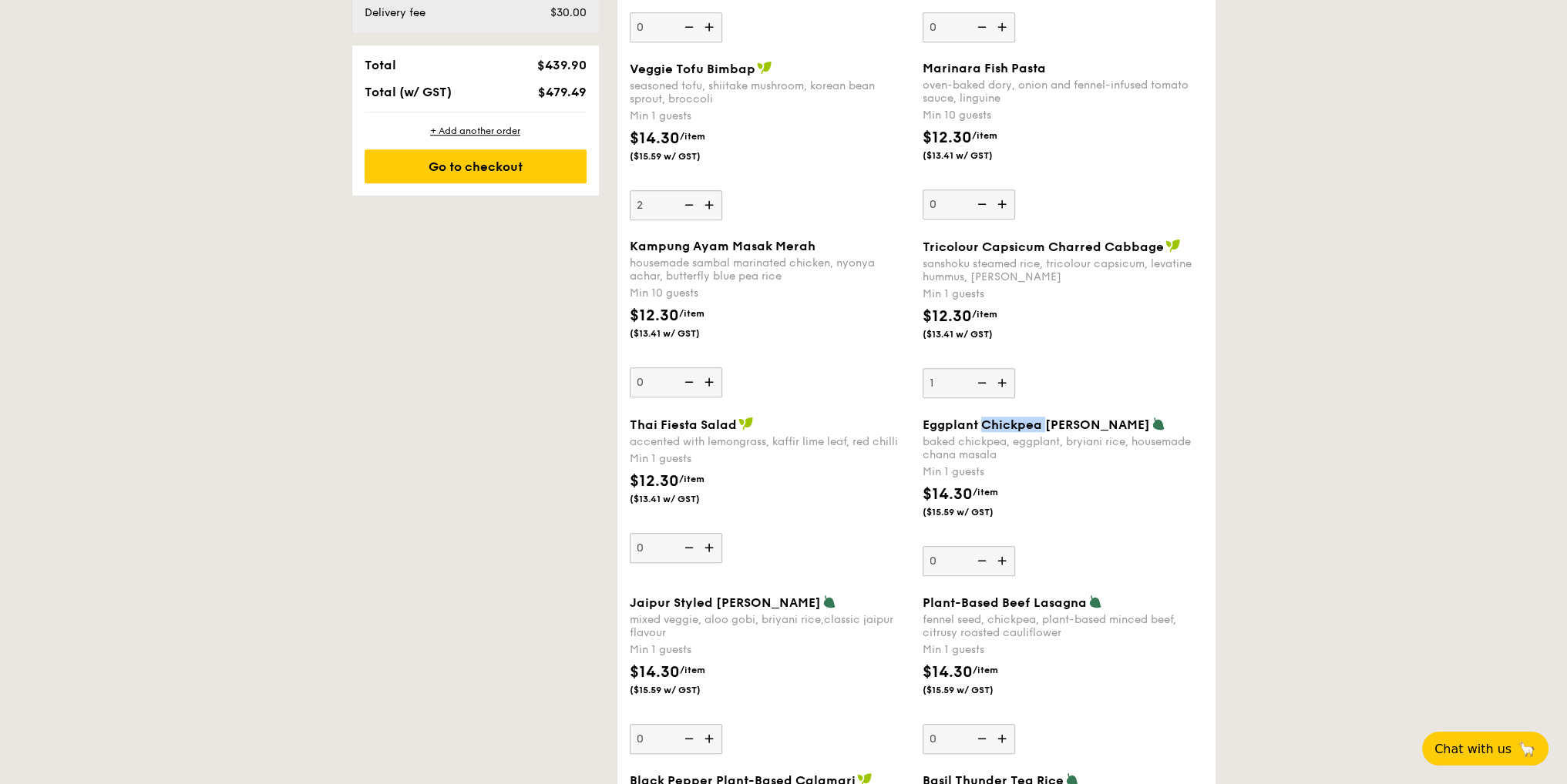
click at [1003, 425] on span "Eggplant Chickpea Masala Briyani" at bounding box center [1036, 424] width 227 height 15
click at [1003, 547] on input "0" at bounding box center [969, 561] width 92 height 30
click at [1003, 386] on img at bounding box center [1003, 383] width 23 height 29
click at [1003, 386] on input "1" at bounding box center [969, 383] width 92 height 30
type input "2"
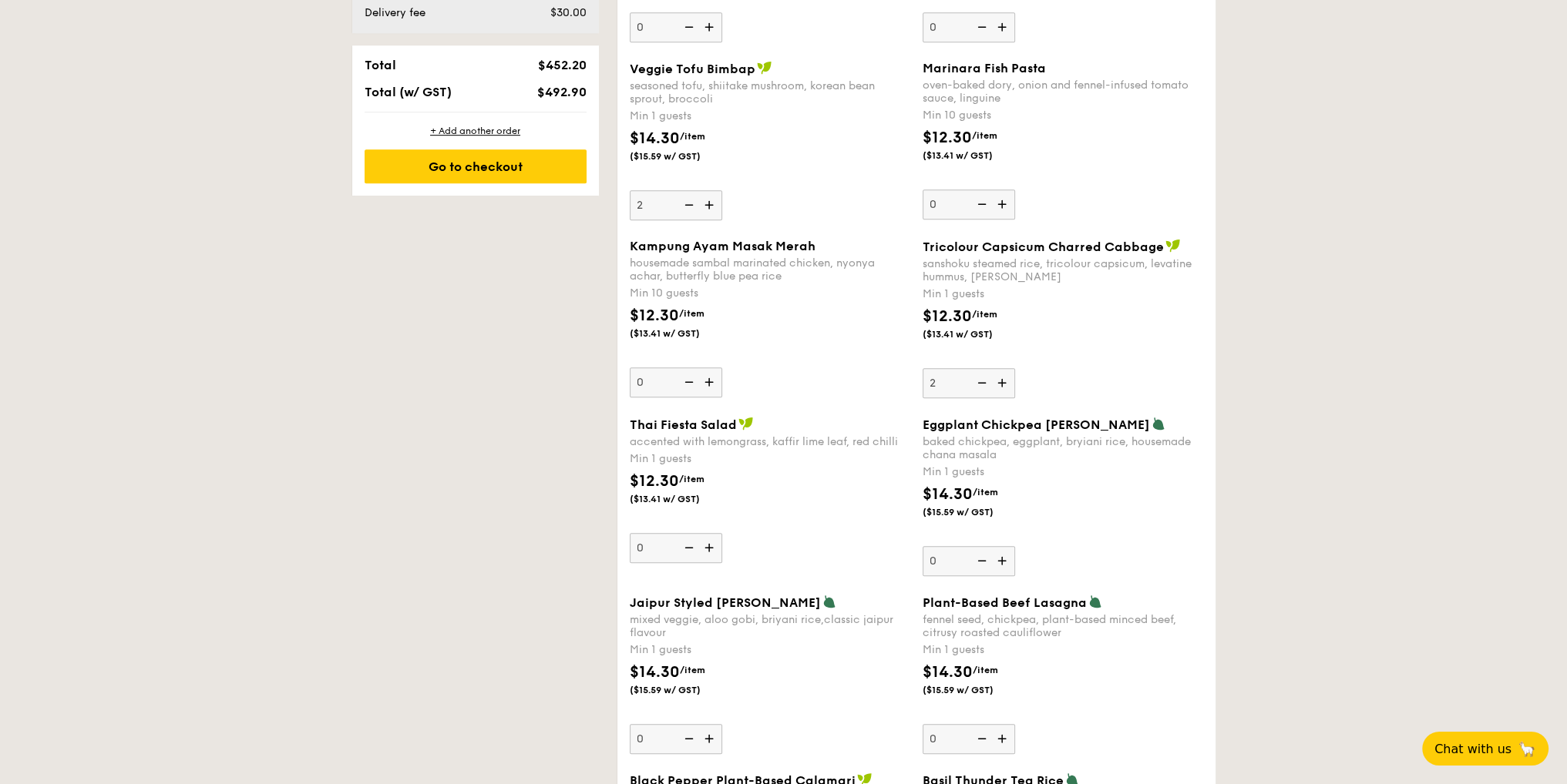
click at [690, 202] on img at bounding box center [687, 205] width 23 height 29
click at [690, 202] on input "2" at bounding box center [676, 205] width 92 height 30
click at [689, 202] on img at bounding box center [687, 205] width 23 height 29
click at [689, 202] on input "1" at bounding box center [676, 205] width 92 height 30
type input "0"
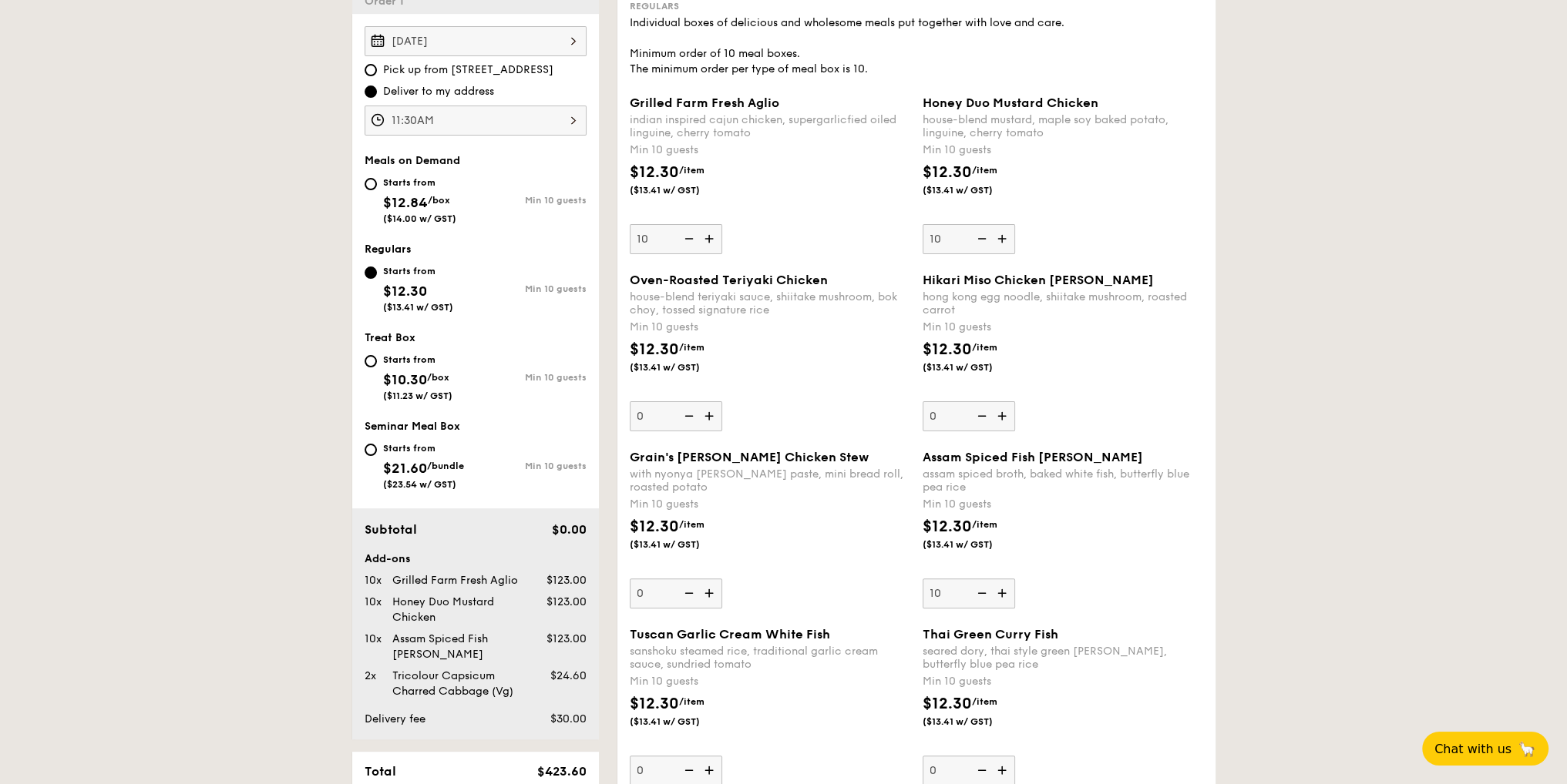
scroll to position [0, 0]
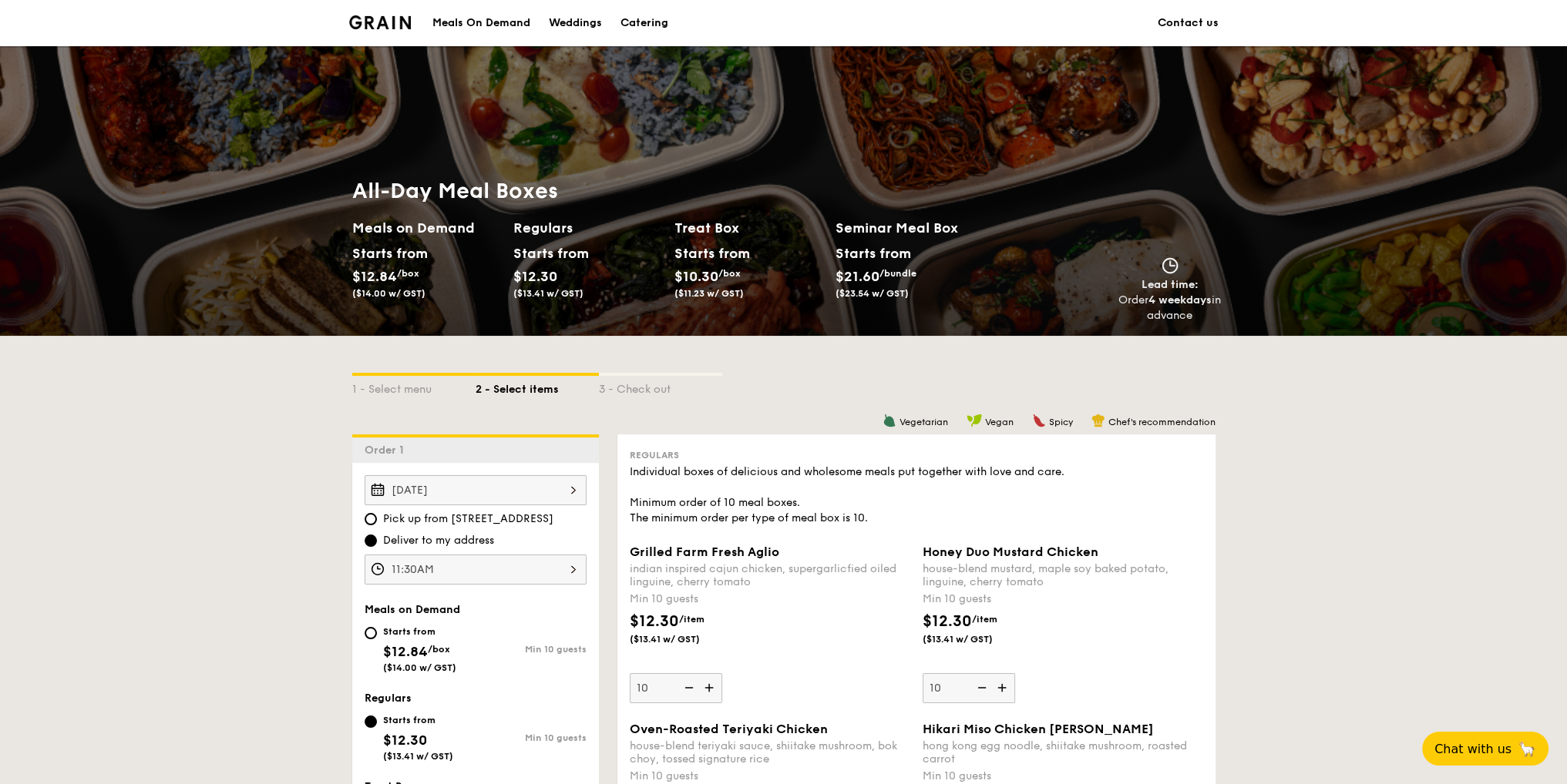
click at [784, 638] on div "$12.30 /item ($13.41 w/ GST)" at bounding box center [770, 636] width 293 height 54
click at [722, 673] on input "10" at bounding box center [676, 687] width 92 height 30
click at [1157, 660] on div "$12.30 /item ($13.41 w/ GST)" at bounding box center [1063, 636] width 293 height 54
click at [1015, 673] on input "10" at bounding box center [969, 687] width 92 height 30
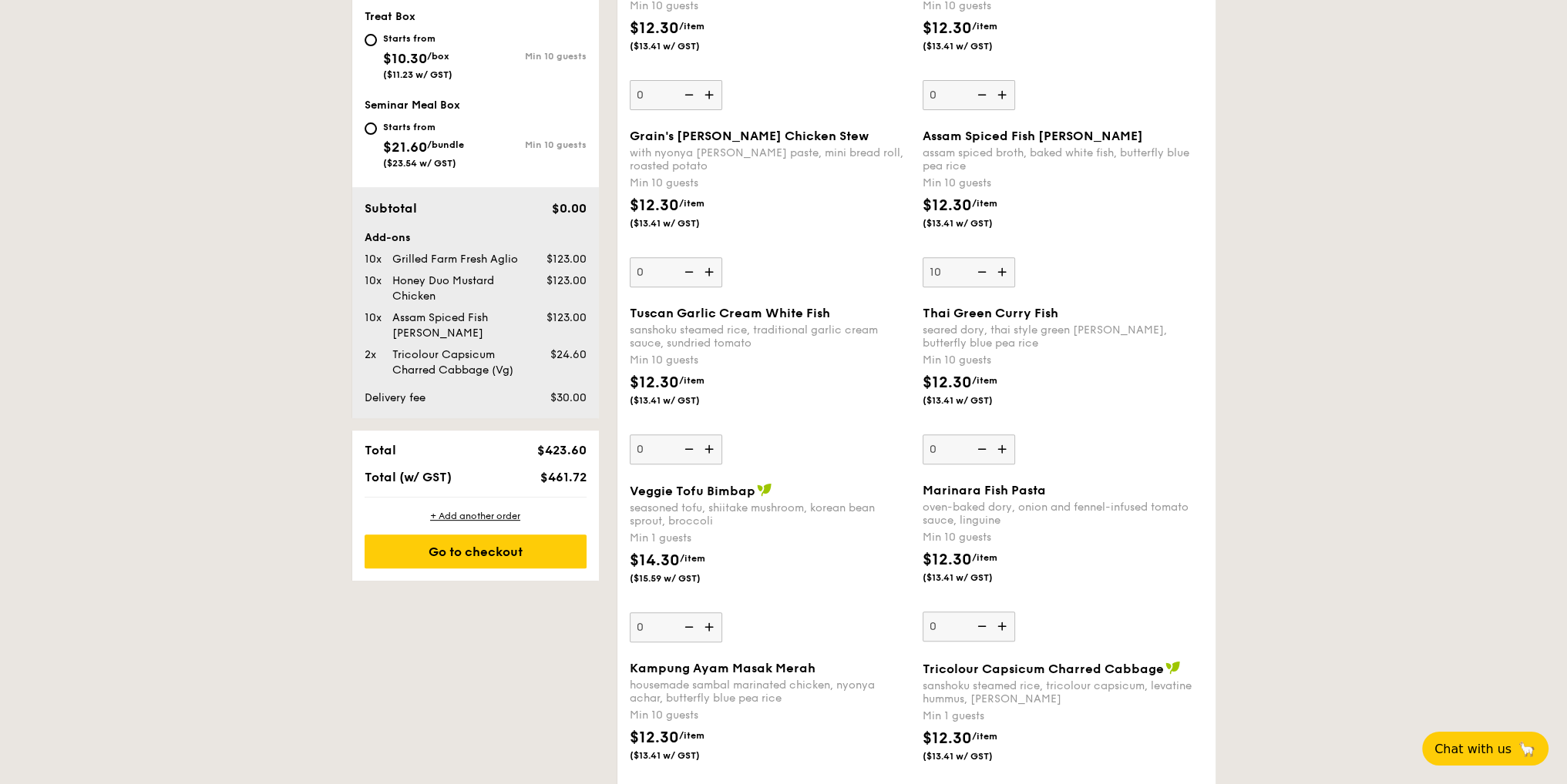
scroll to position [296, 0]
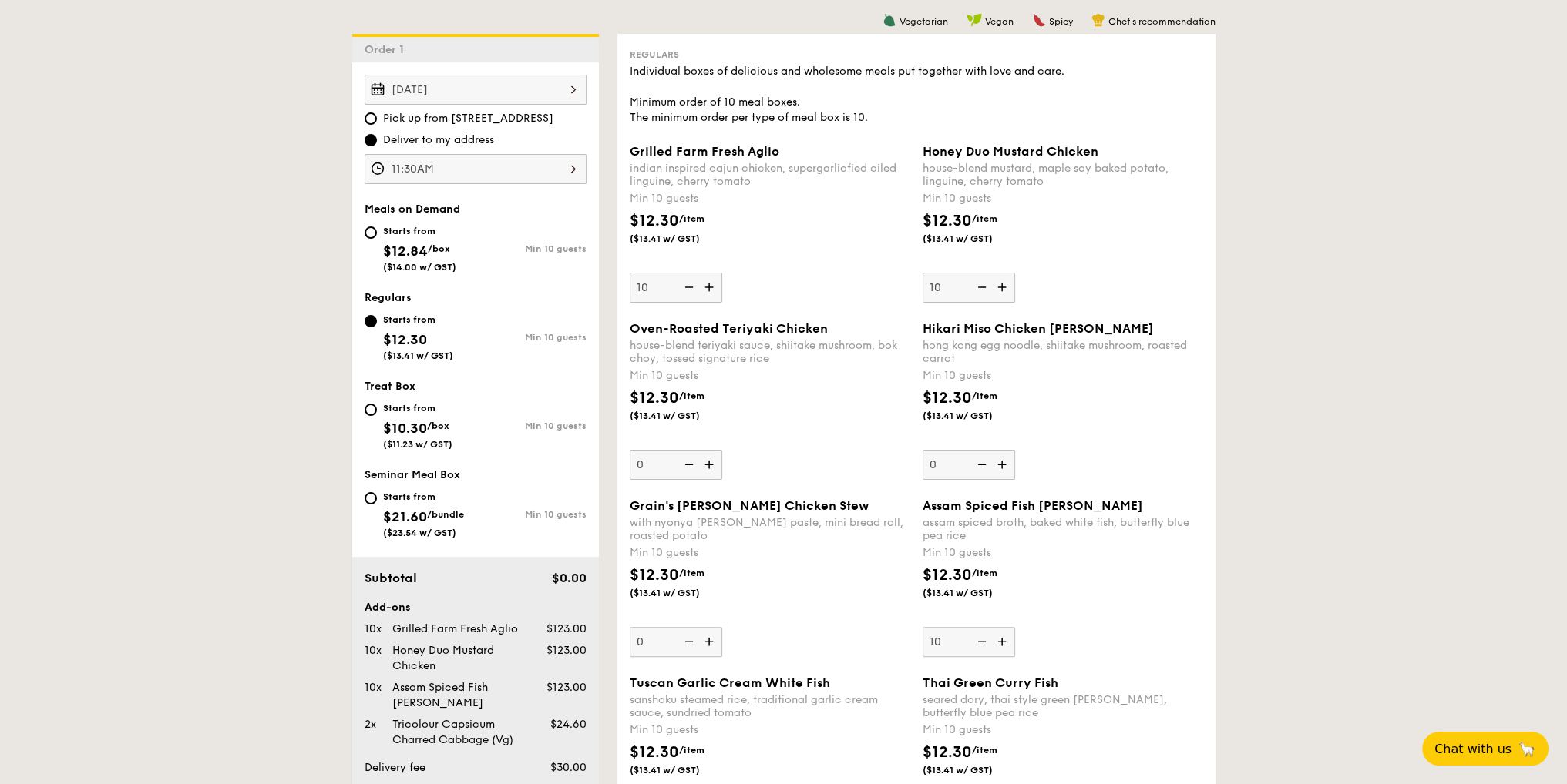
scroll to position [413, 0]
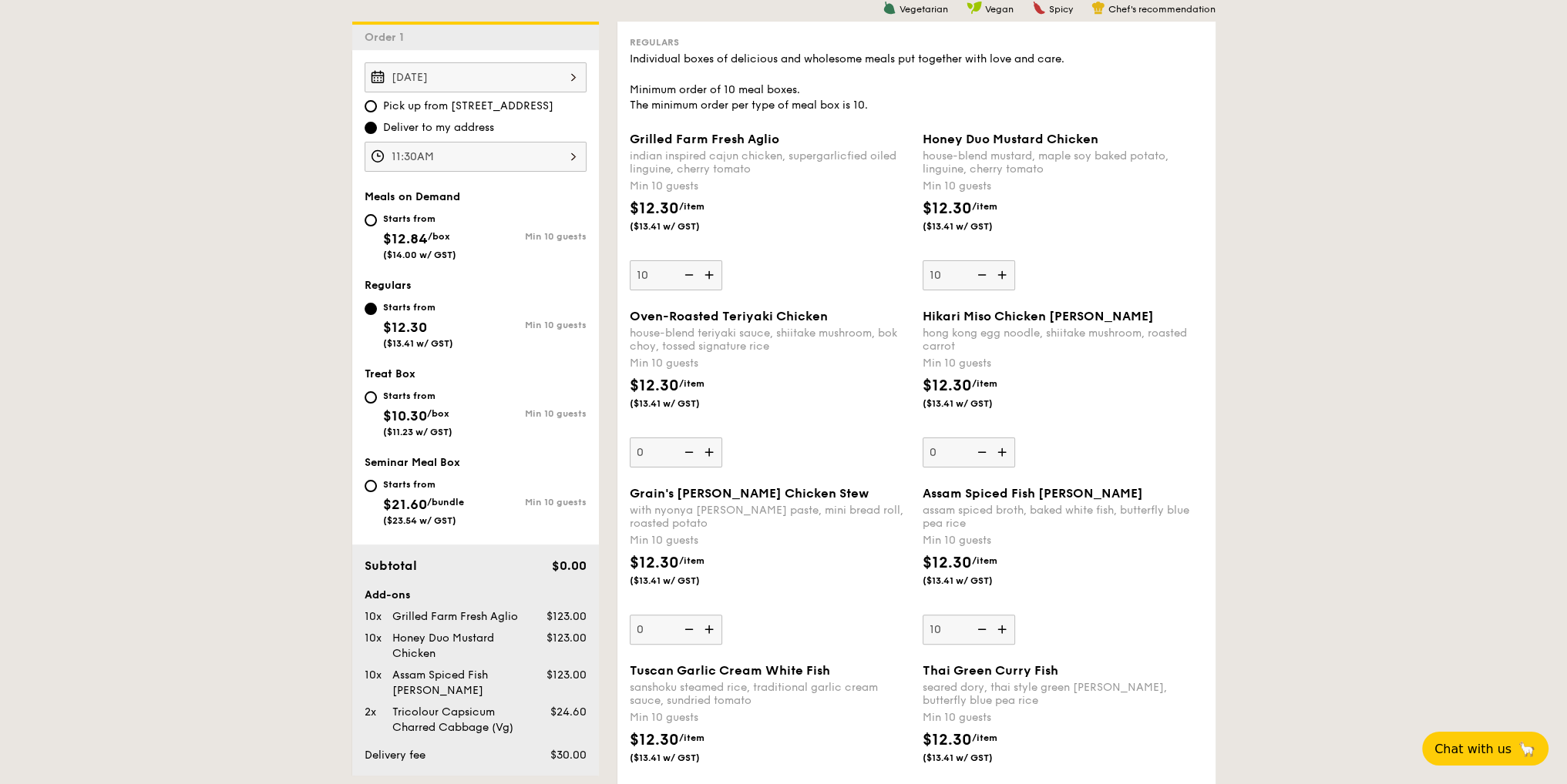
drag, startPoint x: 1460, startPoint y: 477, endPoint x: 1469, endPoint y: 484, distance: 11.4
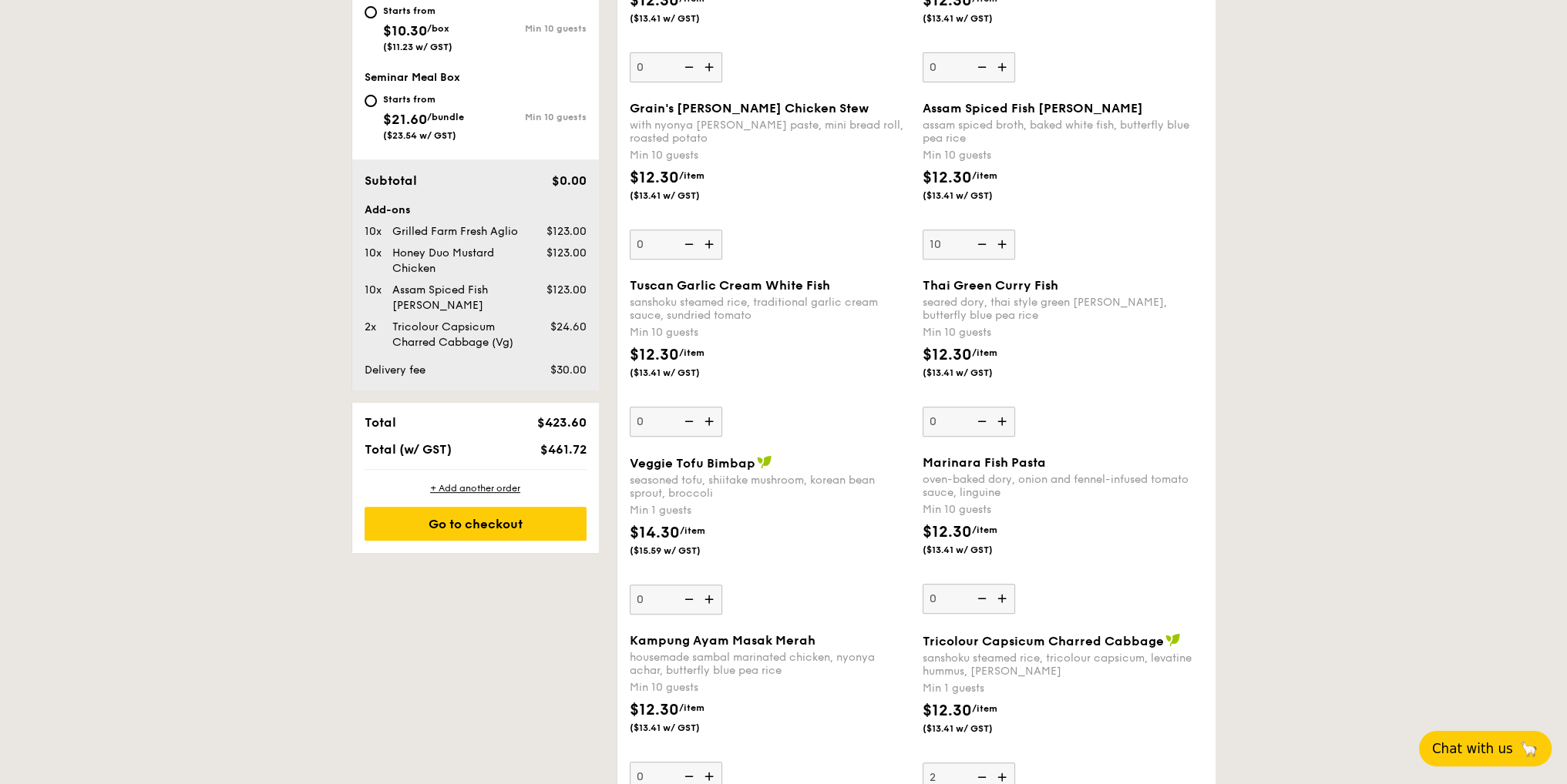
click at [1480, 741] on span "Chat with us" at bounding box center [1472, 749] width 81 height 15
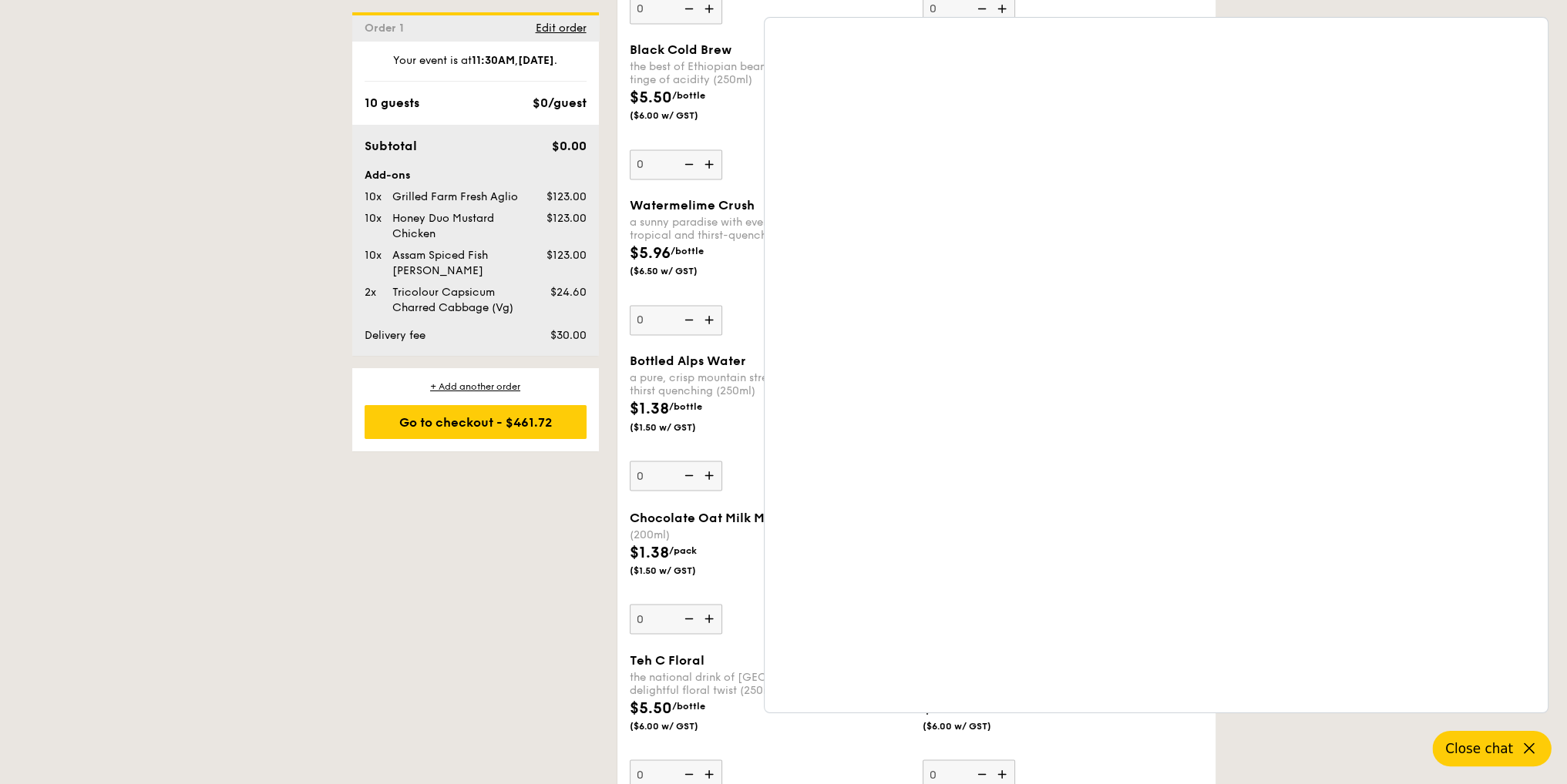
scroll to position [3880, 0]
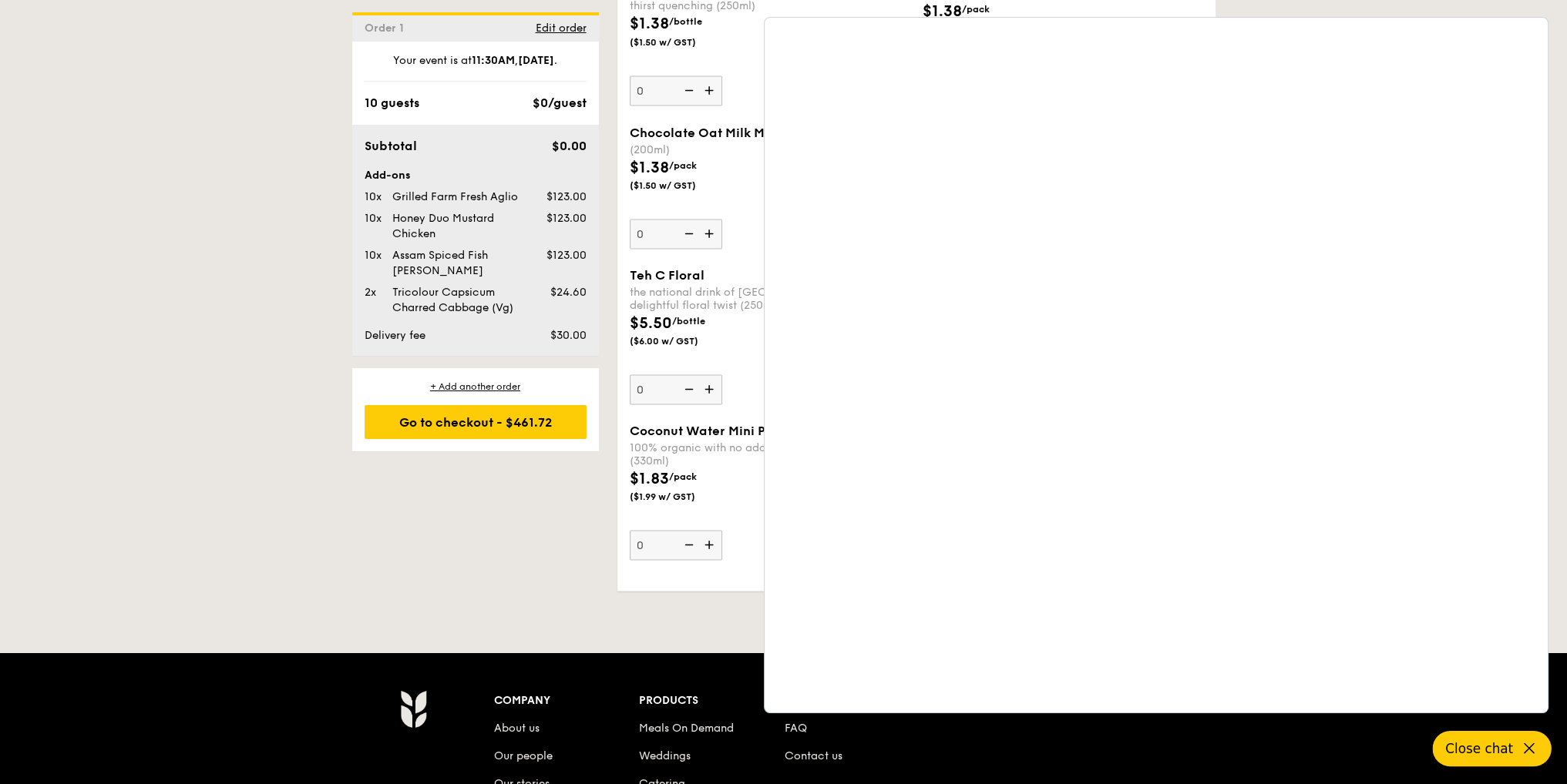
drag, startPoint x: 384, startPoint y: 507, endPoint x: 399, endPoint y: 503, distance: 15.5
click at [1517, 751] on button "Close chat" at bounding box center [1492, 748] width 119 height 35
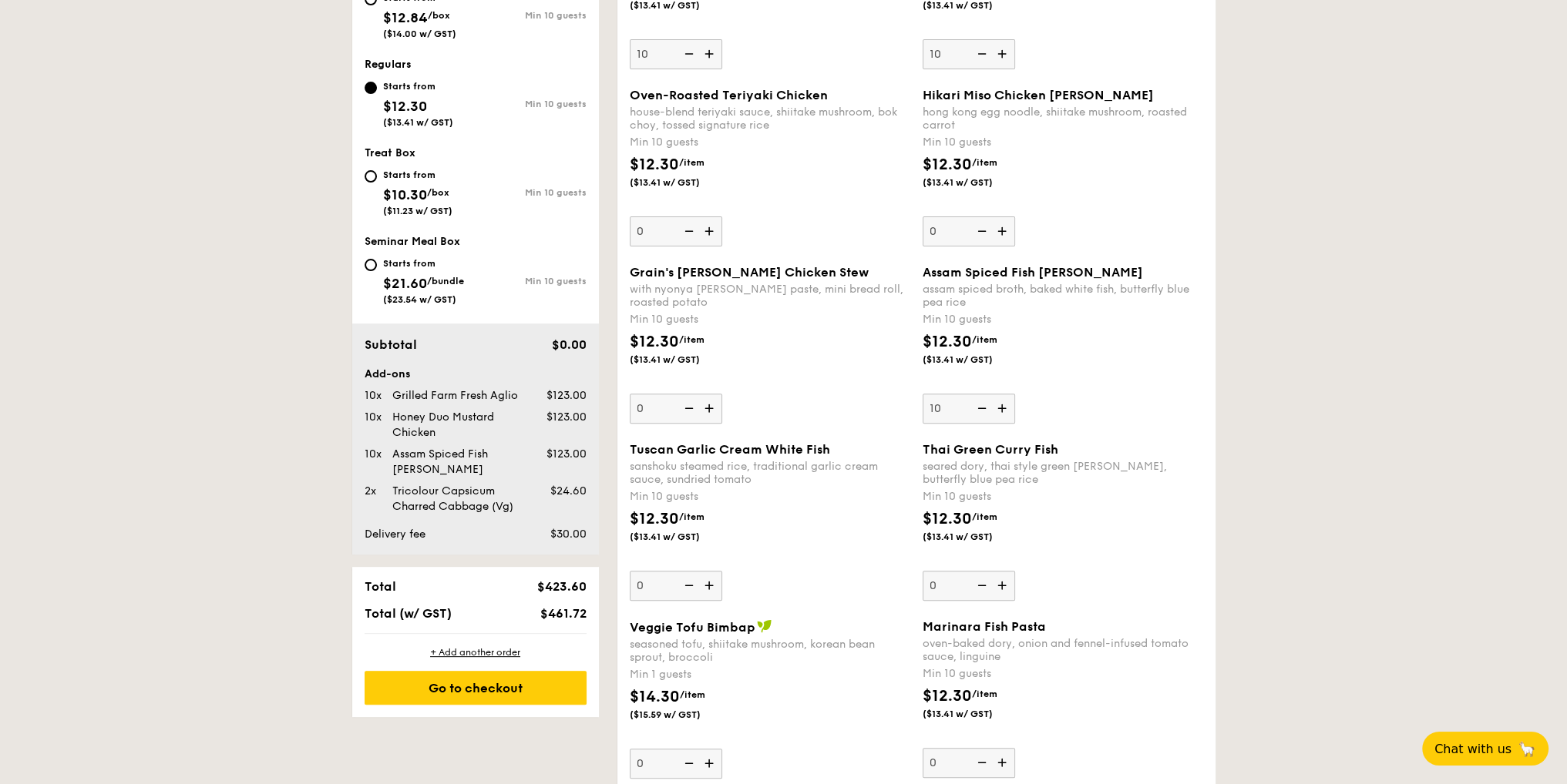
scroll to position [0, 0]
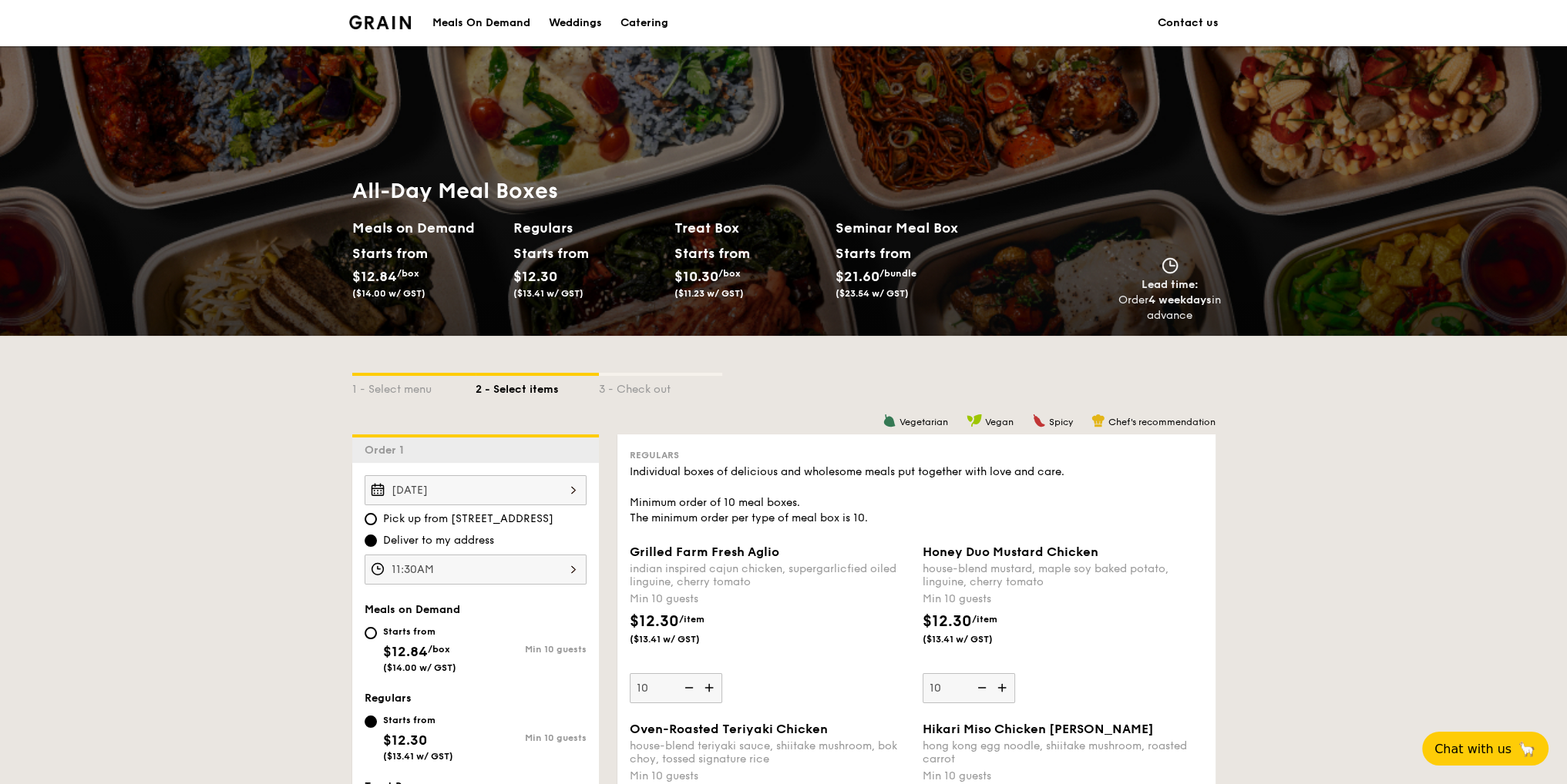
click at [501, 494] on div "Aug 28, 2025" at bounding box center [476, 490] width 222 height 30
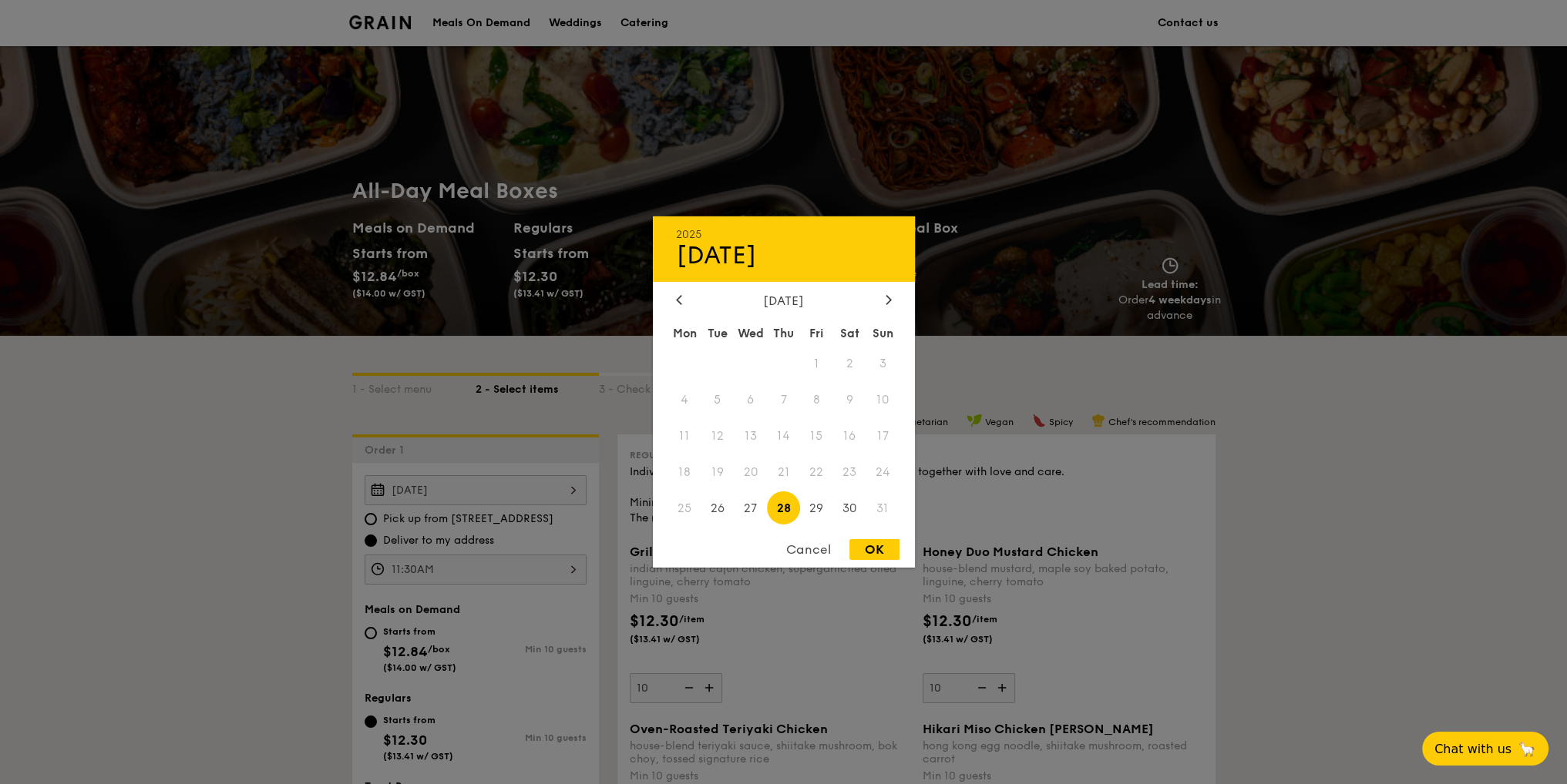
click at [501, 494] on div at bounding box center [784, 392] width 1567 height 784
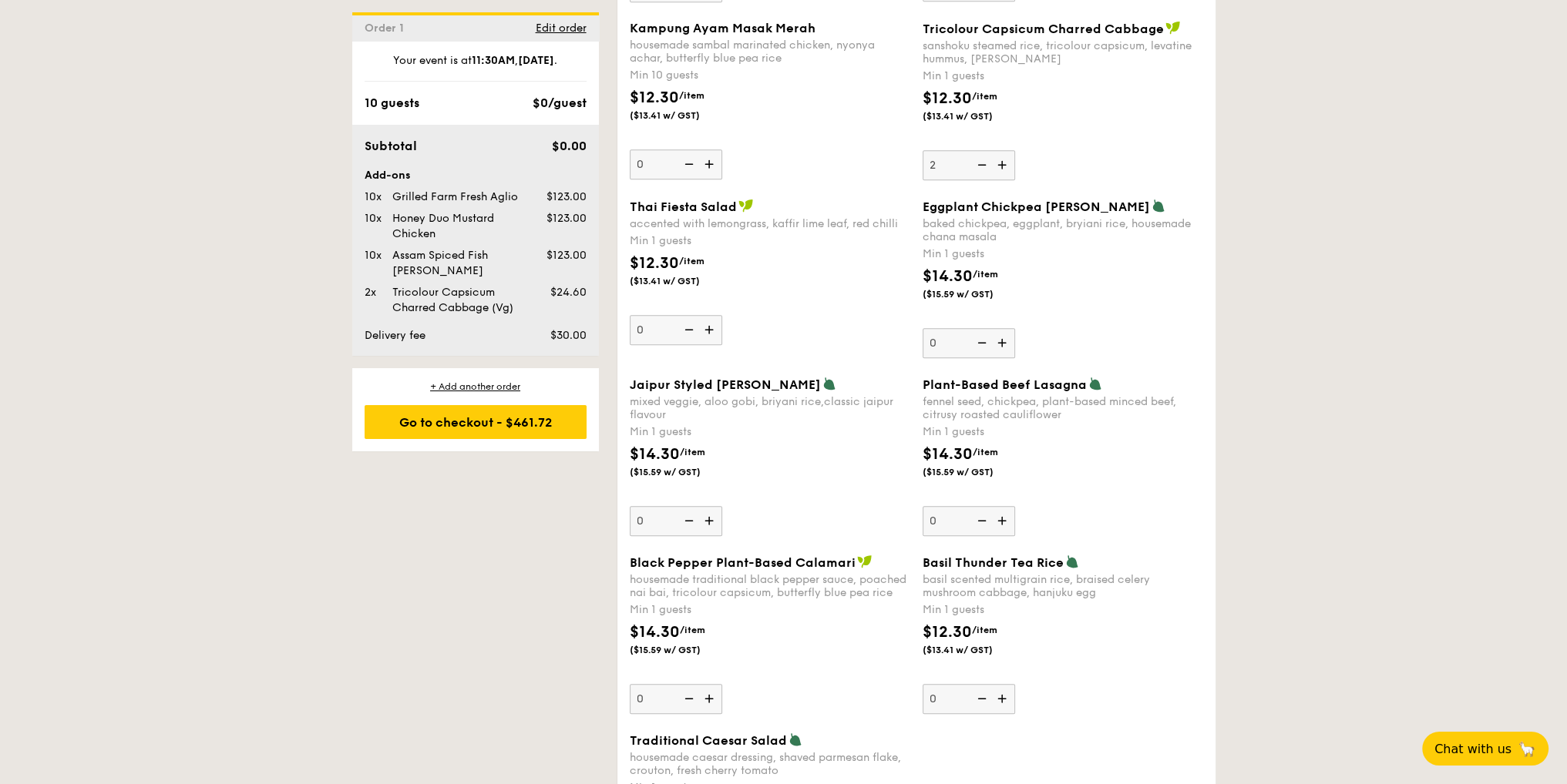
scroll to position [1414, 0]
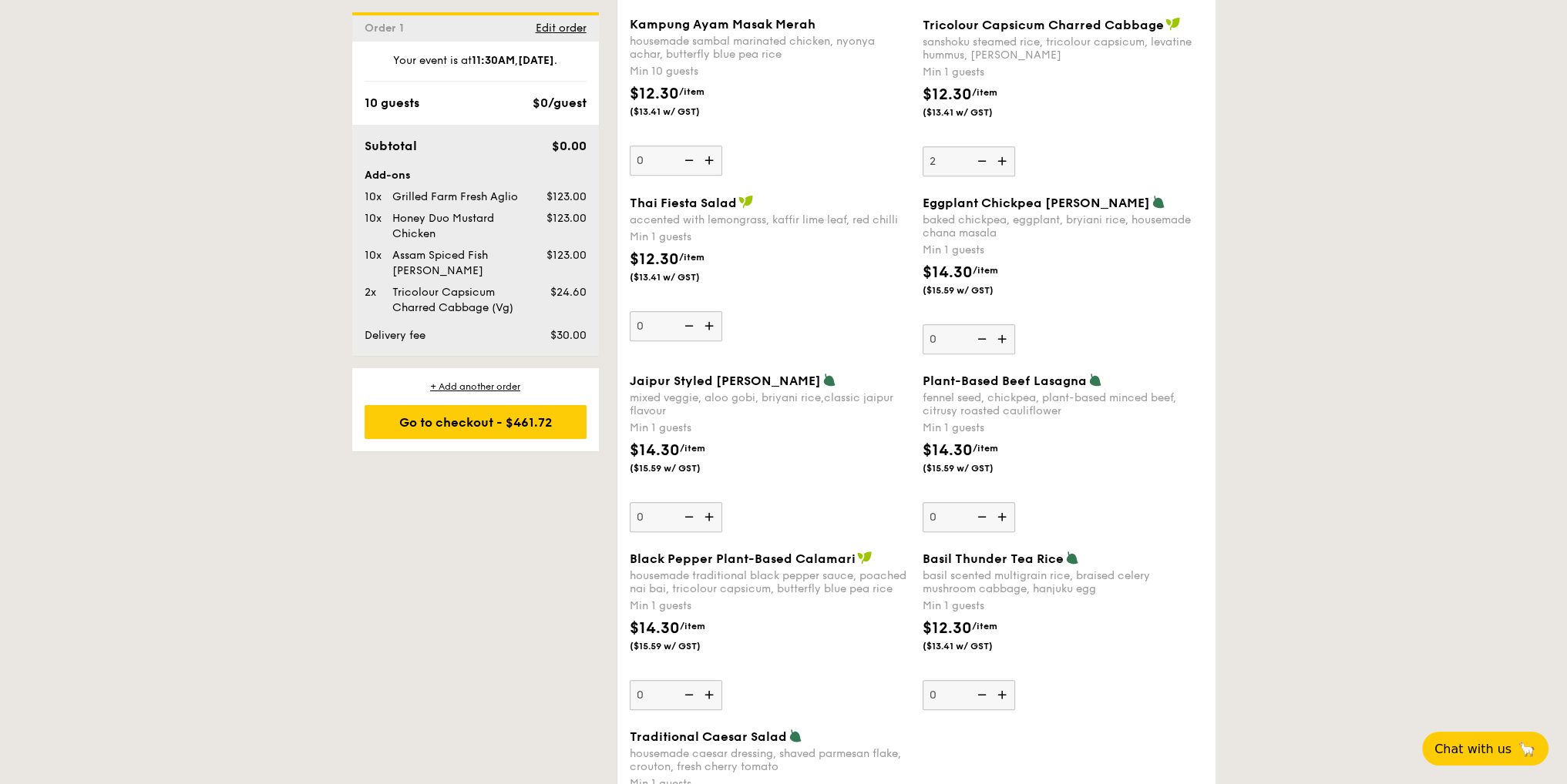
click at [709, 517] on img at bounding box center [710, 517] width 23 height 29
click at [709, 517] on input "0" at bounding box center [676, 517] width 92 height 30
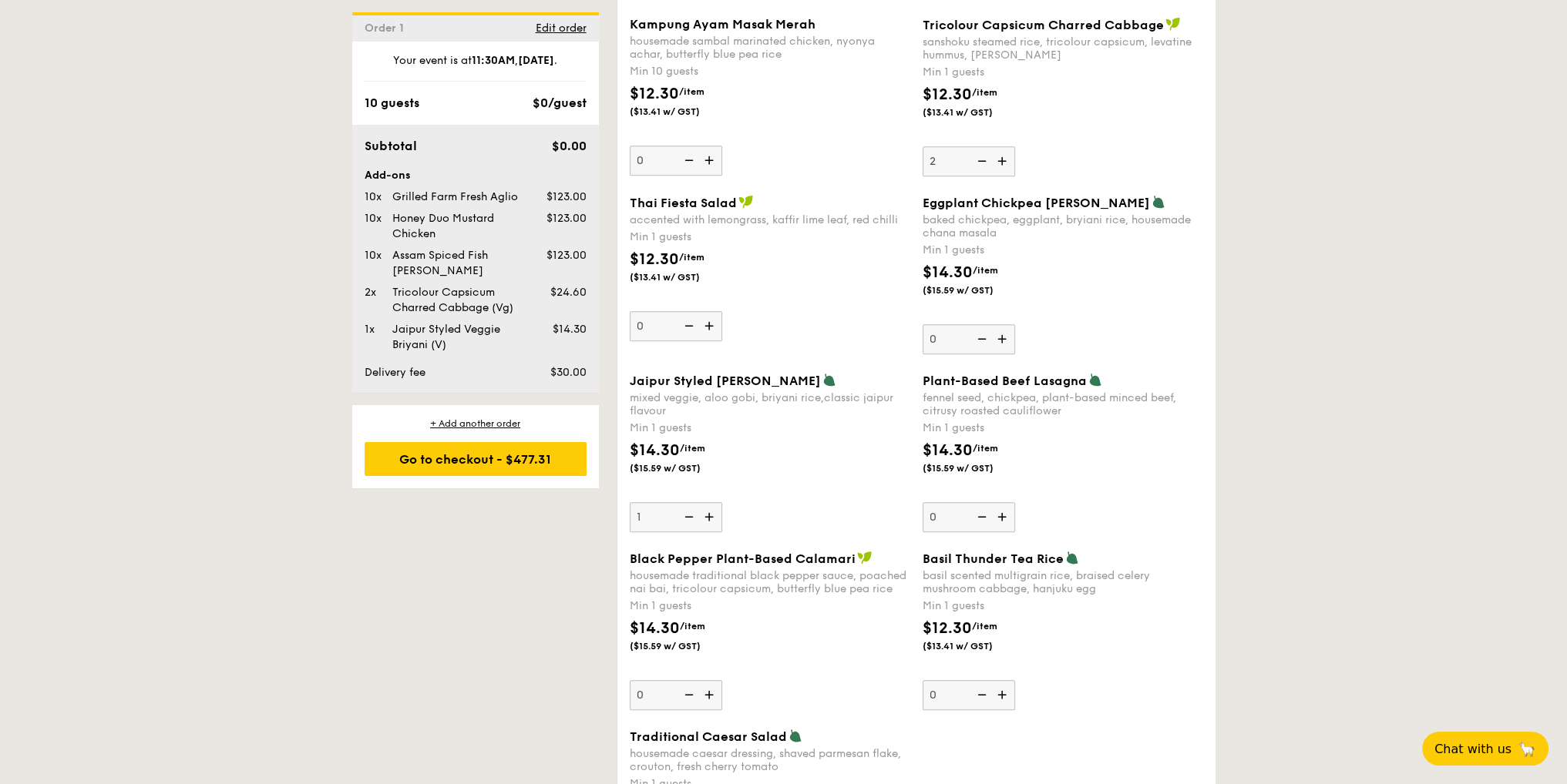
click at [709, 517] on img at bounding box center [710, 517] width 23 height 29
click at [709, 517] on input "1" at bounding box center [676, 517] width 92 height 30
click at [709, 517] on img at bounding box center [710, 517] width 23 height 29
click at [709, 517] on input "2" at bounding box center [676, 517] width 92 height 30
click at [709, 517] on img at bounding box center [710, 517] width 23 height 29
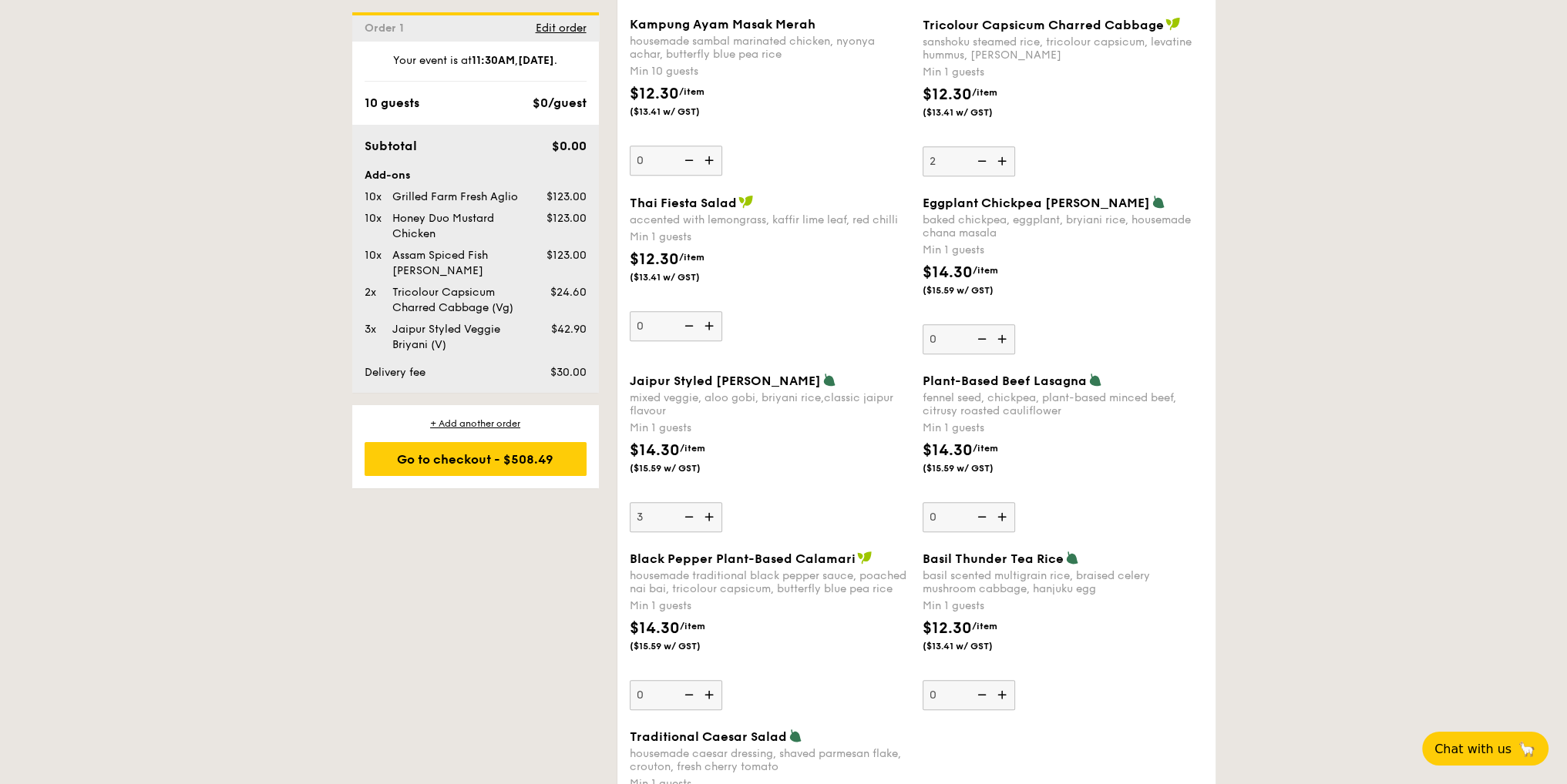
click at [709, 517] on input "3" at bounding box center [676, 517] width 92 height 30
click at [689, 516] on img at bounding box center [687, 517] width 23 height 29
click at [689, 516] on input "4" at bounding box center [676, 517] width 92 height 30
type input "3"
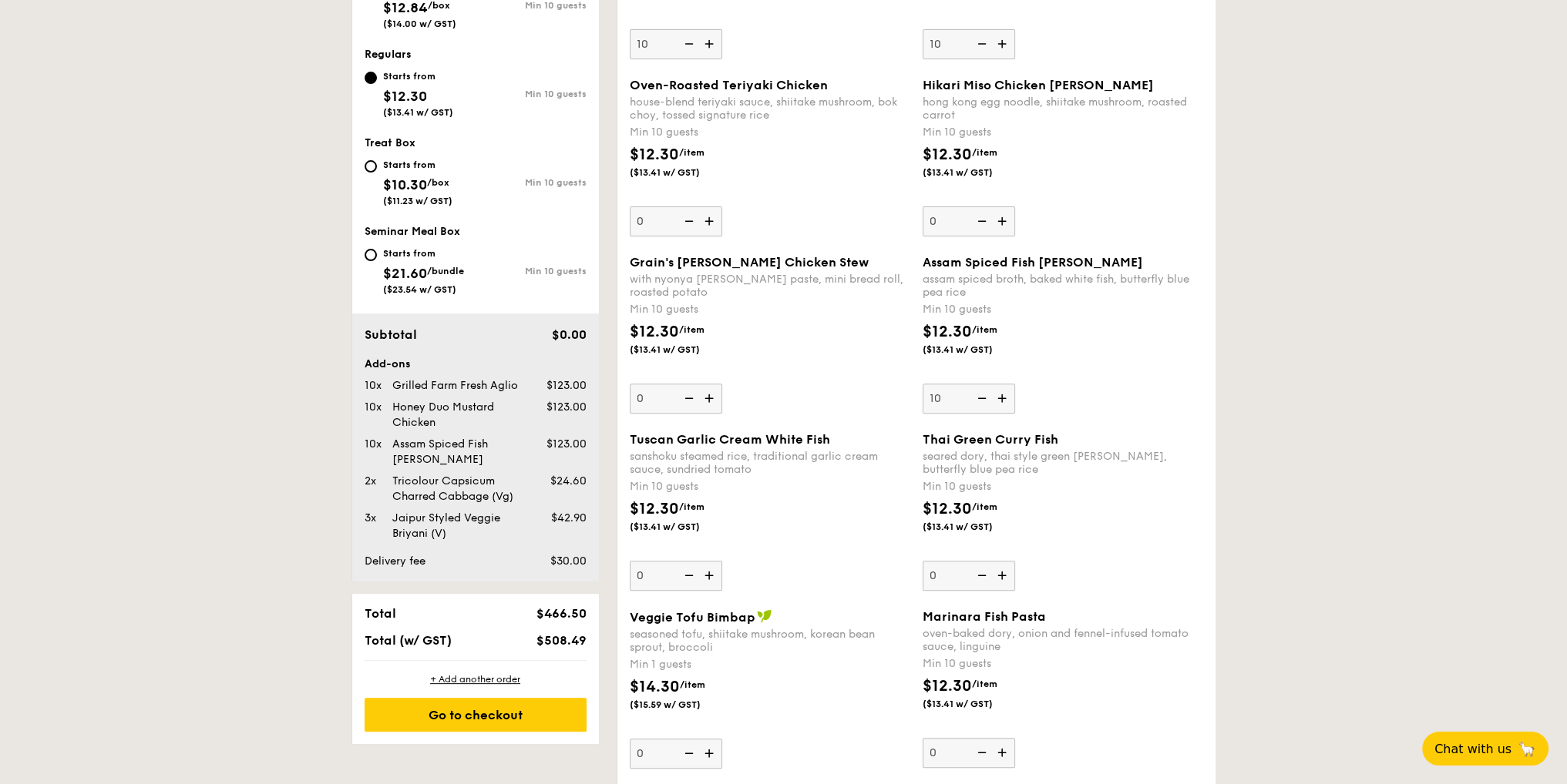
scroll to position [1029, 0]
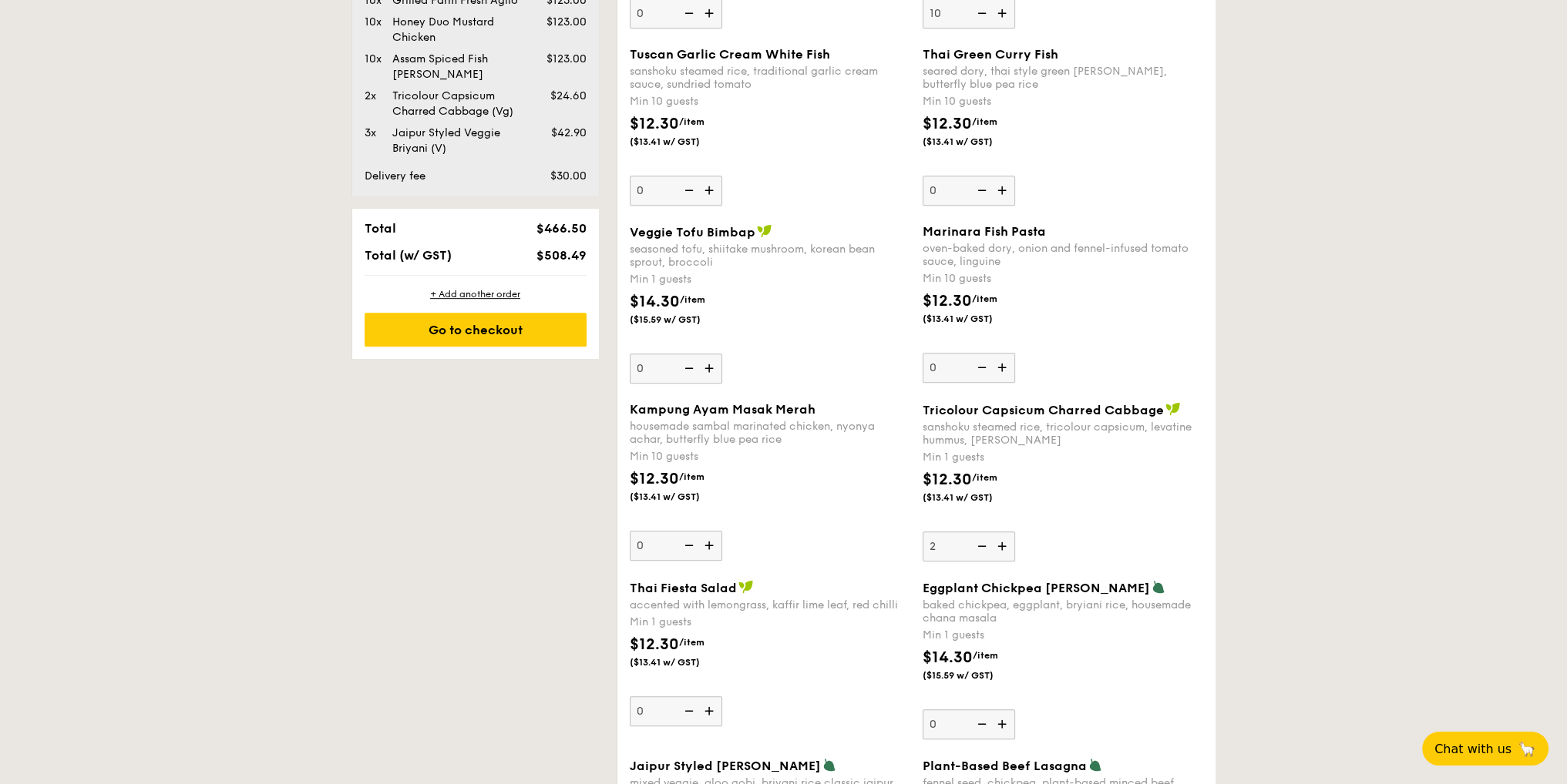
click at [983, 545] on img at bounding box center [980, 546] width 23 height 29
click at [983, 545] on input "2" at bounding box center [969, 546] width 92 height 30
click at [982, 546] on img at bounding box center [980, 546] width 23 height 29
click at [982, 546] on input "1" at bounding box center [969, 546] width 92 height 30
type input "0"
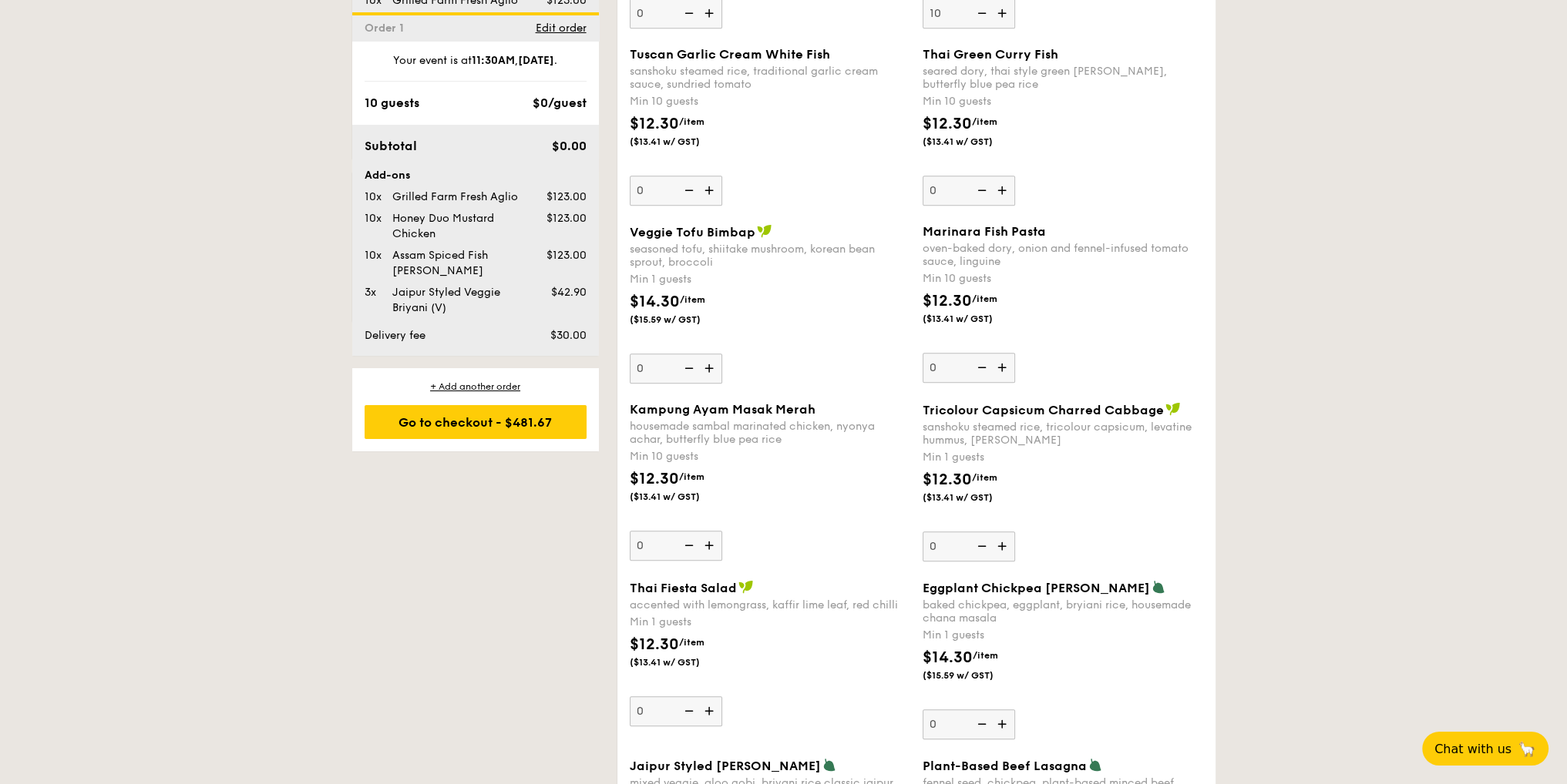
scroll to position [1414, 0]
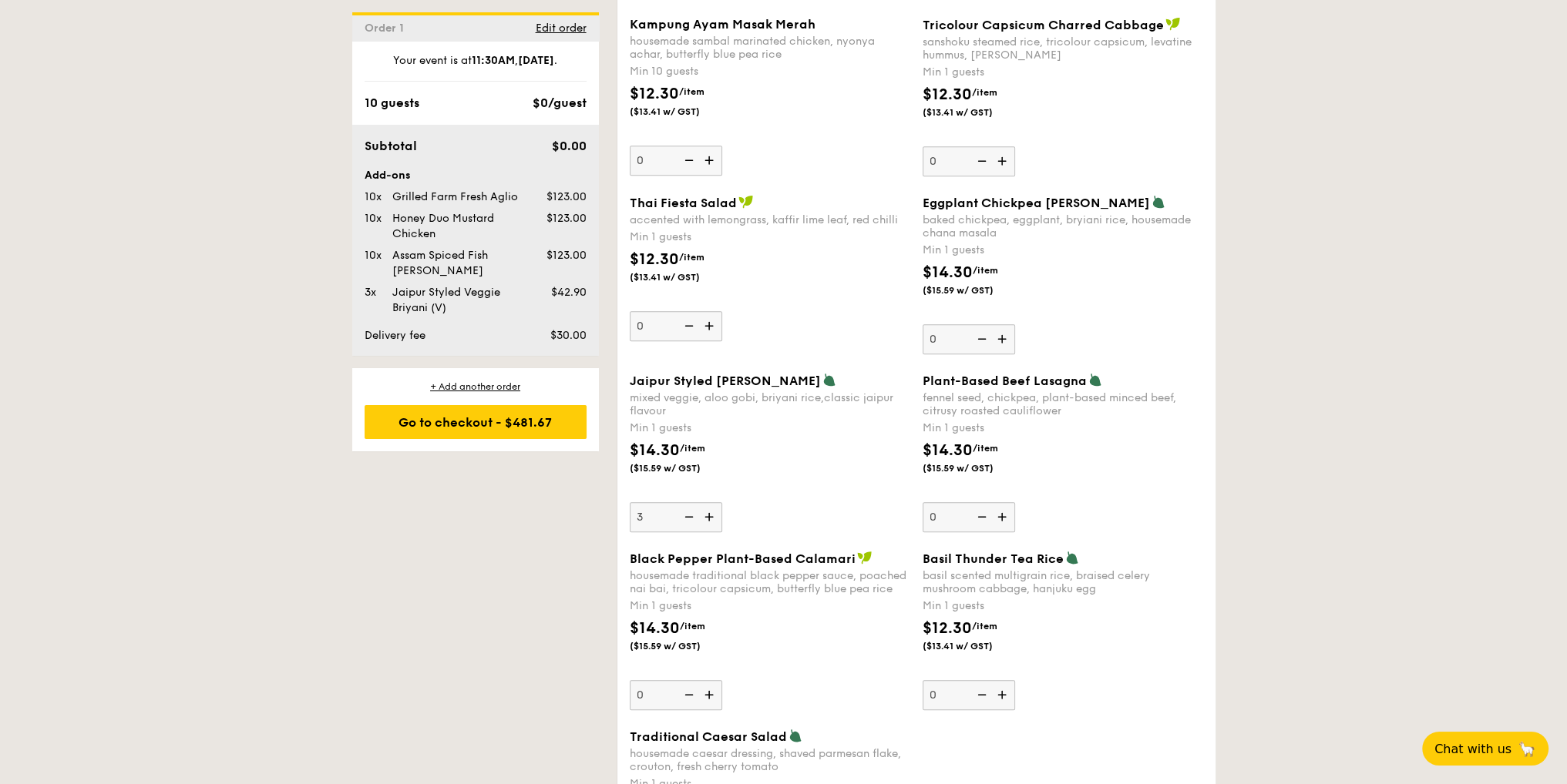
click at [714, 516] on img at bounding box center [710, 517] width 23 height 29
click at [714, 516] on input "3" at bounding box center [676, 517] width 92 height 30
click at [693, 517] on img at bounding box center [687, 517] width 23 height 29
click at [693, 517] on input "4" at bounding box center [676, 517] width 92 height 30
type input "3"
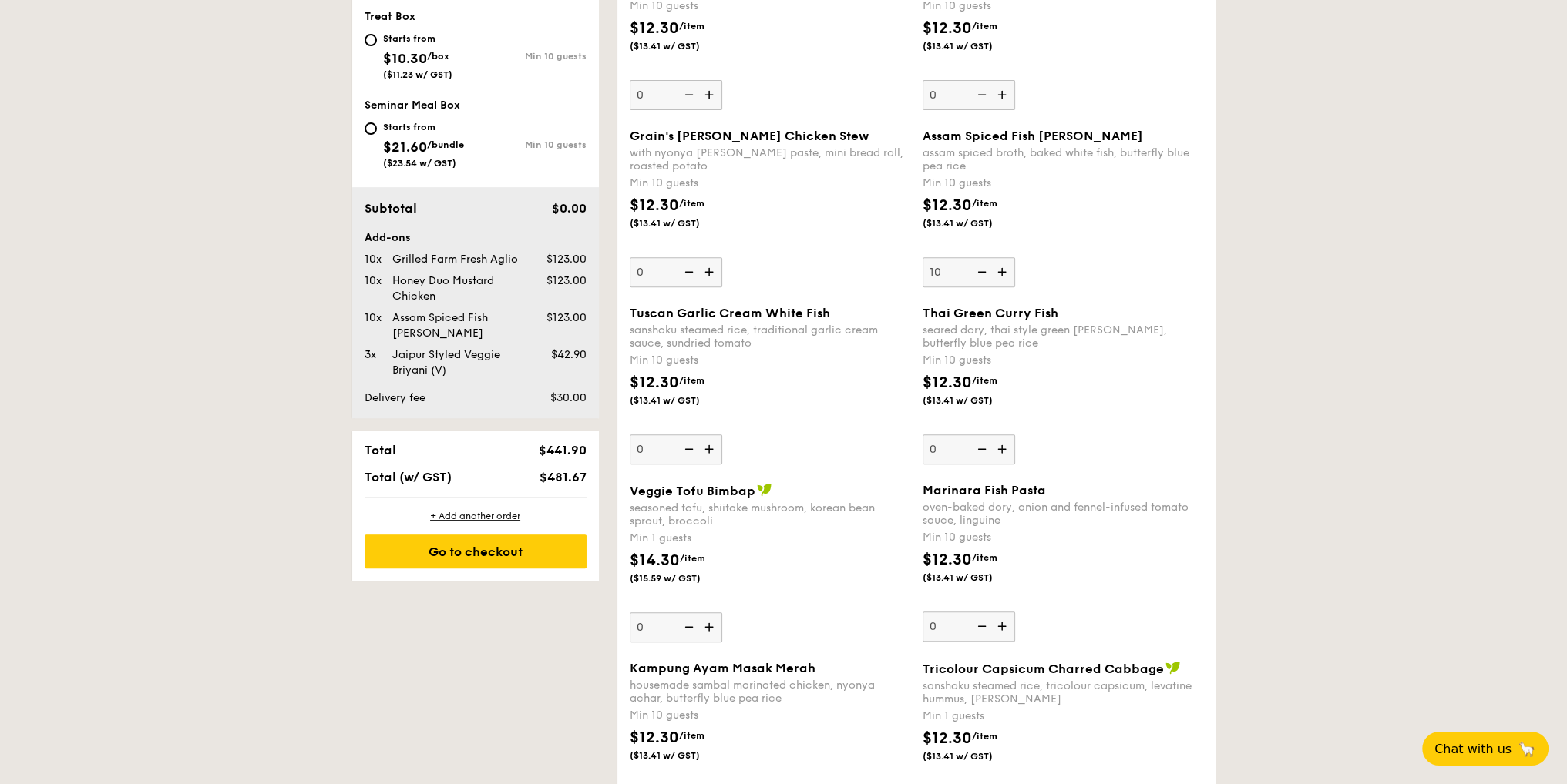
scroll to position [385, 0]
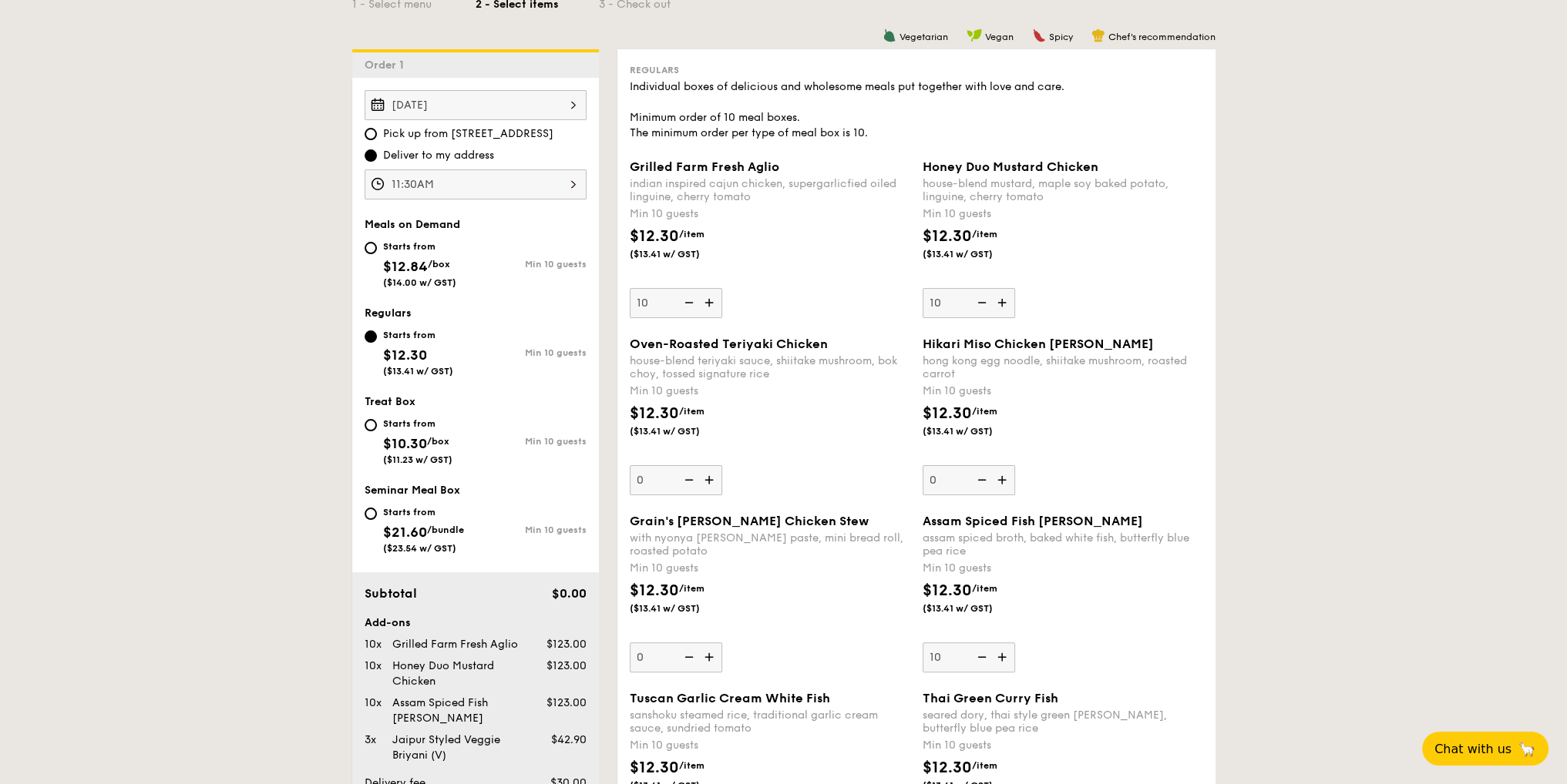
click at [985, 302] on img at bounding box center [980, 302] width 23 height 29
click at [985, 302] on input "10" at bounding box center [969, 302] width 92 height 30
type input "0"
drag, startPoint x: 1376, startPoint y: 471, endPoint x: 1382, endPoint y: 477, distance: 8.5
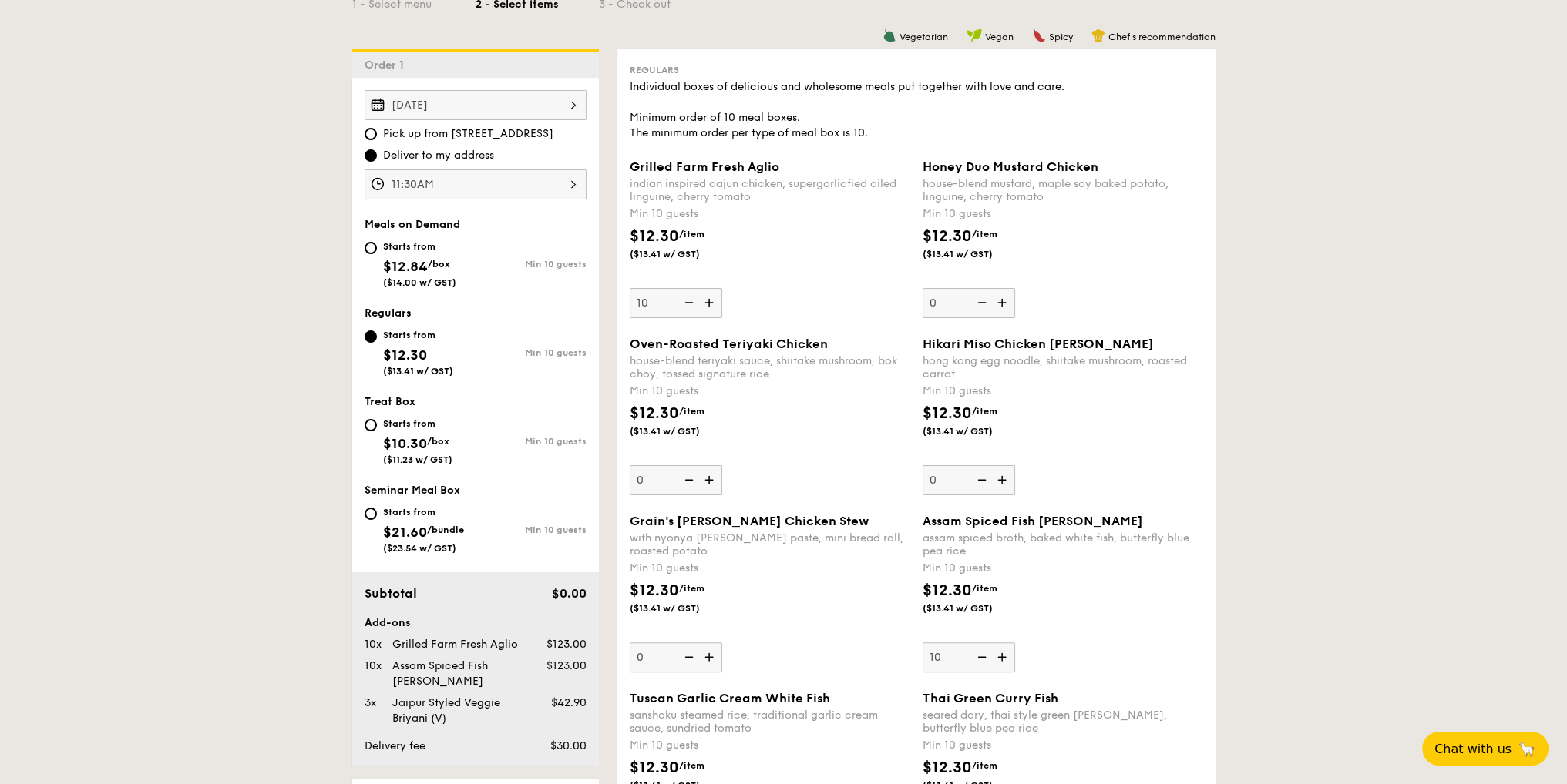
click at [715, 483] on img at bounding box center [710, 480] width 23 height 29
click at [715, 483] on input "0" at bounding box center [676, 480] width 92 height 30
type input "10"
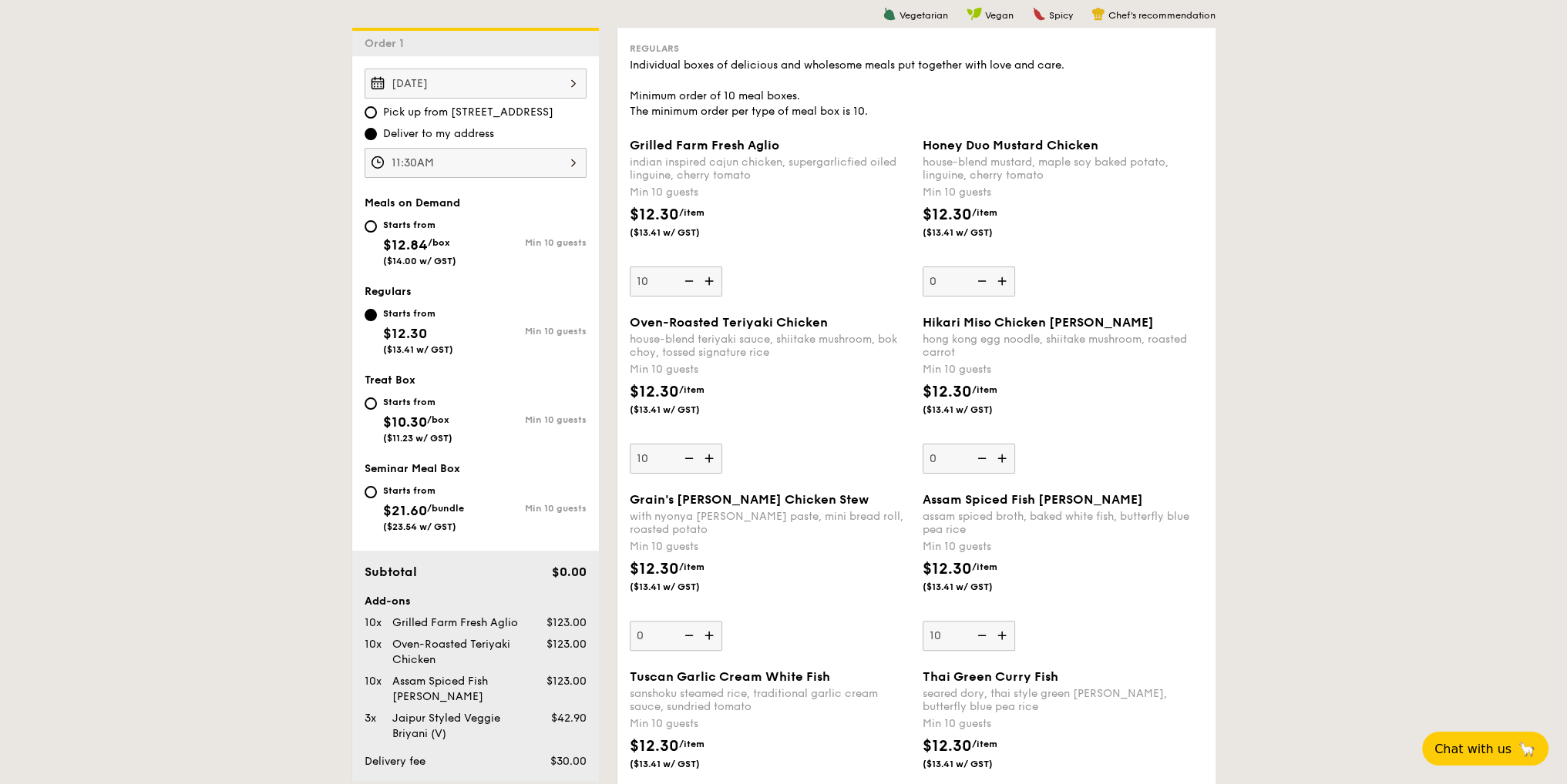
scroll to position [391, 0]
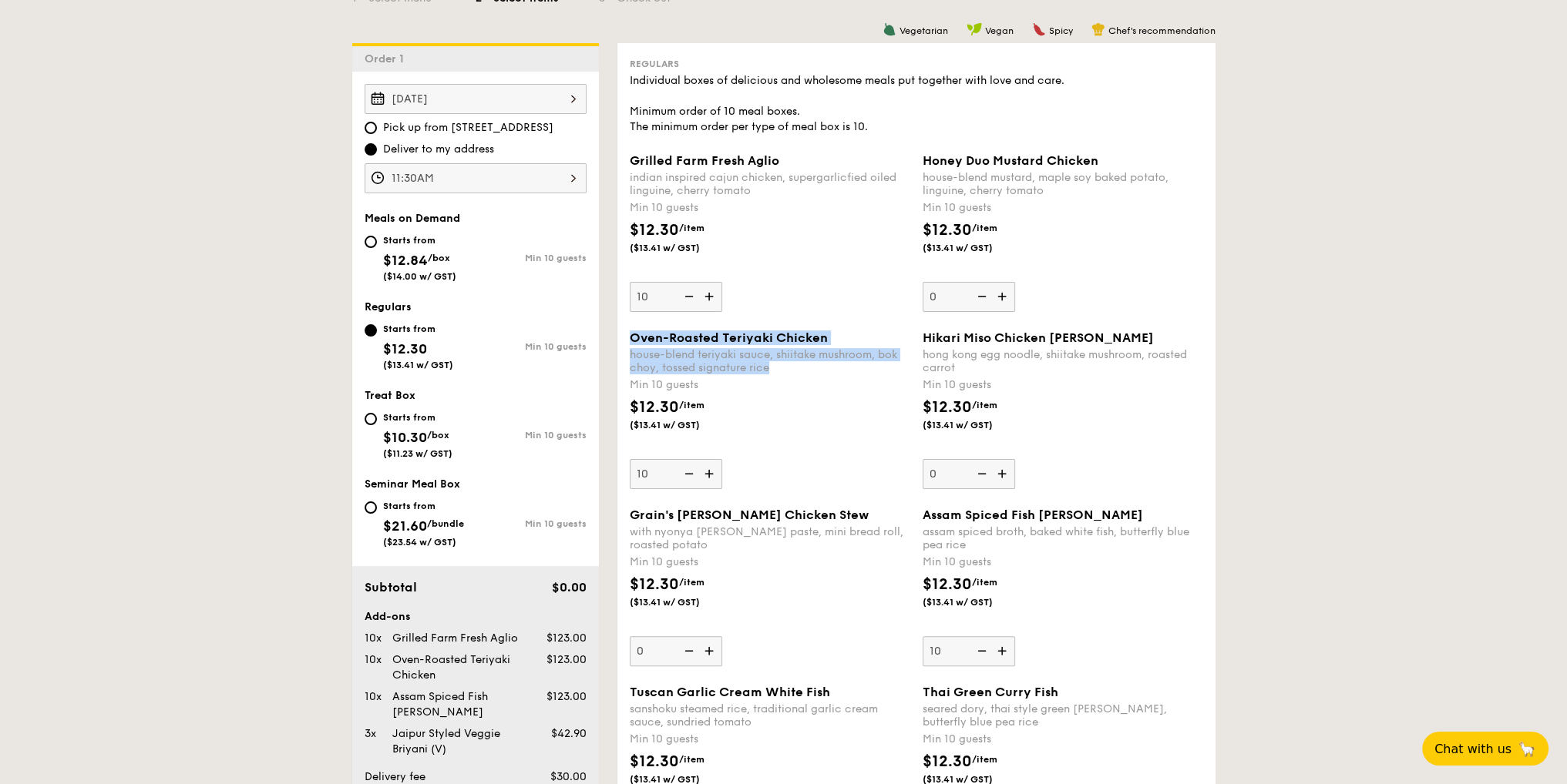
drag, startPoint x: 822, startPoint y: 365, endPoint x: 626, endPoint y: 342, distance: 197.3
click at [626, 342] on div "Oven-Roasted Teriyaki Chicken house-blend teriyaki sauce, shiitake mushroom, bo…" at bounding box center [770, 410] width 293 height 159
click at [806, 389] on div "Min 10 guests" at bounding box center [770, 385] width 280 height 15
click at [722, 459] on input "10" at bounding box center [676, 474] width 92 height 30
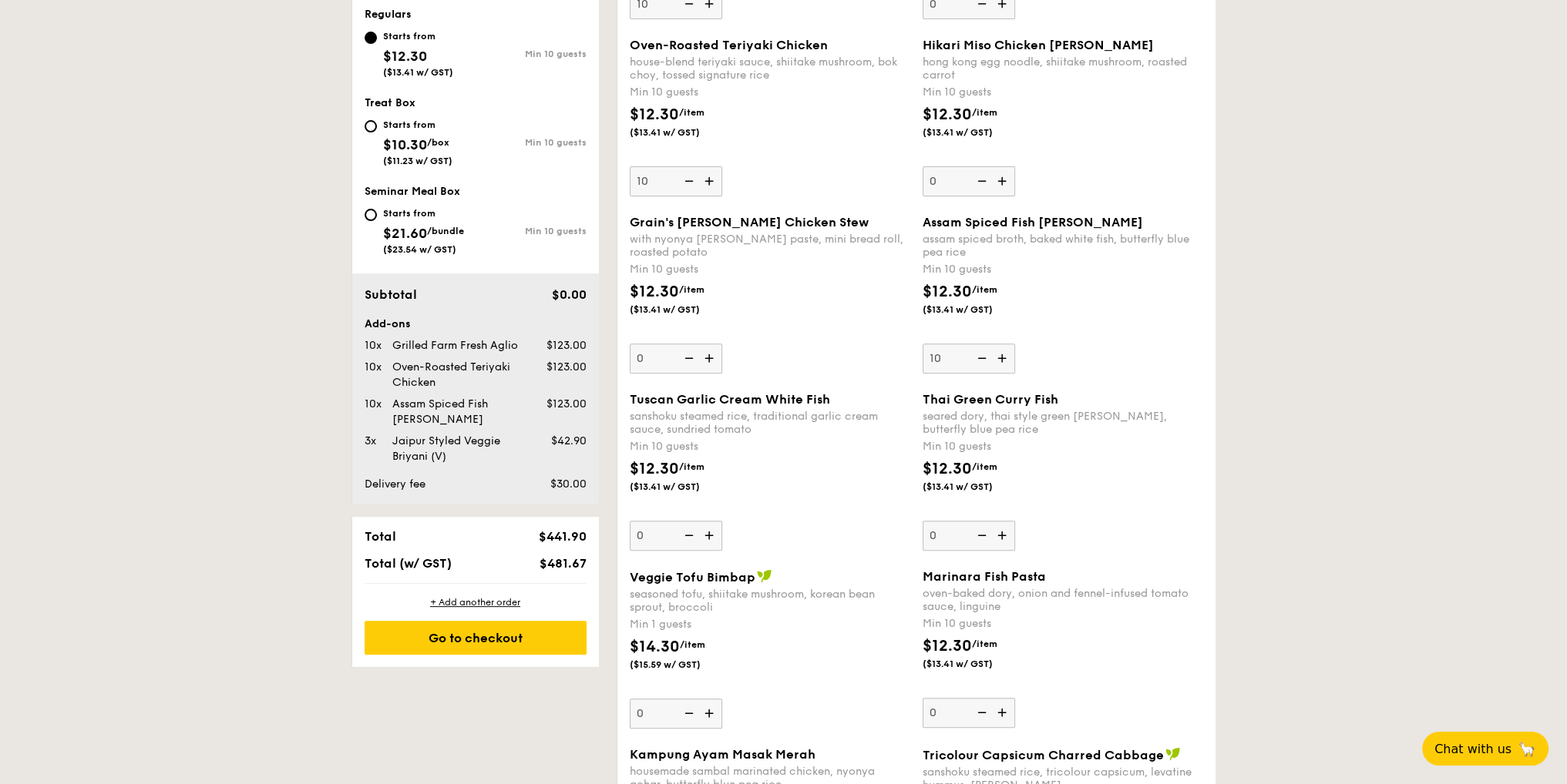
scroll to position [321, 0]
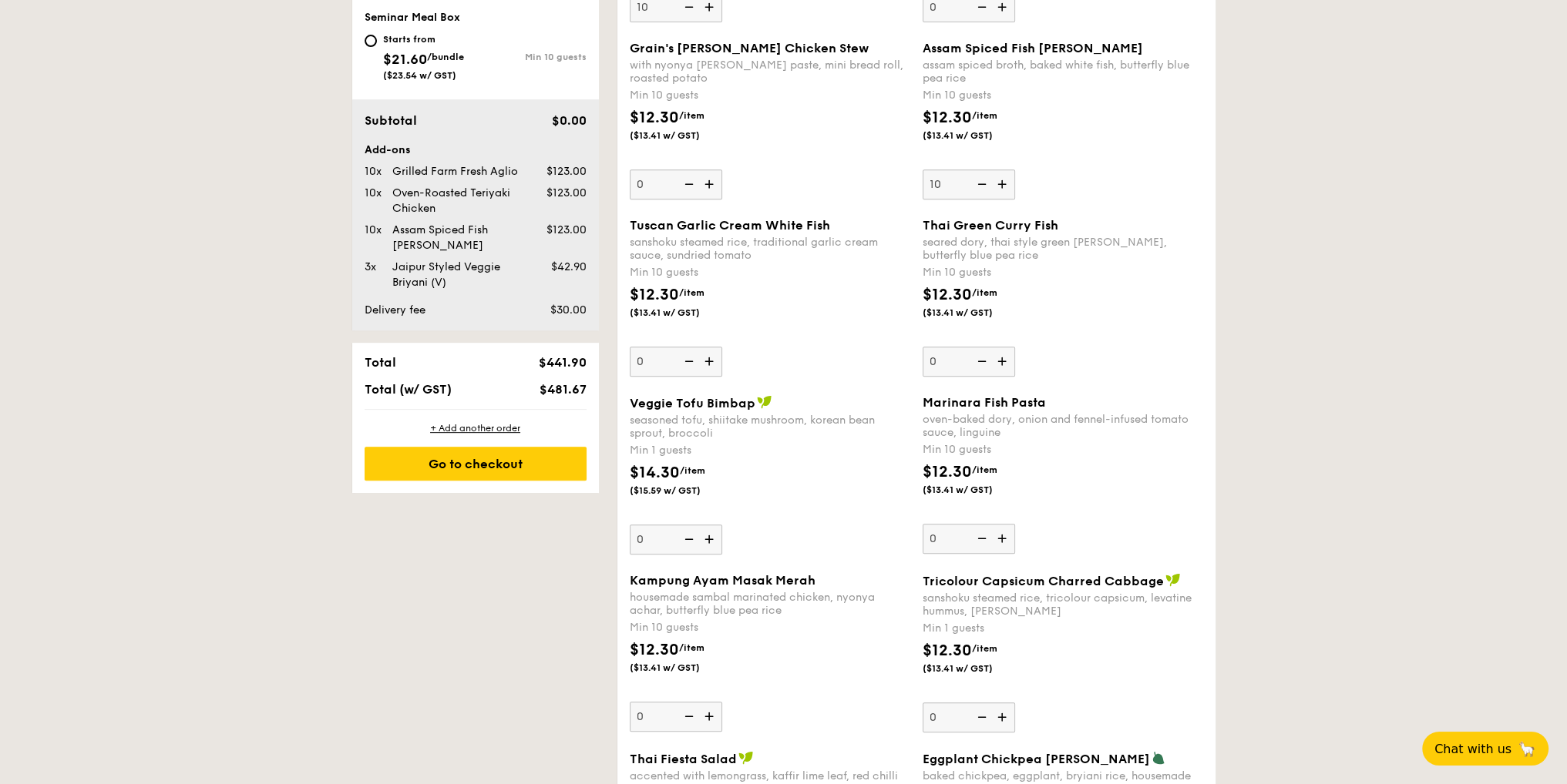
scroll to position [706, 0]
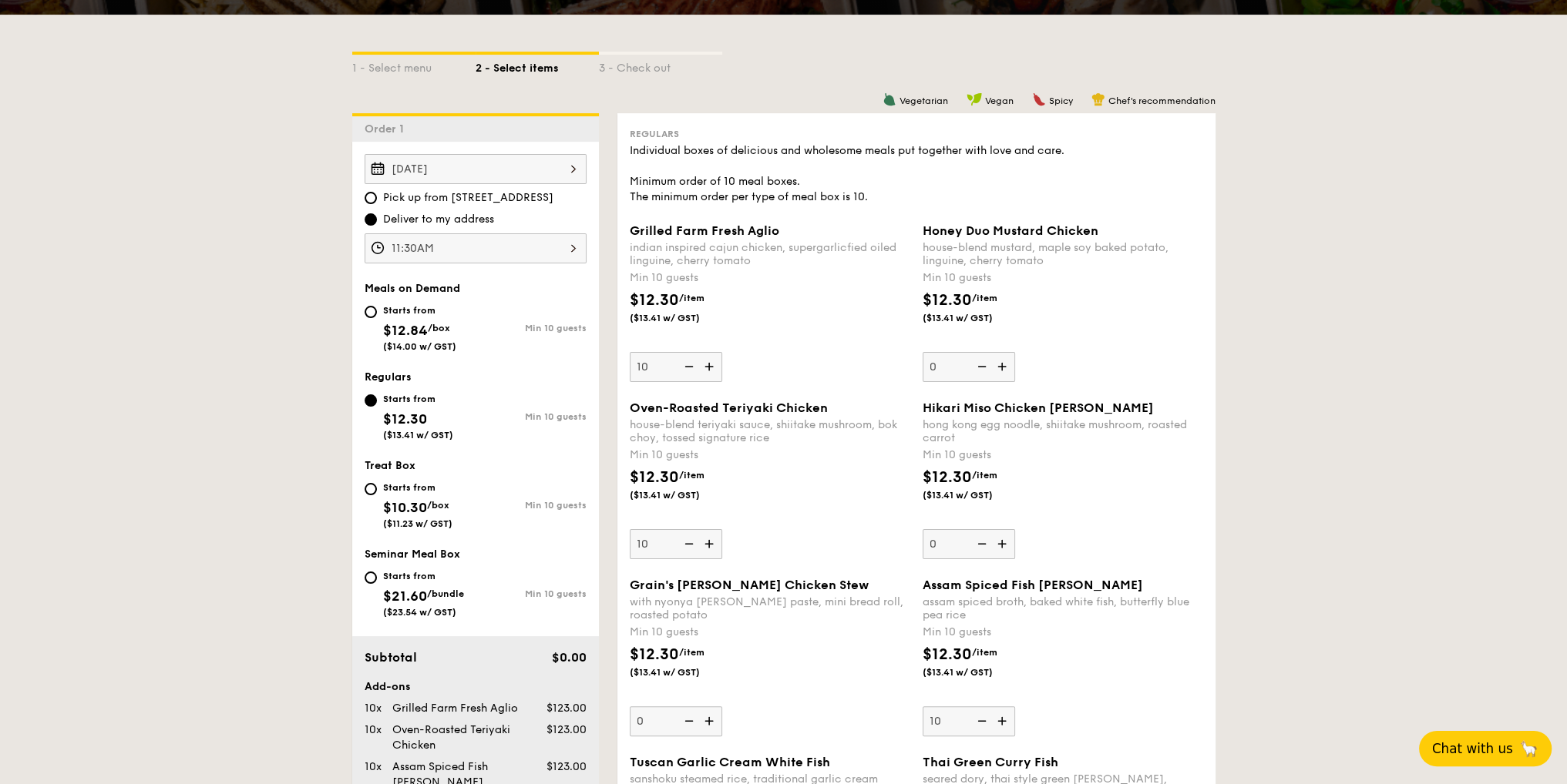
click at [1474, 739] on button "Chat with us 🦙" at bounding box center [1485, 748] width 132 height 35
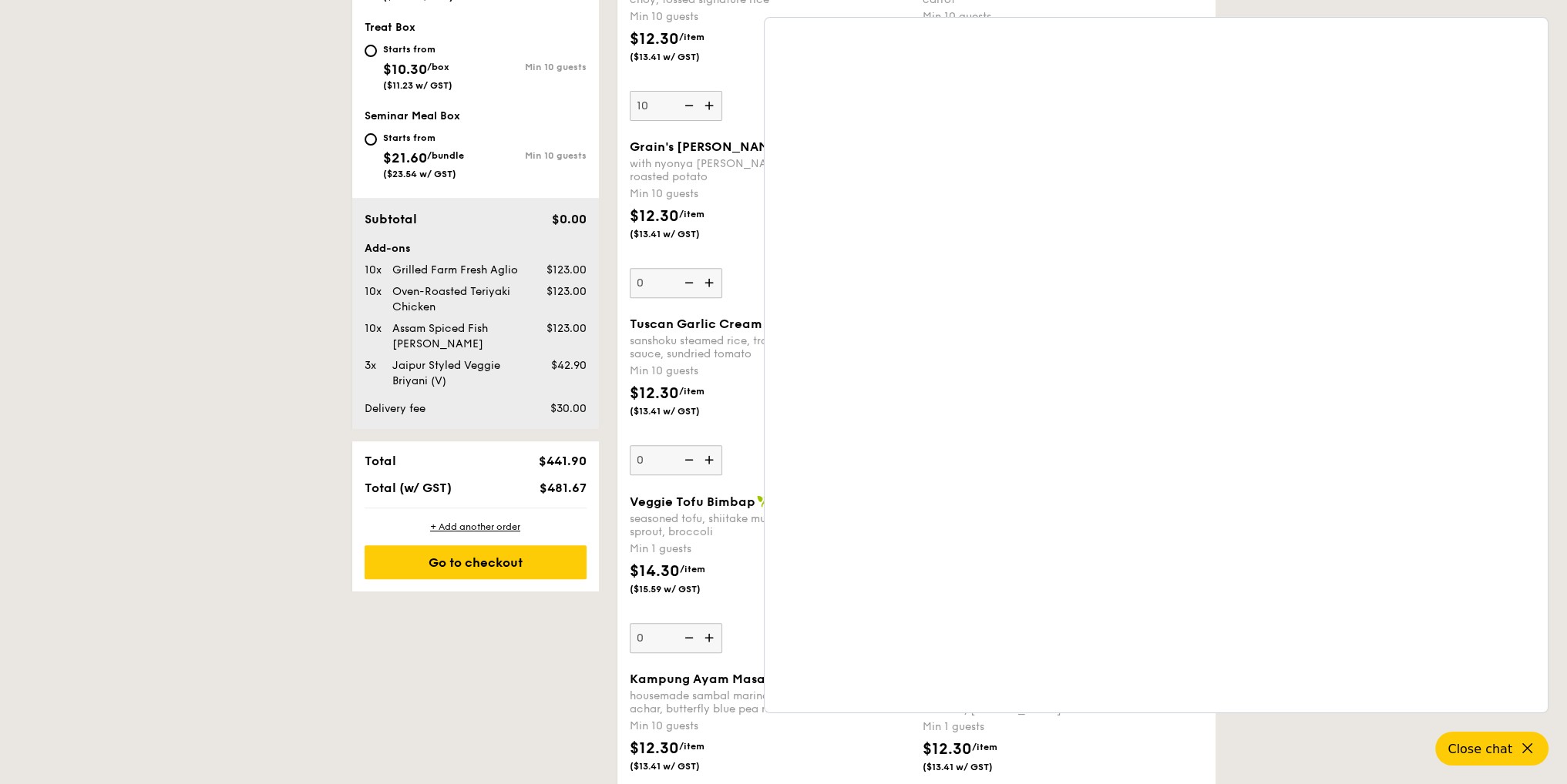
scroll to position [770, 0]
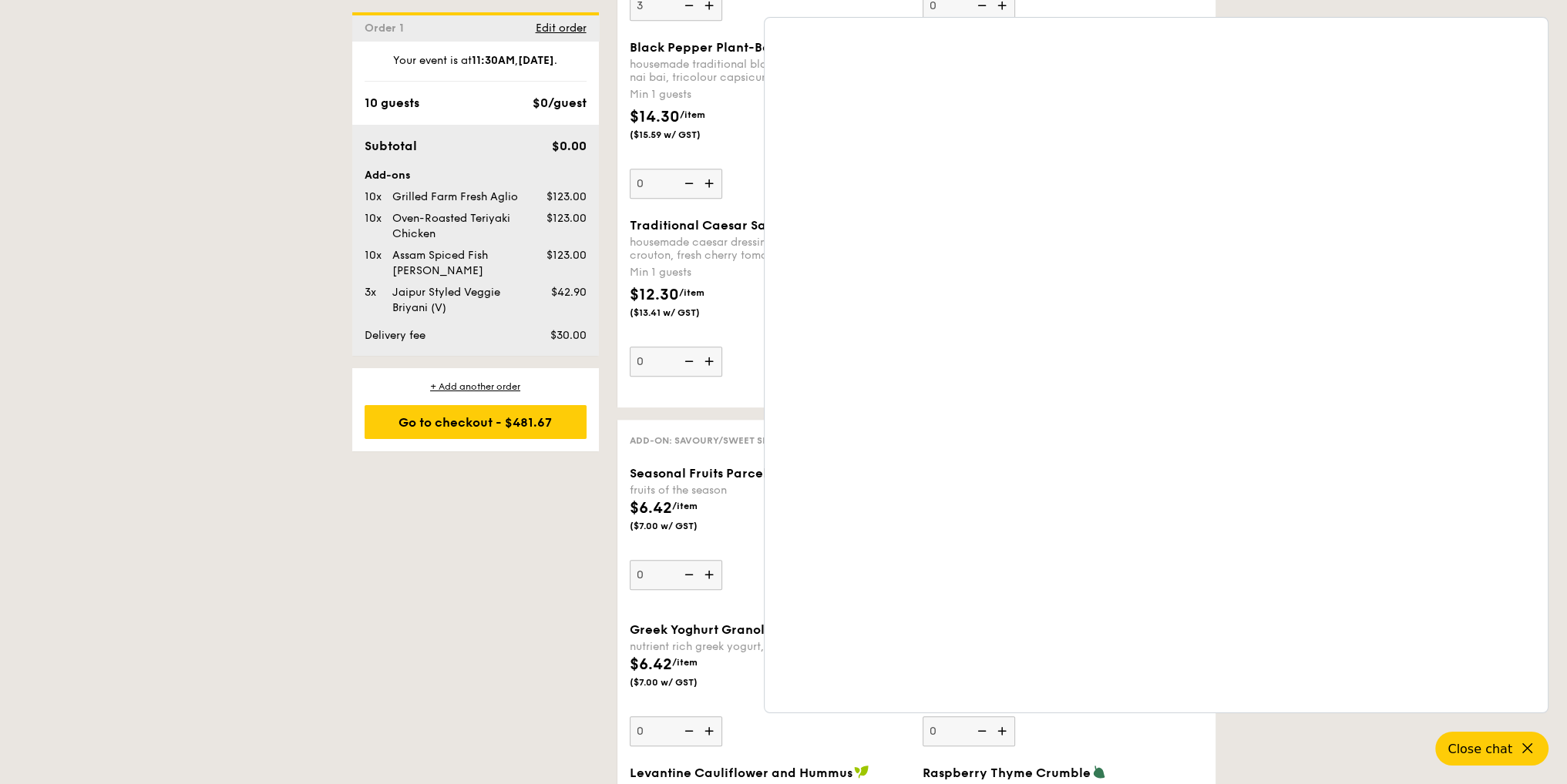
scroll to position [2311, 0]
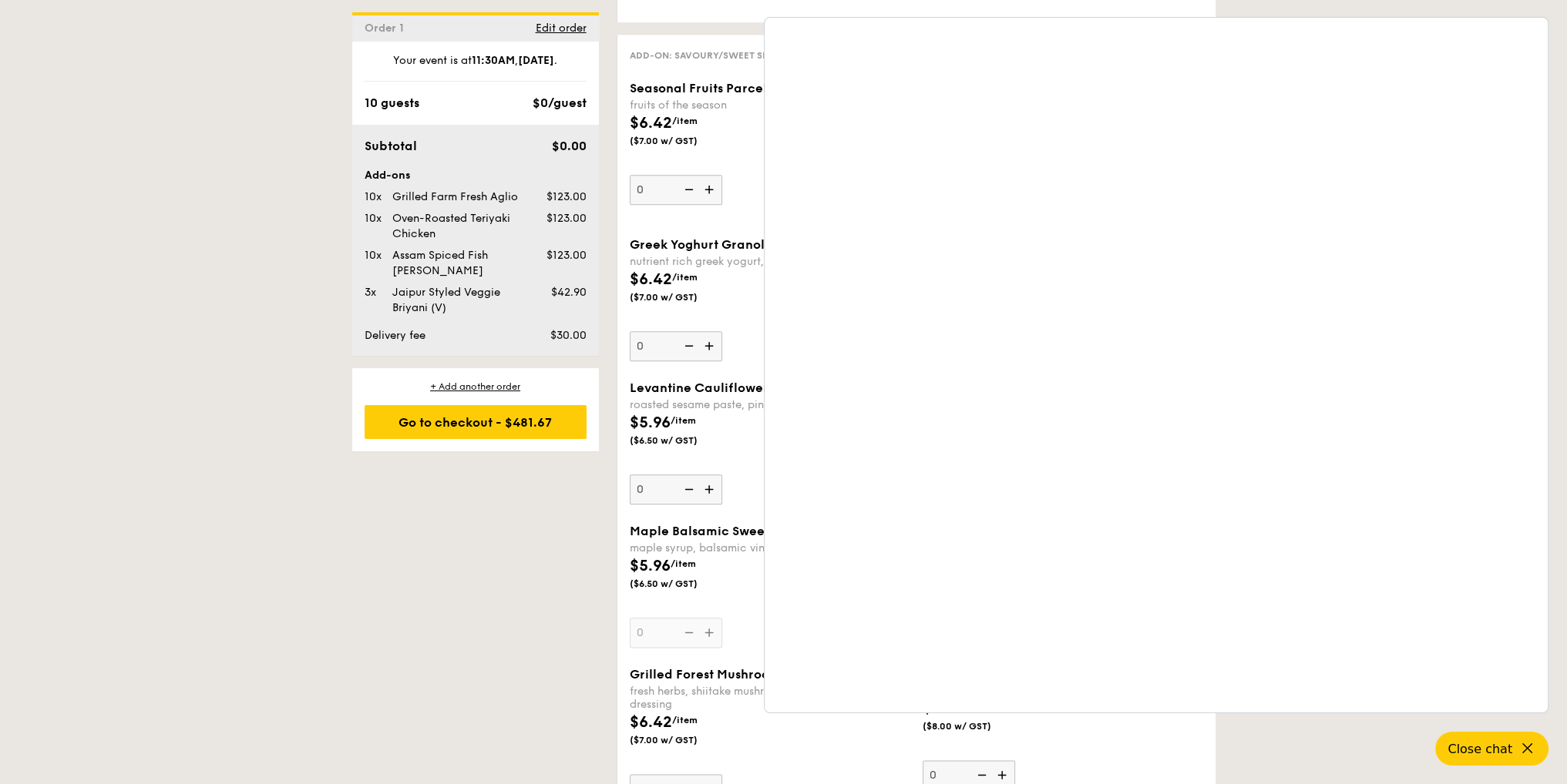
click at [138, 511] on div "1 - Select menu 2 - Select items 3 - Check out Order 1 Aug 28, 2025 Pick up fro…" at bounding box center [784, 92] width 1567 height 4135
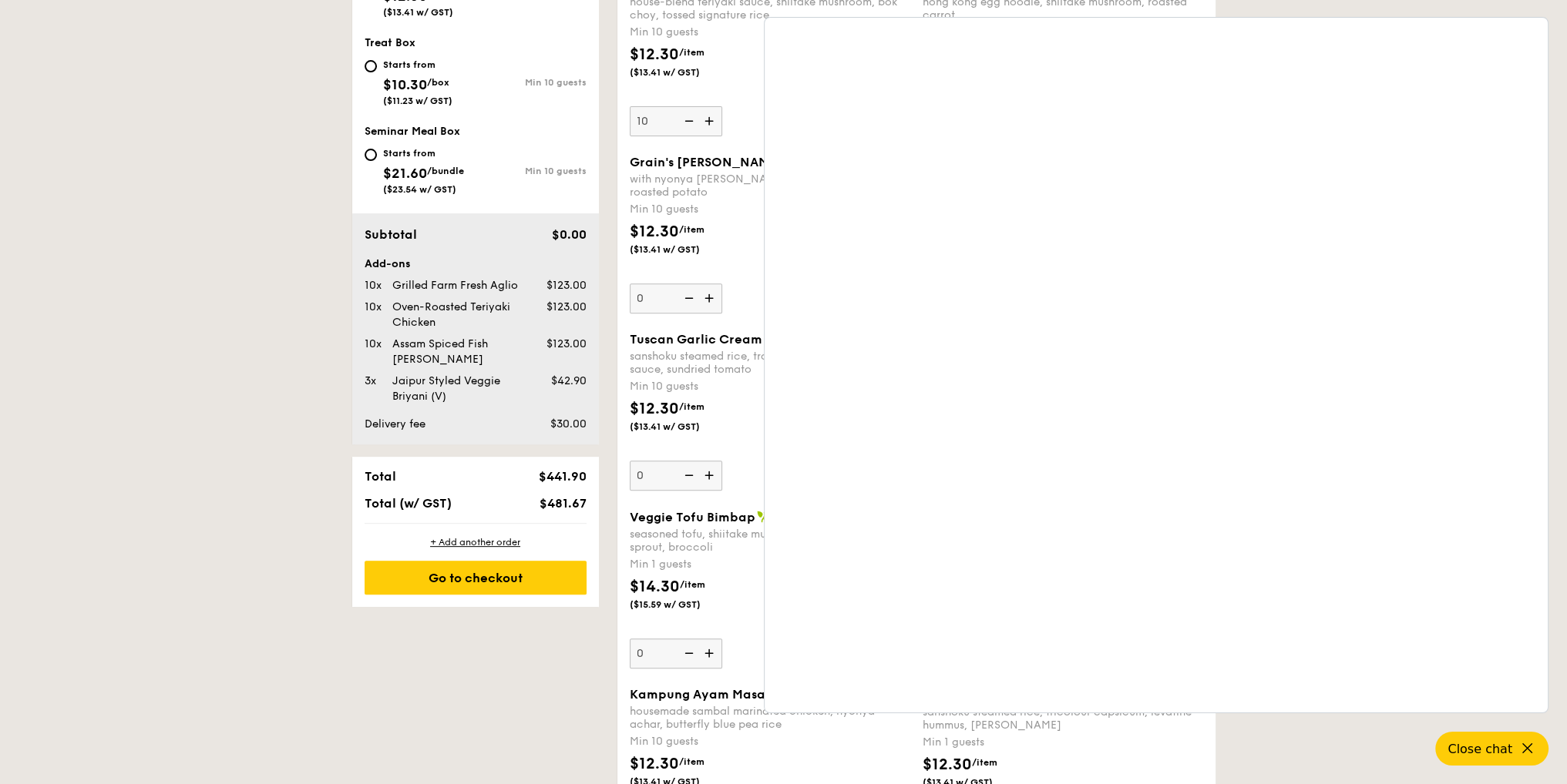
scroll to position [385, 0]
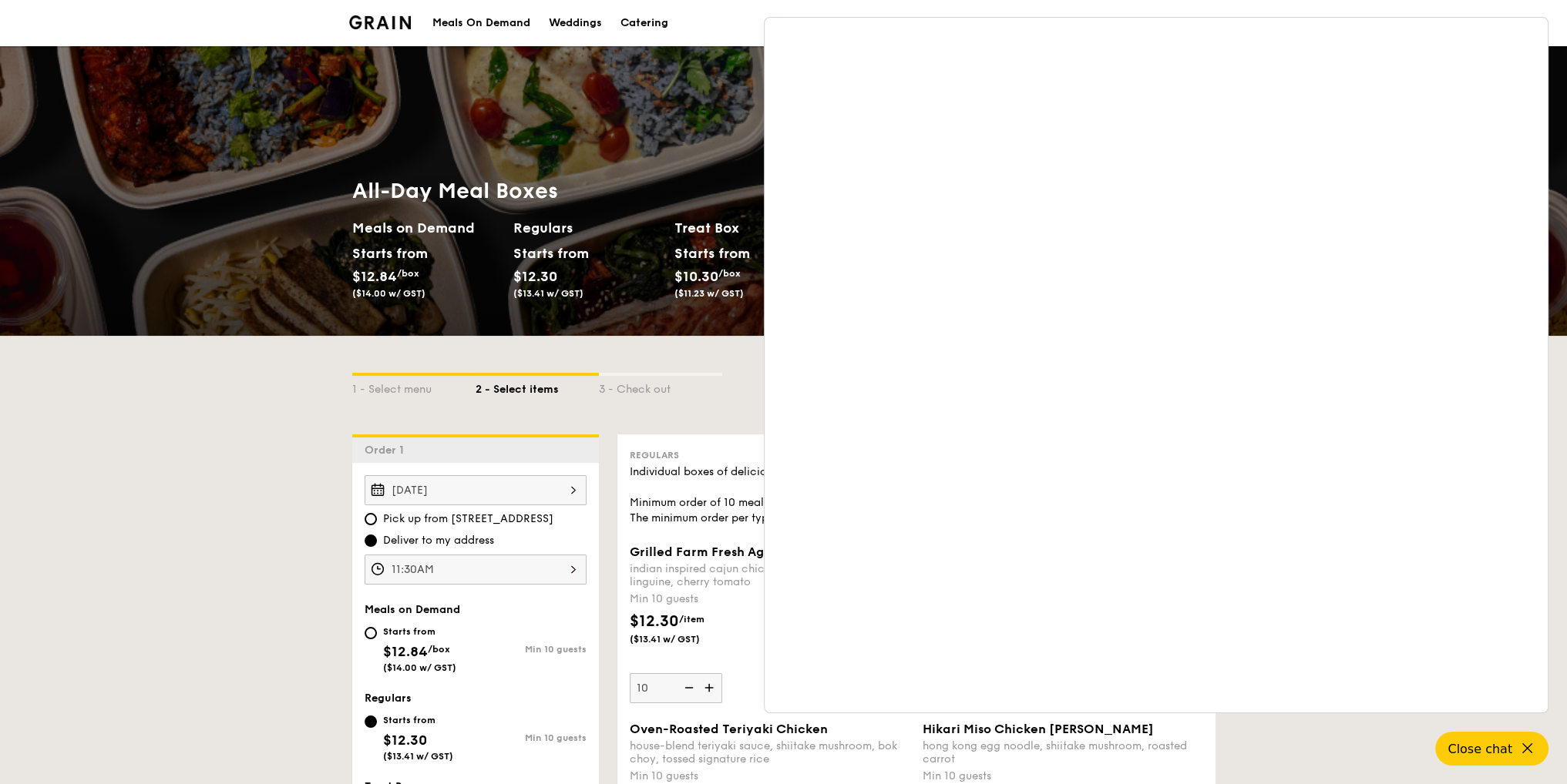
click at [1248, 1] on div "Meals On Demand Weddings Catering Contact us" at bounding box center [784, 23] width 1567 height 46
click at [1251, 8] on div "Meals On Demand Weddings Catering Contact us" at bounding box center [784, 23] width 1567 height 46
drag, startPoint x: 175, startPoint y: 458, endPoint x: 333, endPoint y: 468, distance: 158.3
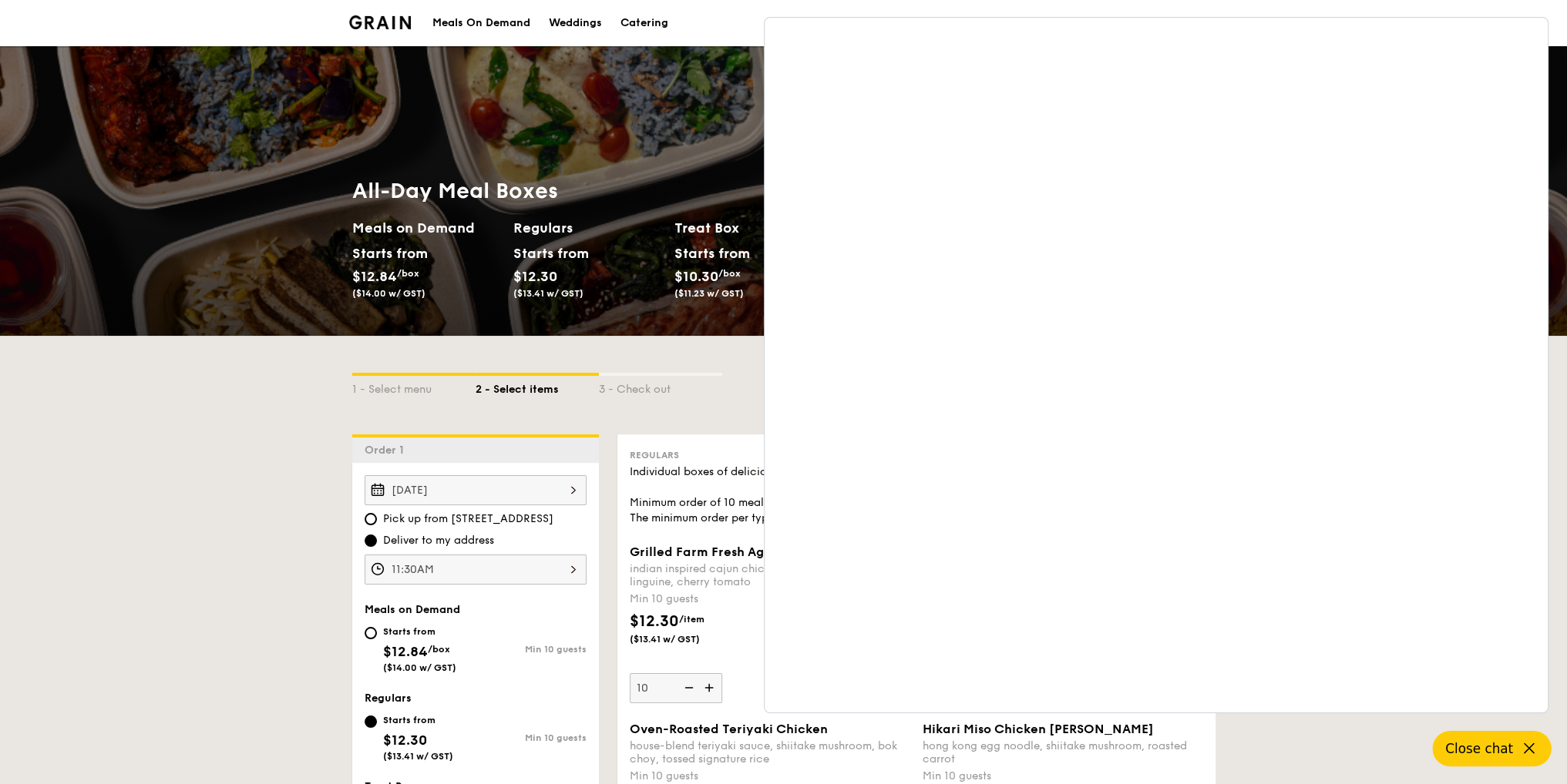
click at [1495, 746] on span "Close chat" at bounding box center [1478, 749] width 67 height 15
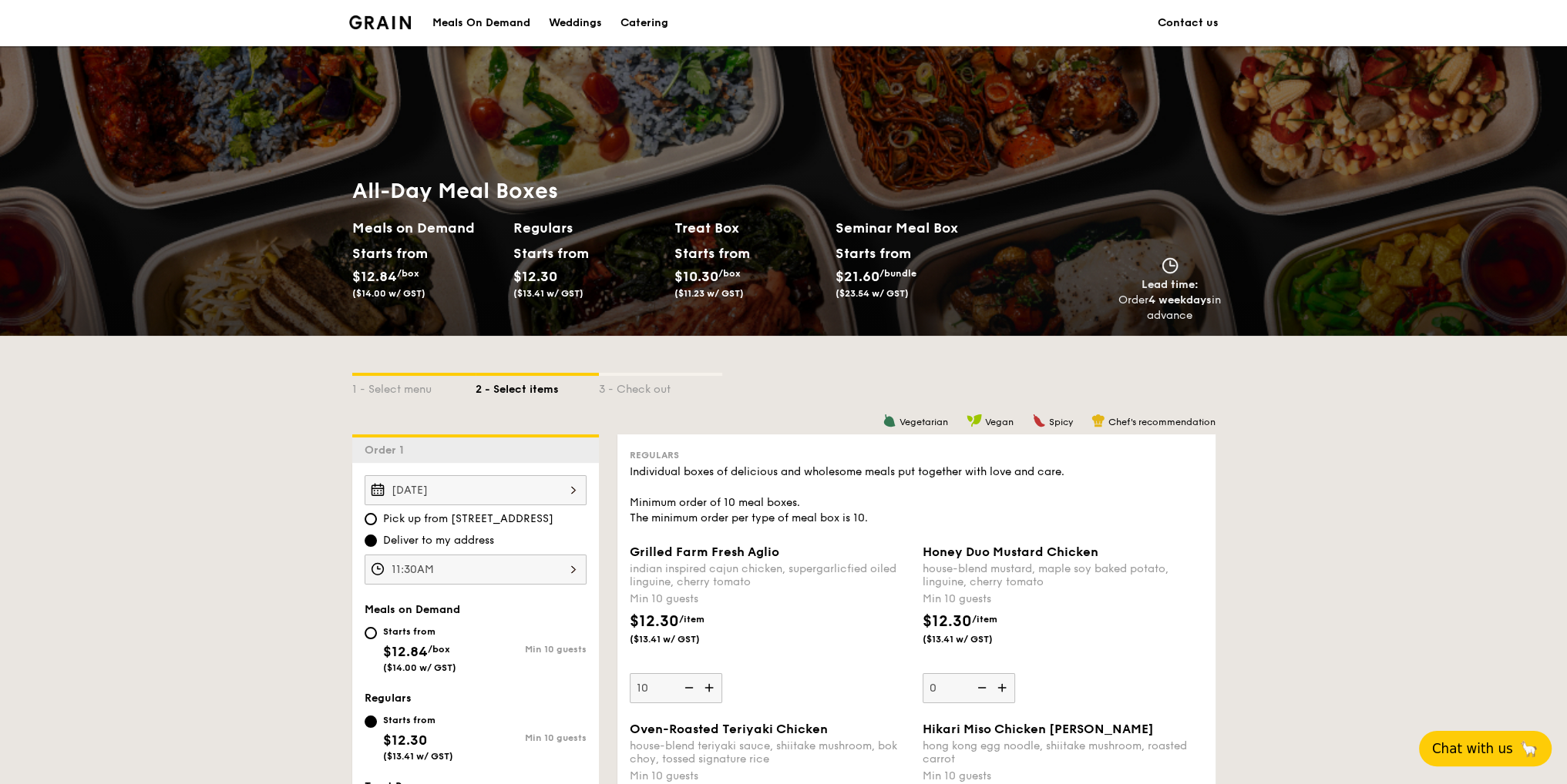
click at [1200, 21] on link "Contact us" at bounding box center [1188, 23] width 61 height 46
click at [1169, 17] on link "Contact us" at bounding box center [1188, 23] width 61 height 46
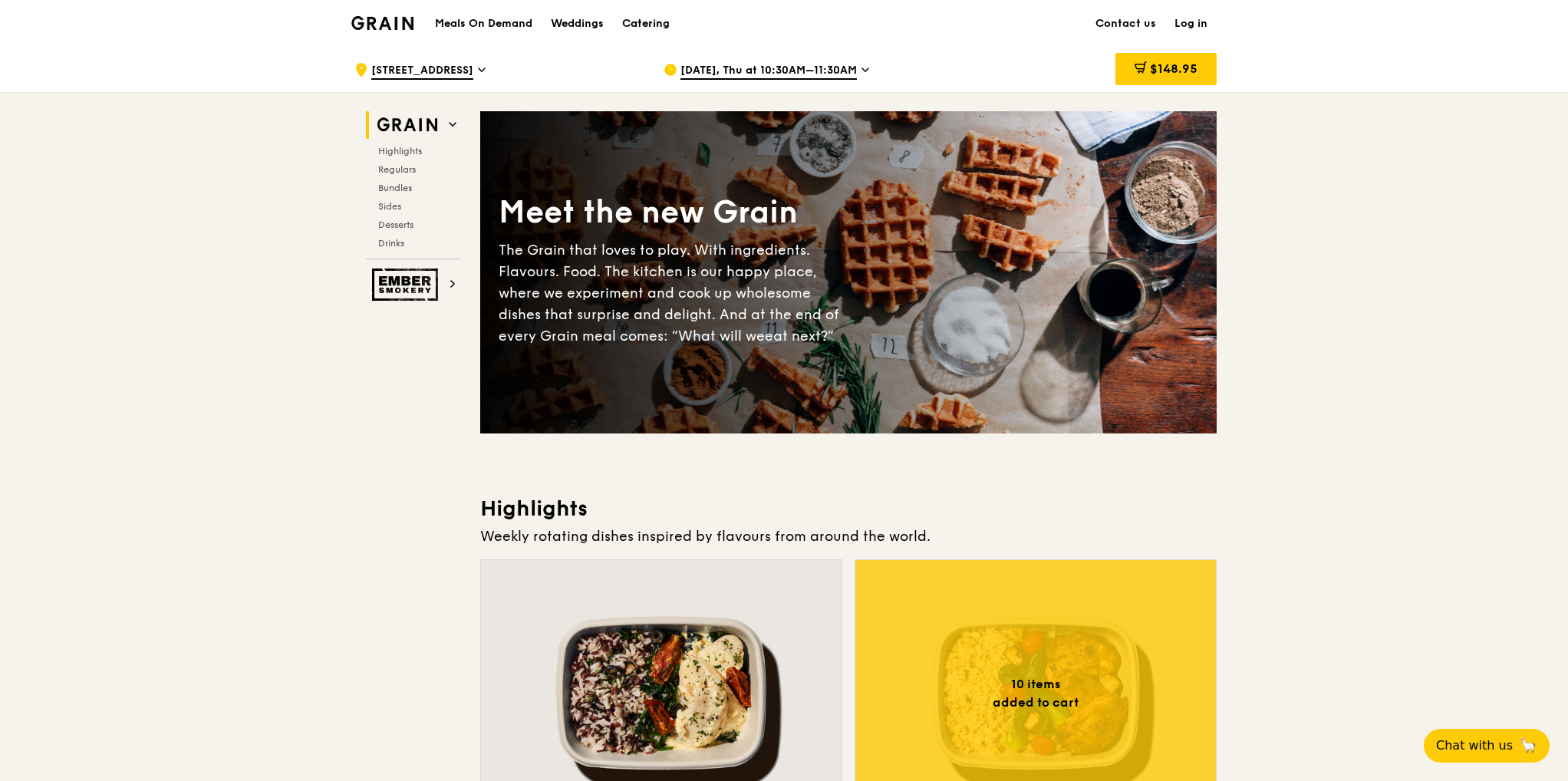
click at [654, 22] on div "Catering" at bounding box center [646, 24] width 48 height 46
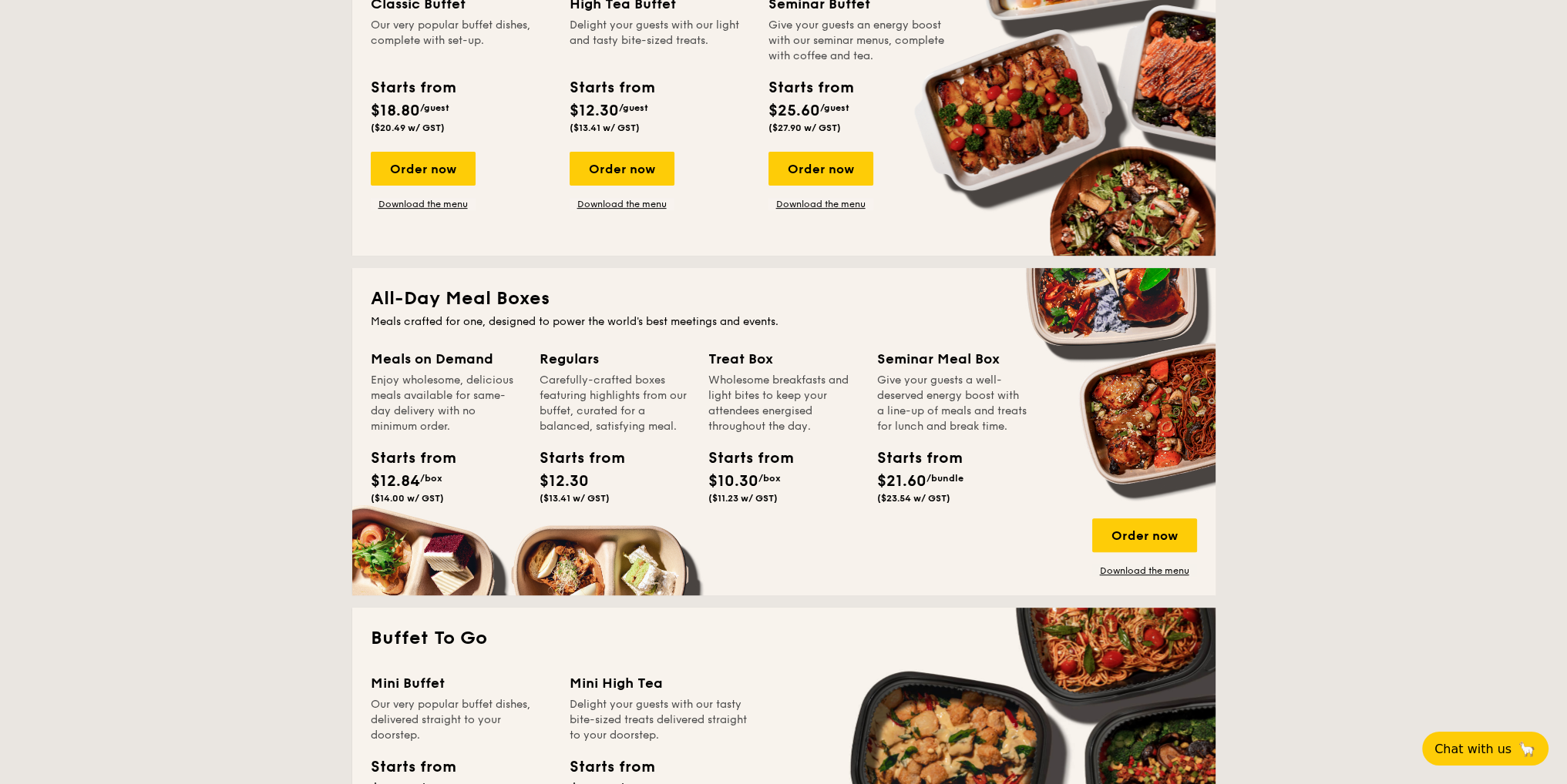
scroll to position [1156, 0]
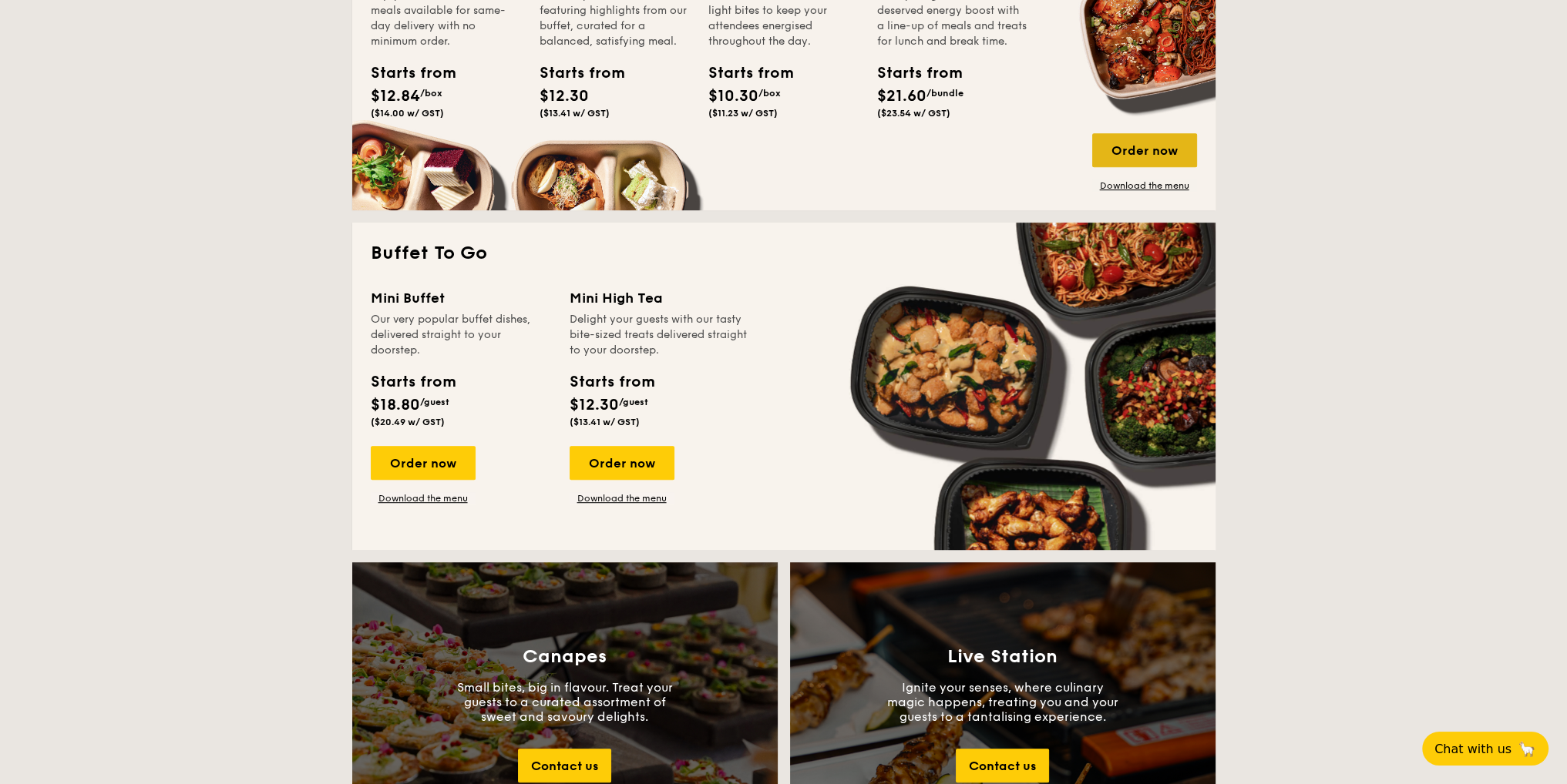
click at [1156, 149] on div "Order now" at bounding box center [1144, 150] width 105 height 34
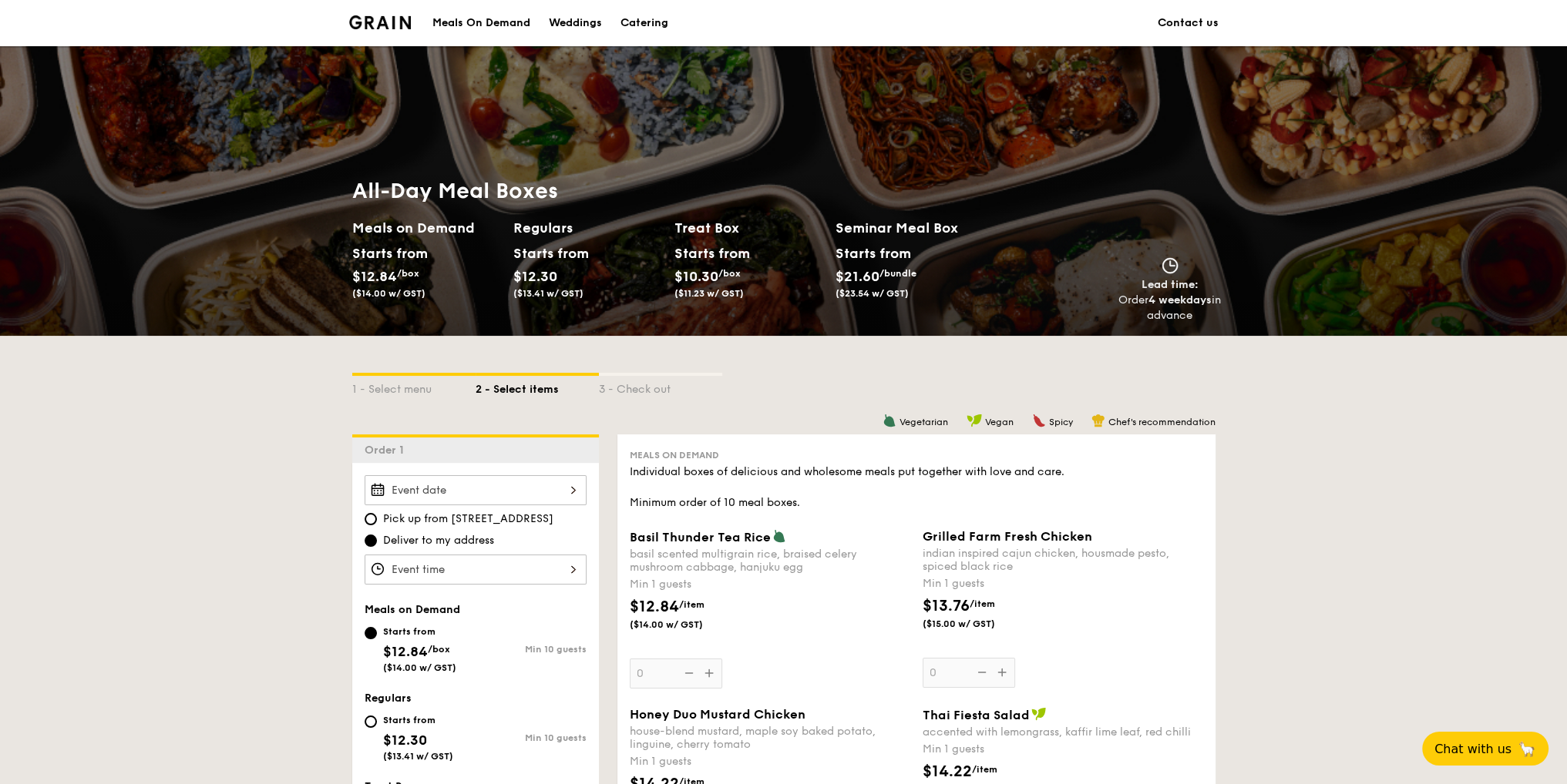
scroll to position [385, 0]
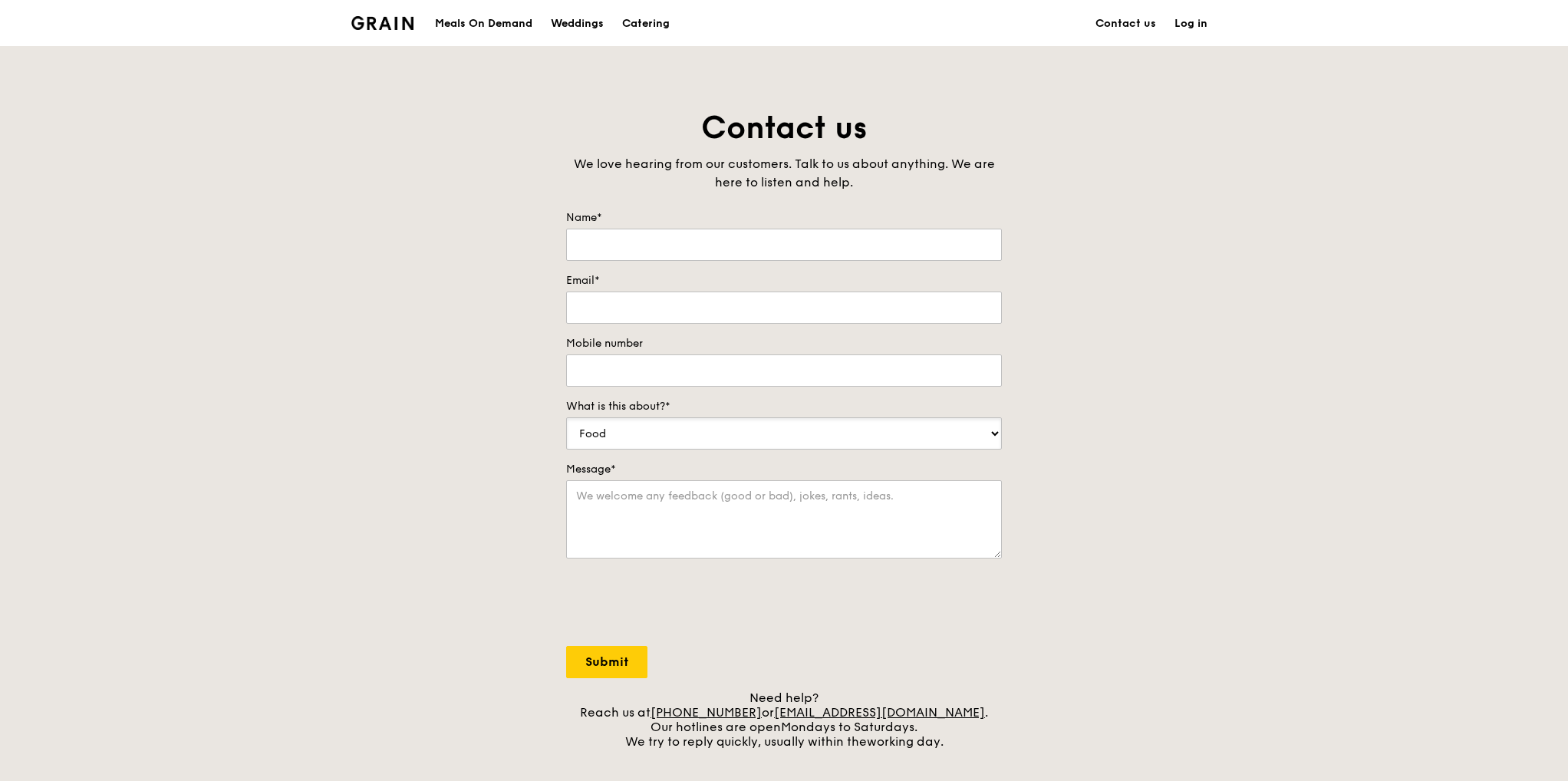
click at [827, 430] on select "Food Service Billing/Payment Catering Others" at bounding box center [784, 434] width 435 height 32
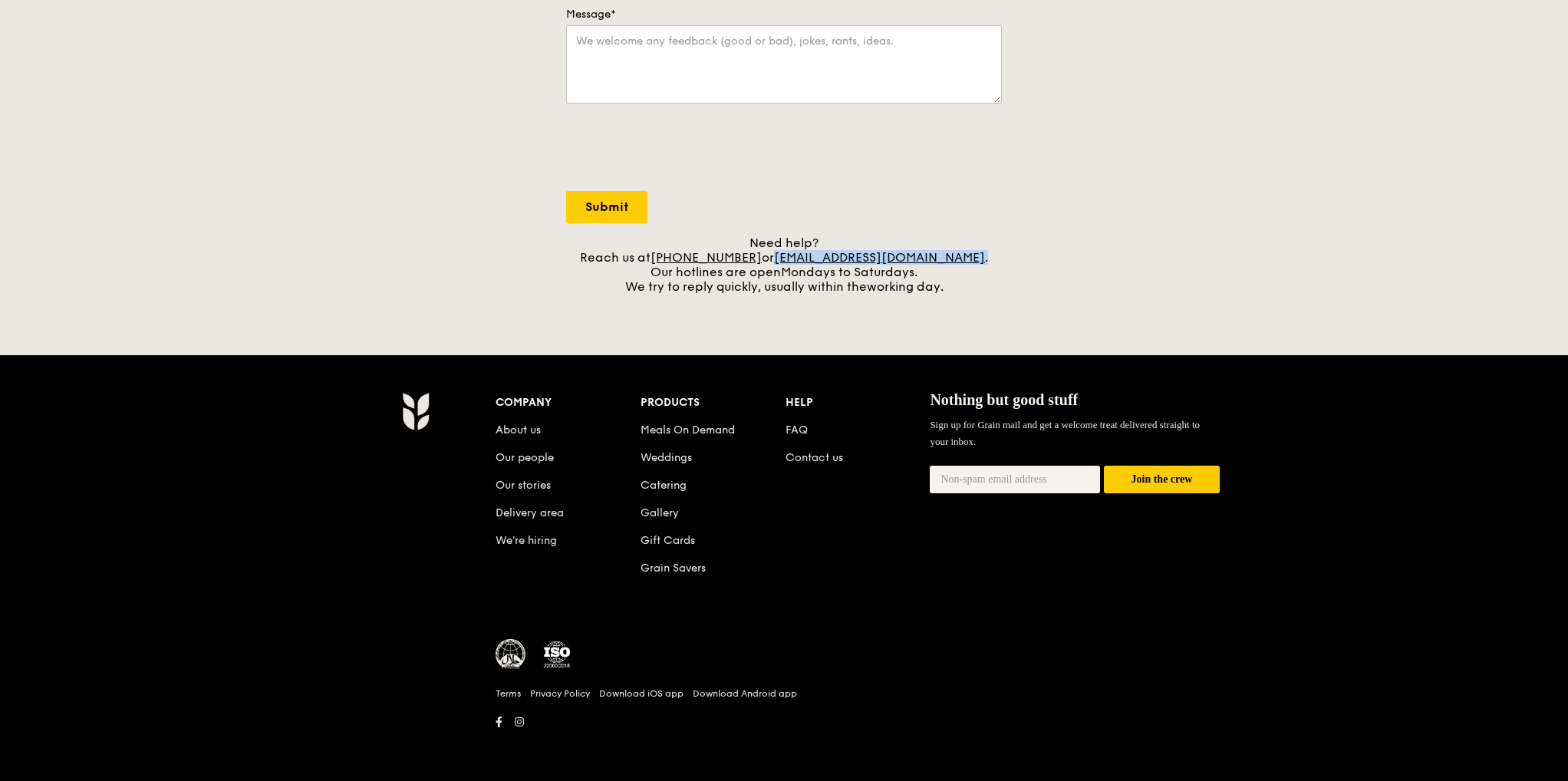
drag, startPoint x: 964, startPoint y: 255, endPoint x: 797, endPoint y: 259, distance: 167.0
click at [797, 259] on div "Need help? Reach us at [PHONE_NUMBER] or [EMAIL_ADDRESS][DOMAIN_NAME] . Our hot…" at bounding box center [784, 265] width 435 height 59
copy div "[EMAIL_ADDRESS][DOMAIN_NAME] ."
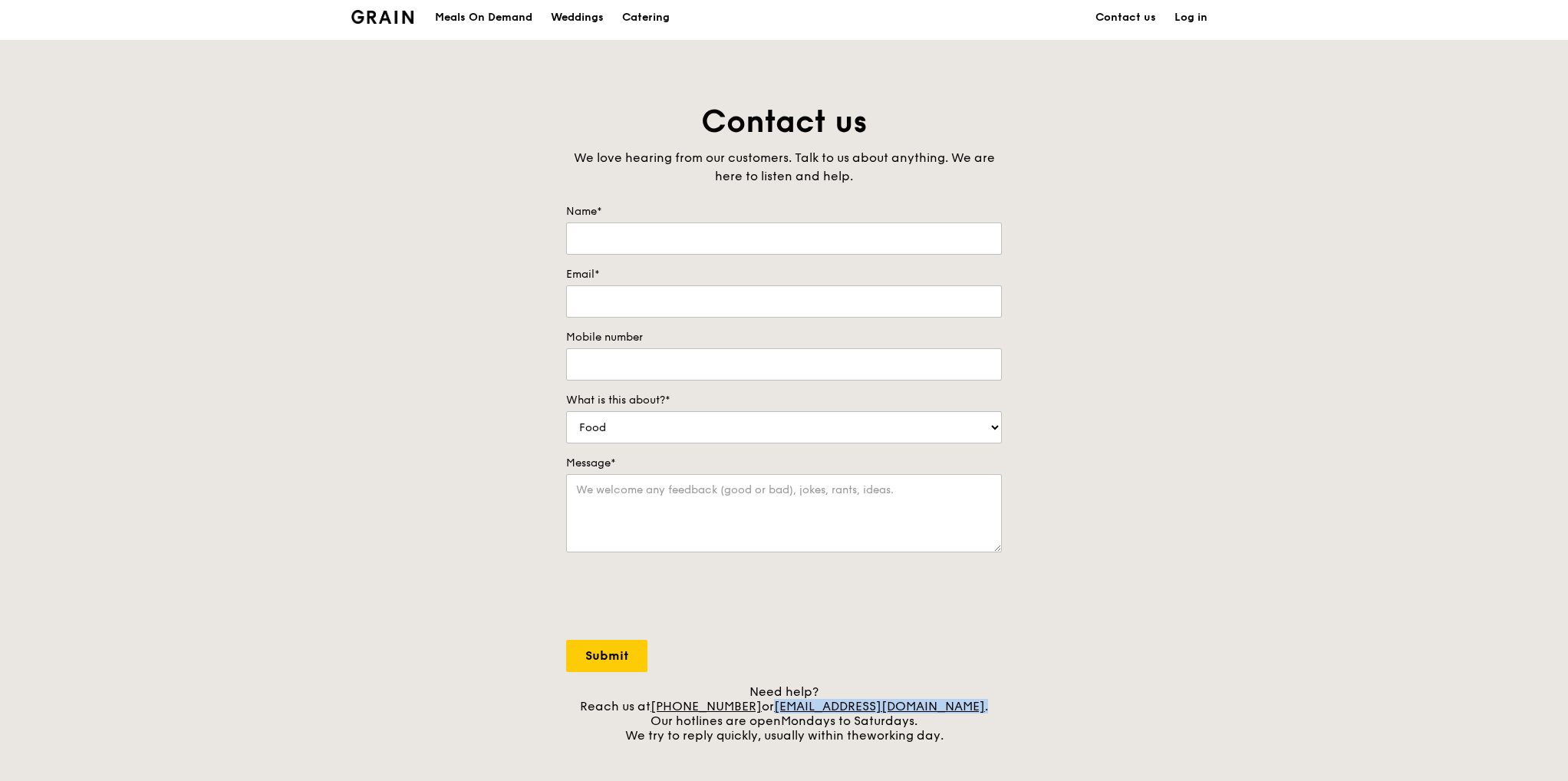
scroll to position [0, 0]
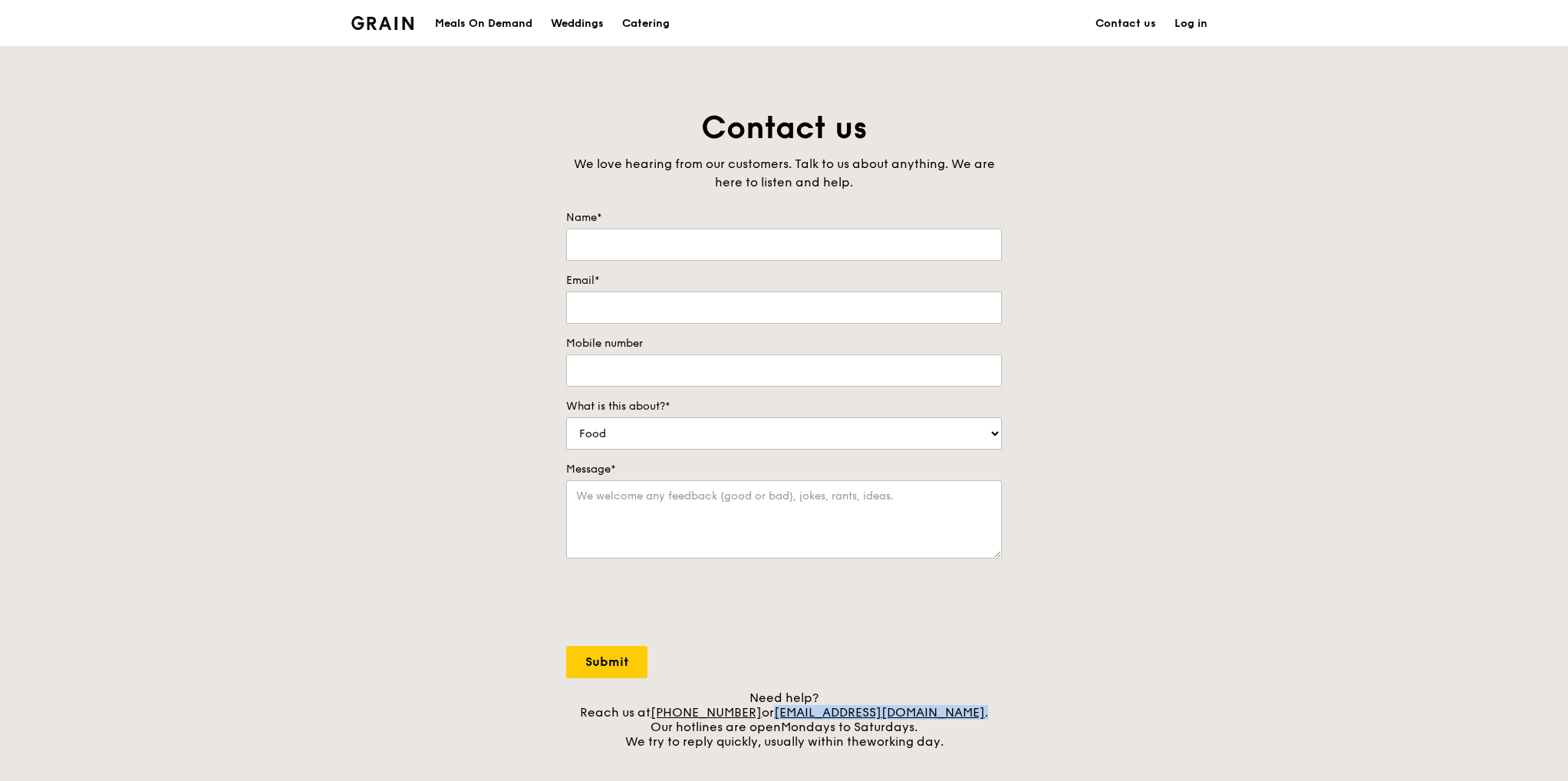
copy div "[EMAIL_ADDRESS][DOMAIN_NAME] ."
